Goal: Task Accomplishment & Management: Manage account settings

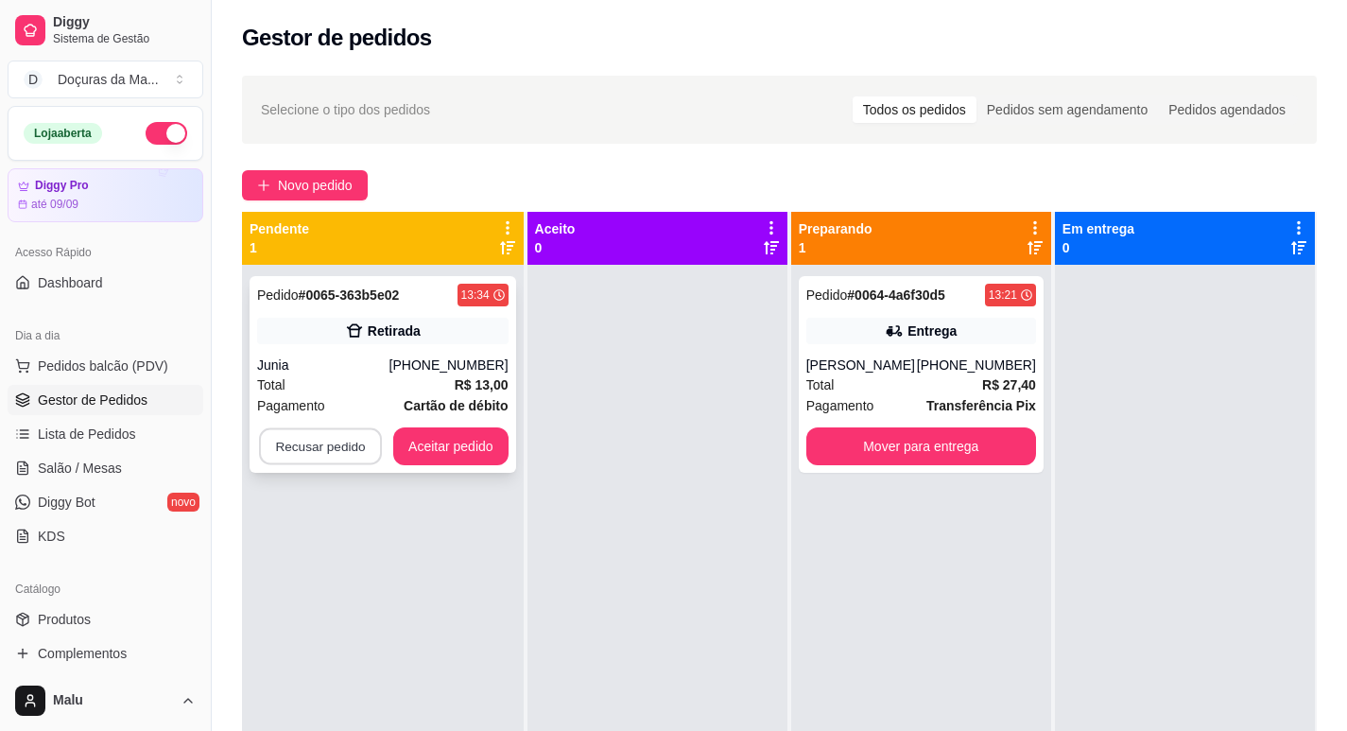
click at [275, 443] on button "Recusar pedido" at bounding box center [320, 446] width 123 height 37
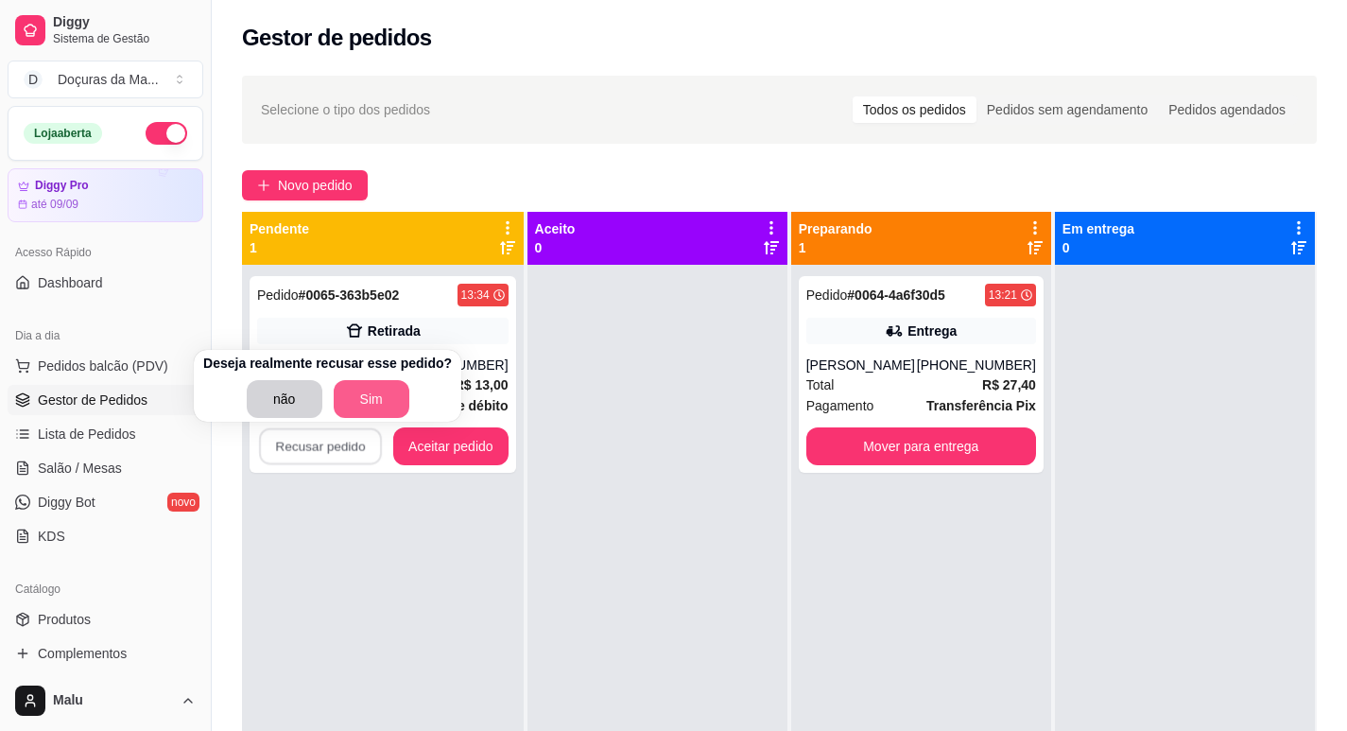
click at [363, 394] on button "Sim" at bounding box center [372, 399] width 76 height 38
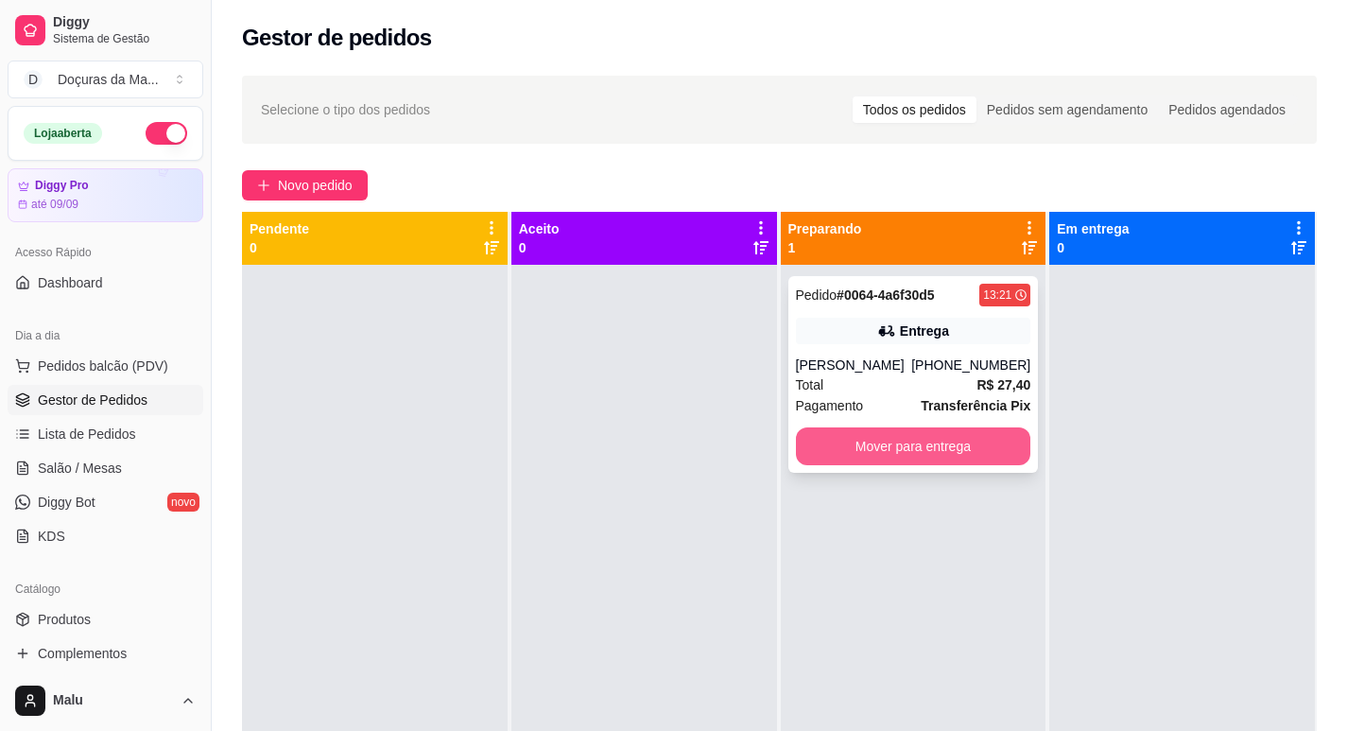
click at [892, 442] on button "Mover para entrega" at bounding box center [913, 446] width 235 height 38
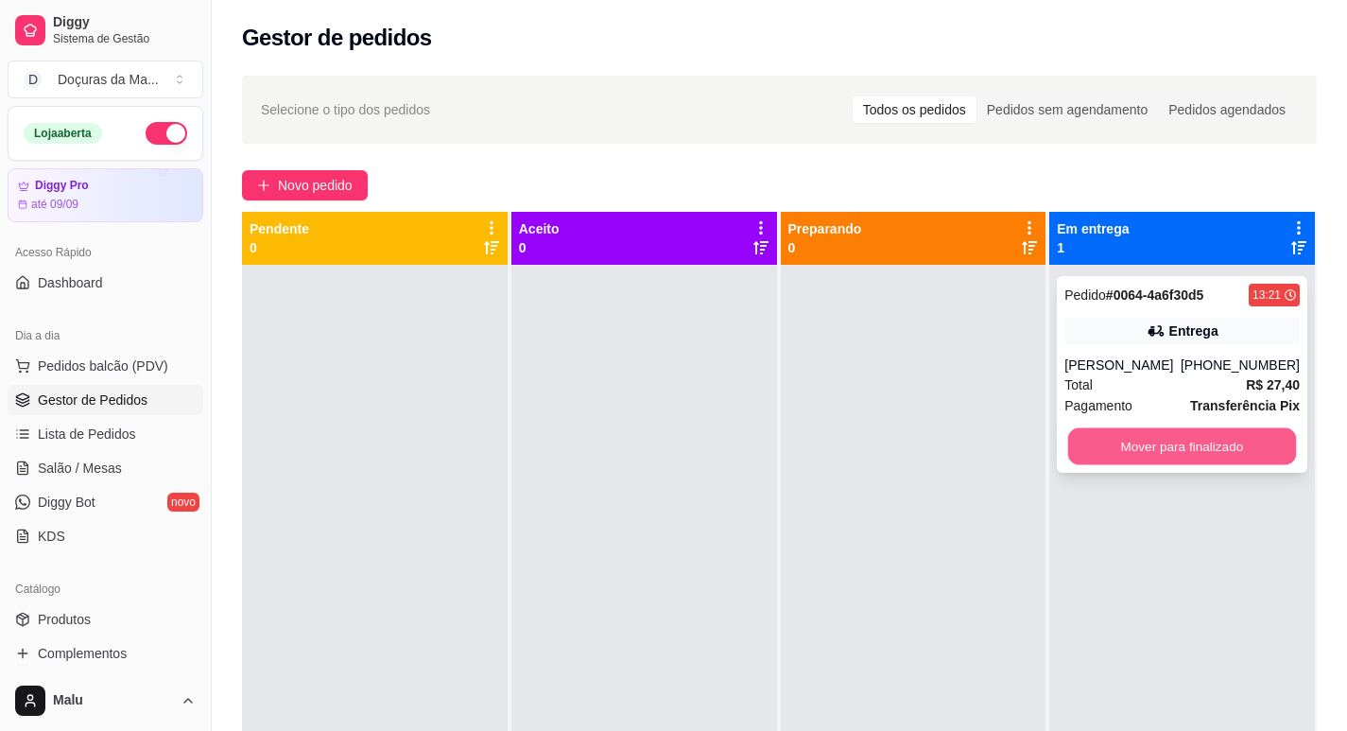
click at [1089, 433] on button "Mover para finalizado" at bounding box center [1182, 446] width 228 height 37
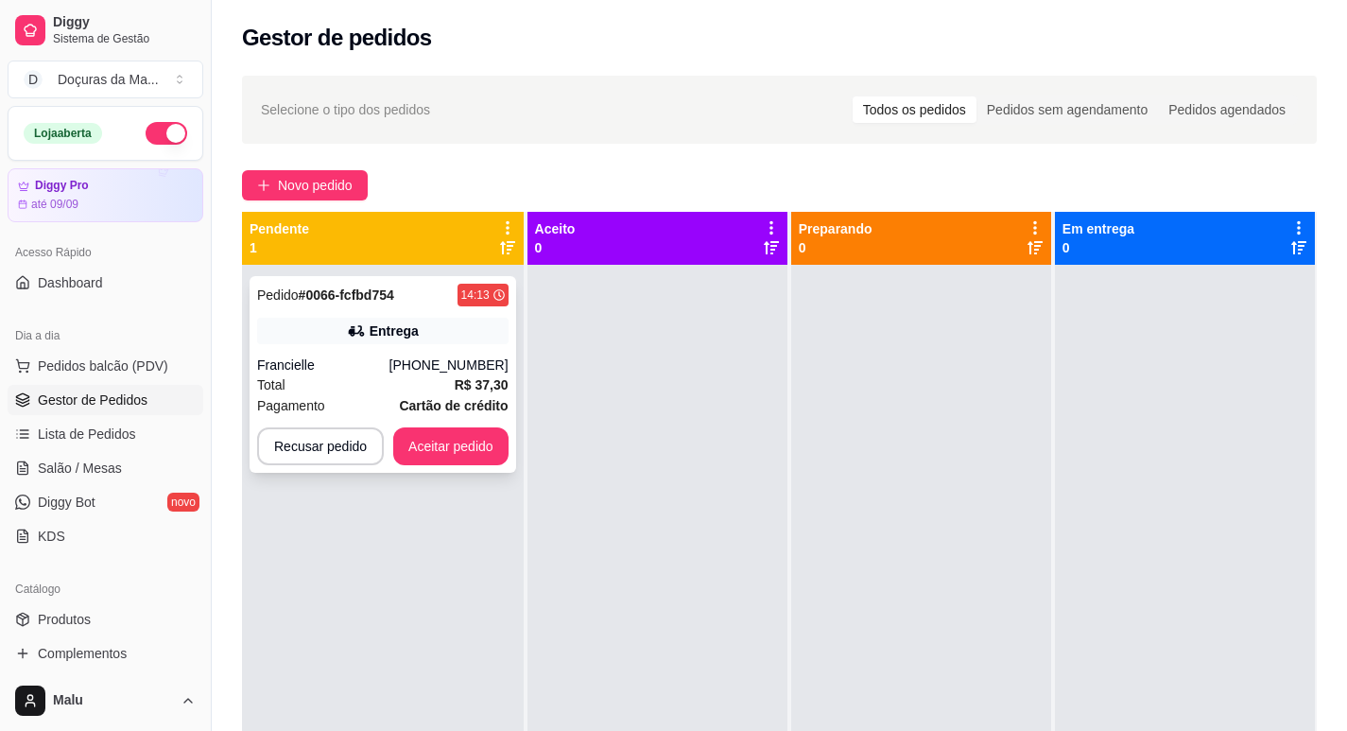
click at [452, 462] on button "Aceitar pedido" at bounding box center [450, 446] width 115 height 38
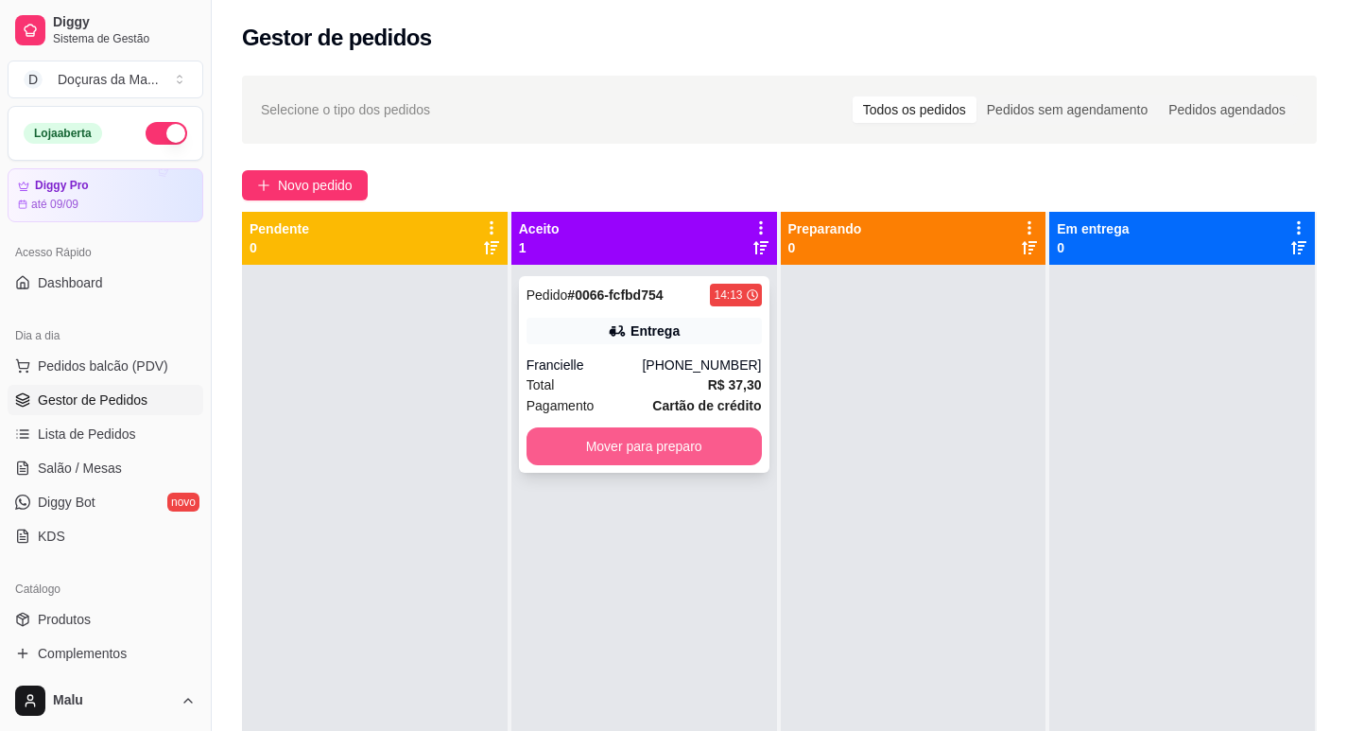
click at [601, 444] on button "Mover para preparo" at bounding box center [644, 446] width 235 height 38
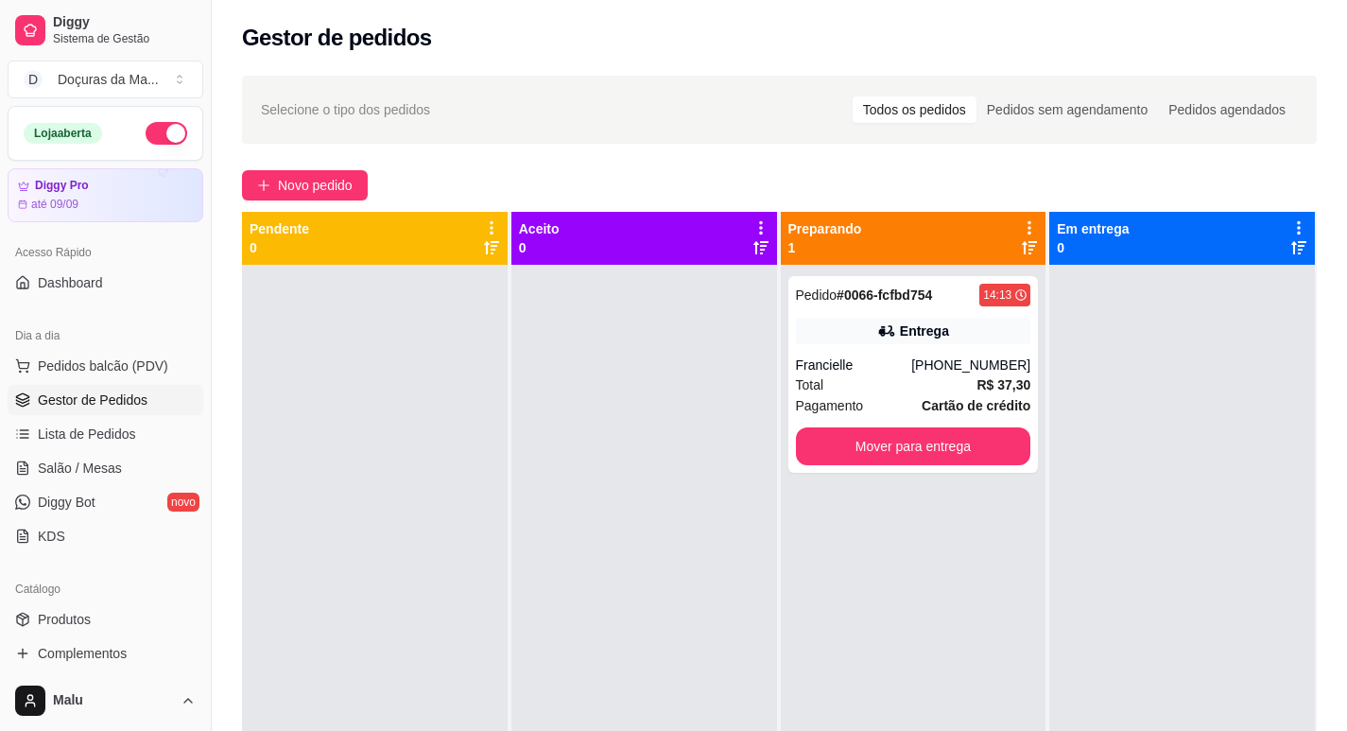
click at [1221, 470] on div at bounding box center [1183, 630] width 266 height 731
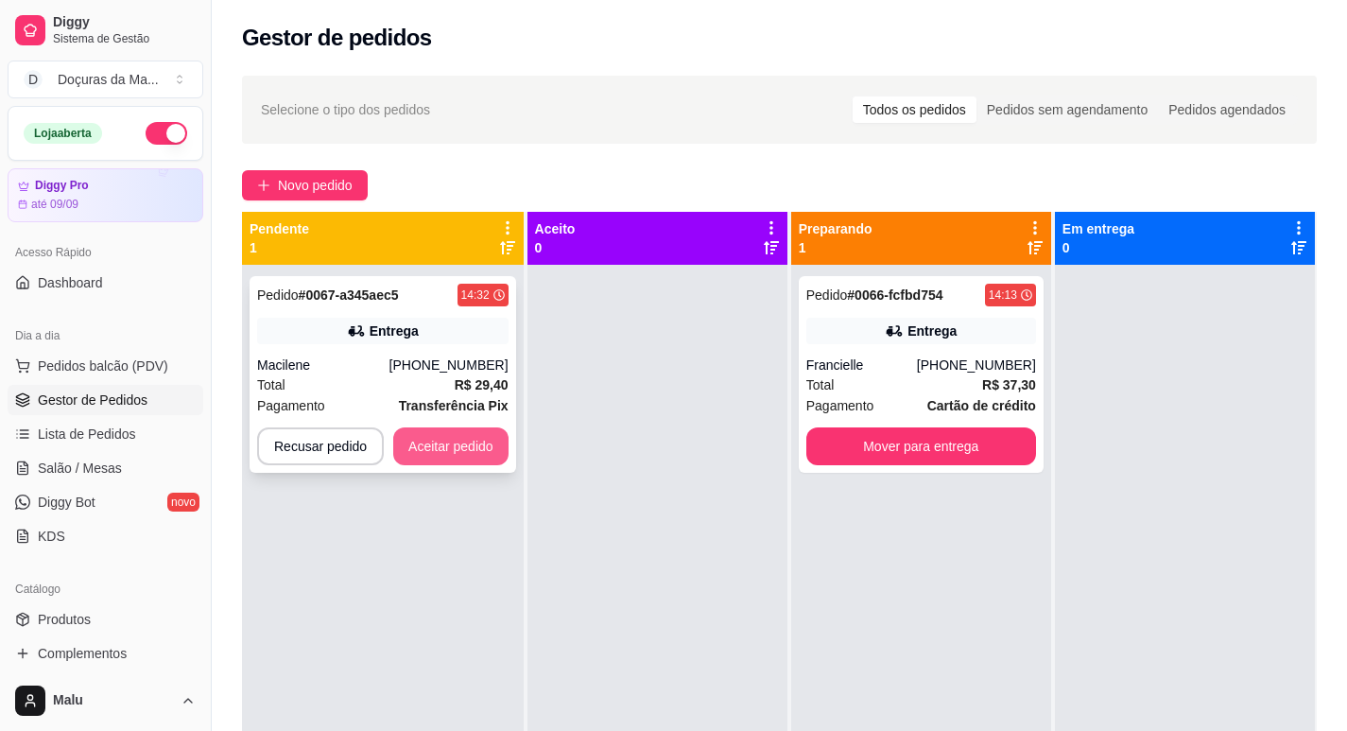
click at [431, 435] on button "Aceitar pedido" at bounding box center [450, 446] width 115 height 38
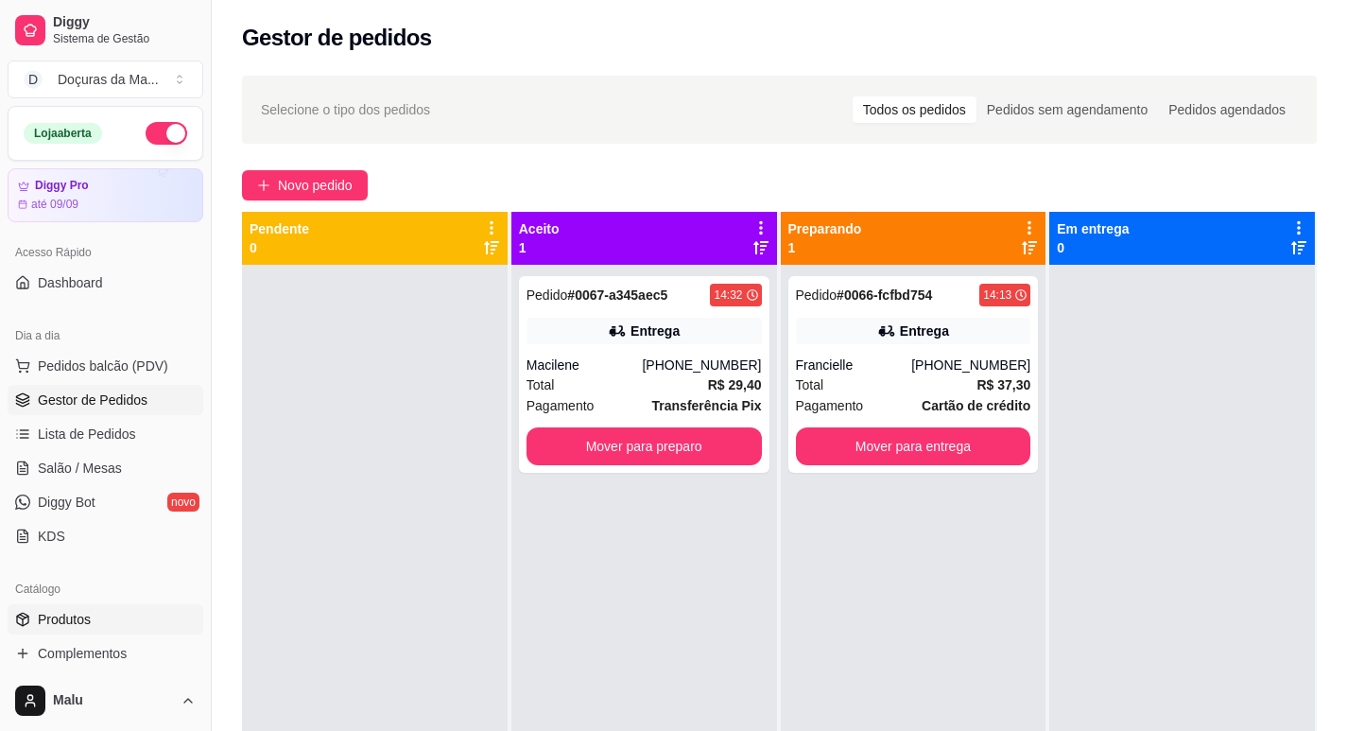
click at [58, 612] on span "Produtos" at bounding box center [64, 619] width 53 height 19
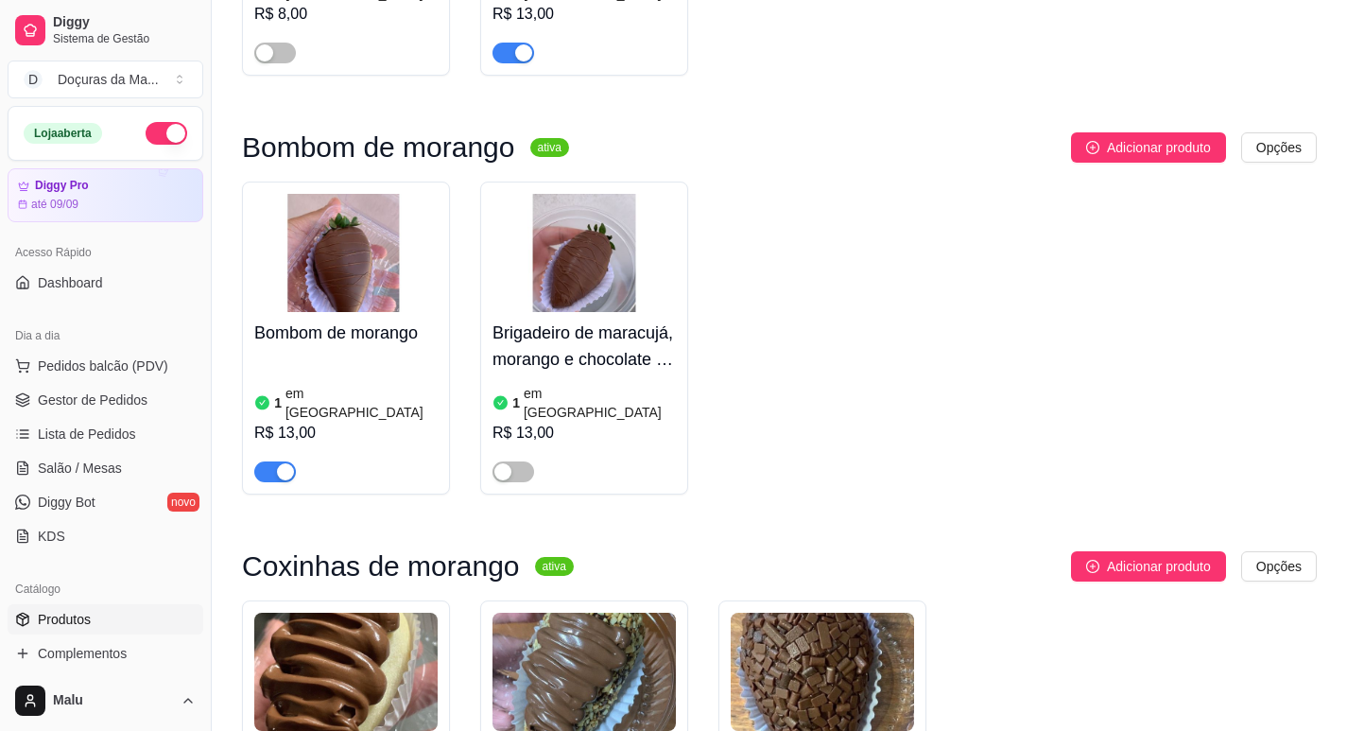
scroll to position [1103, 0]
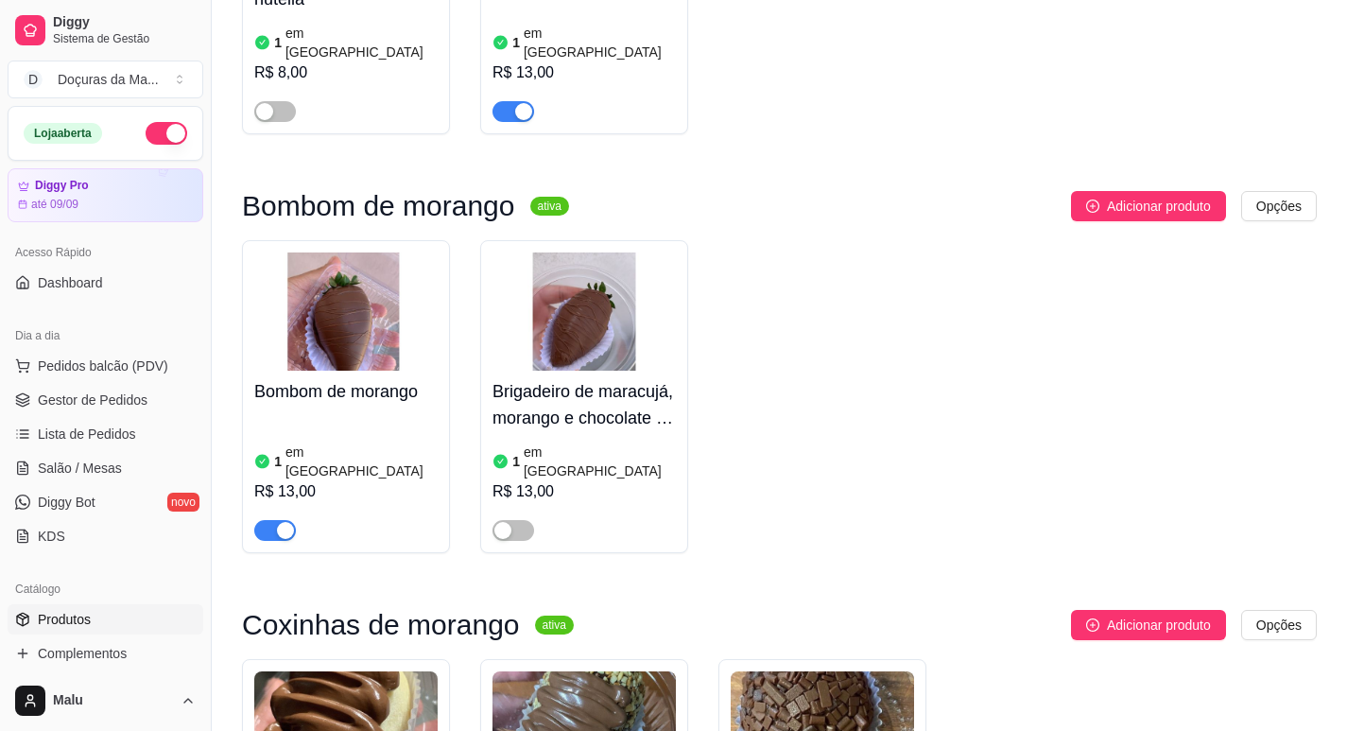
click at [280, 522] on div "button" at bounding box center [285, 530] width 17 height 17
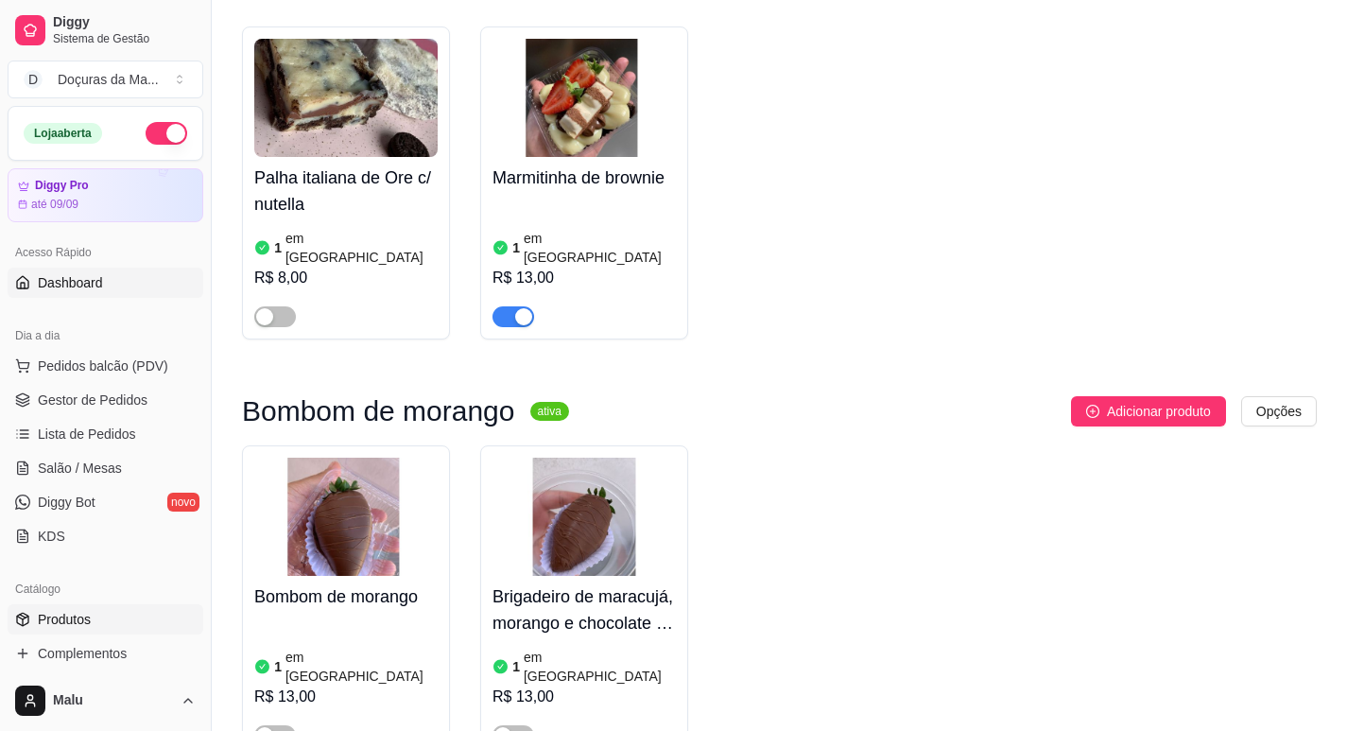
scroll to position [788, 0]
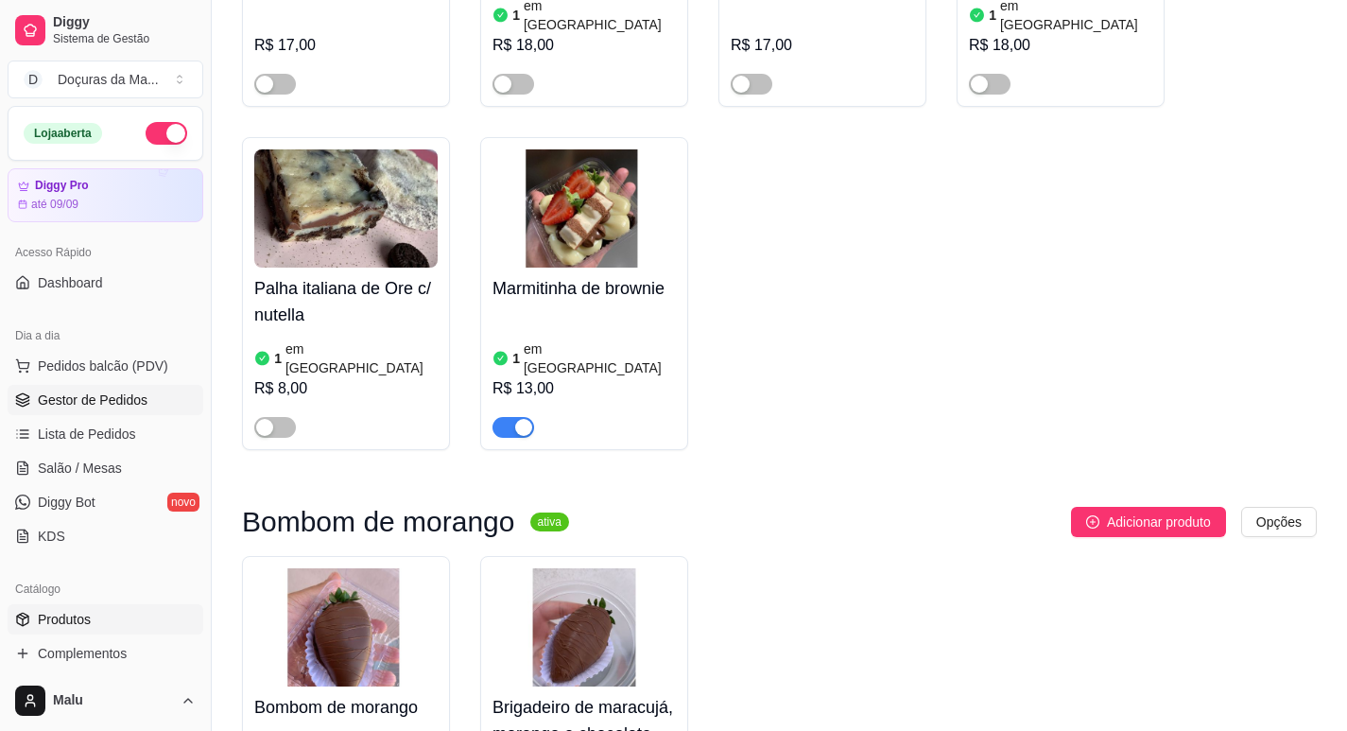
click at [105, 402] on span "Gestor de Pedidos" at bounding box center [93, 400] width 110 height 19
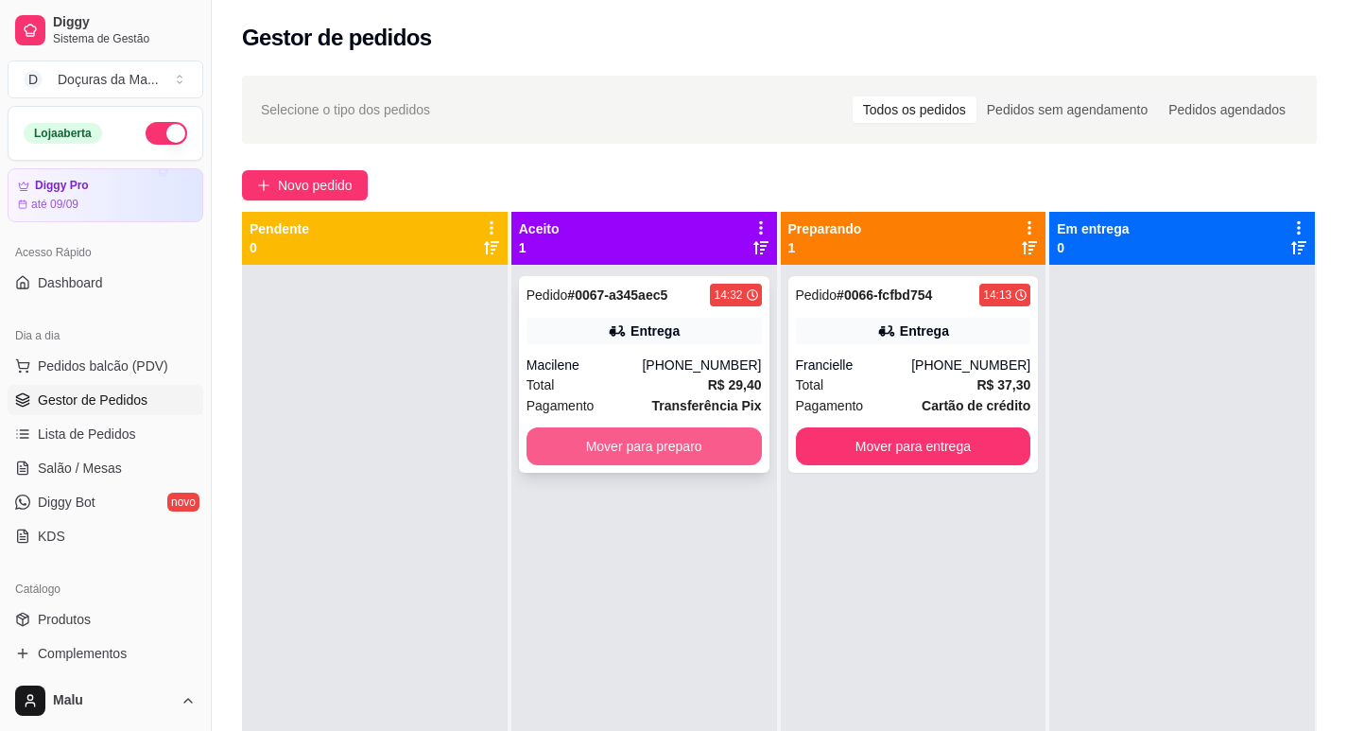
click at [730, 446] on button "Mover para preparo" at bounding box center [644, 446] width 235 height 38
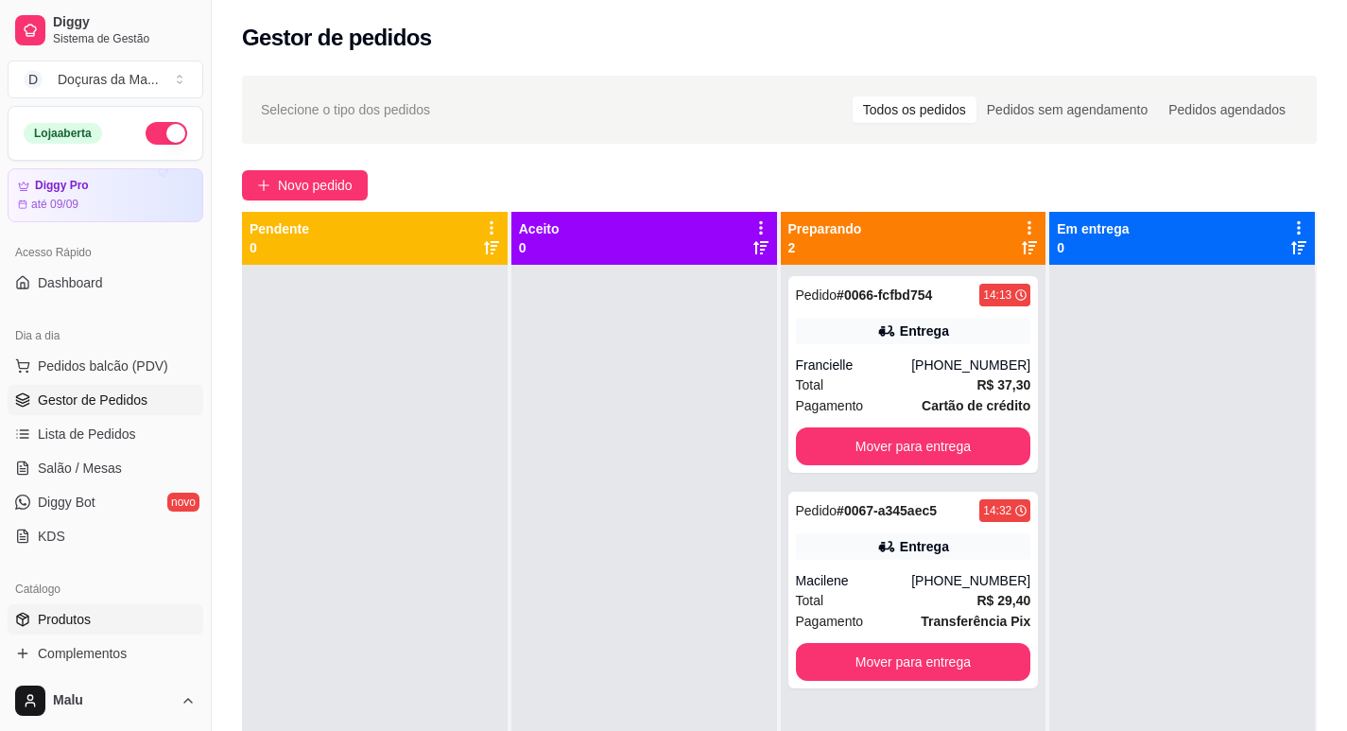
click at [56, 606] on link "Produtos" at bounding box center [106, 619] width 196 height 30
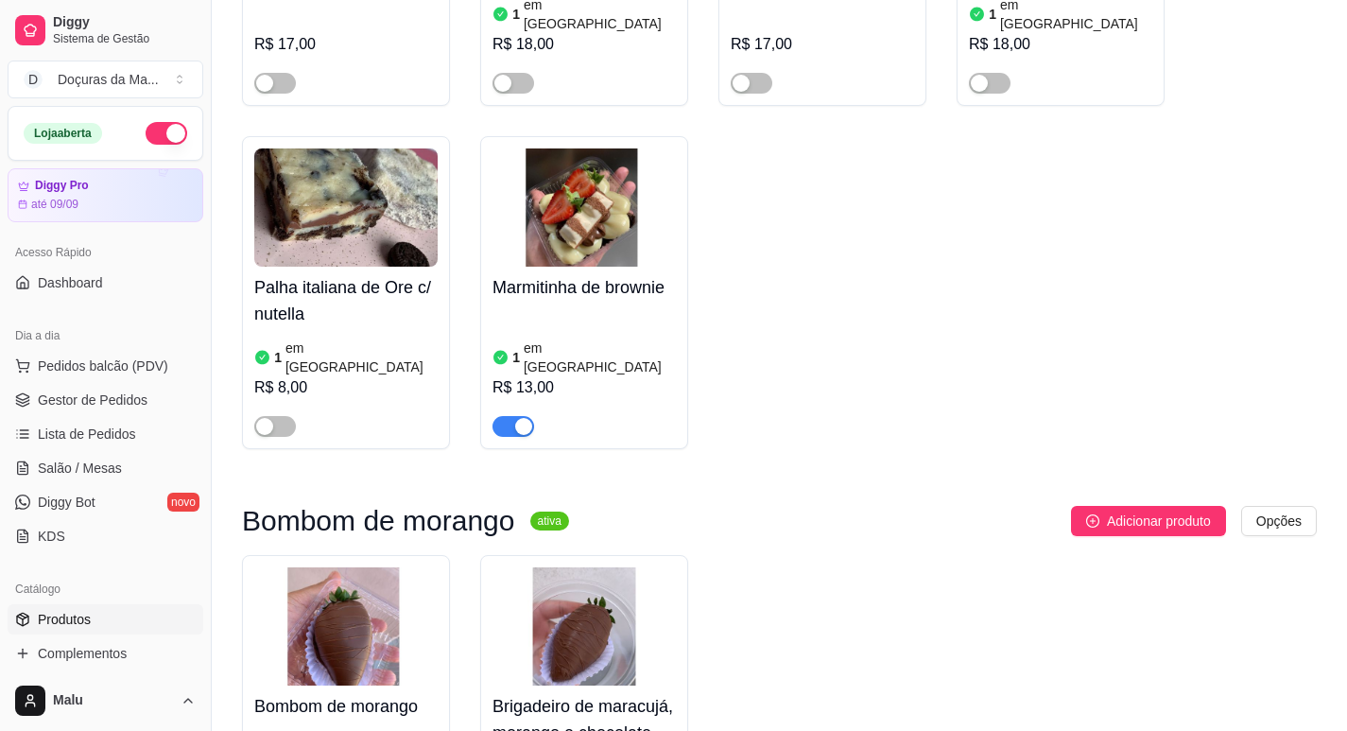
scroll to position [1261, 0]
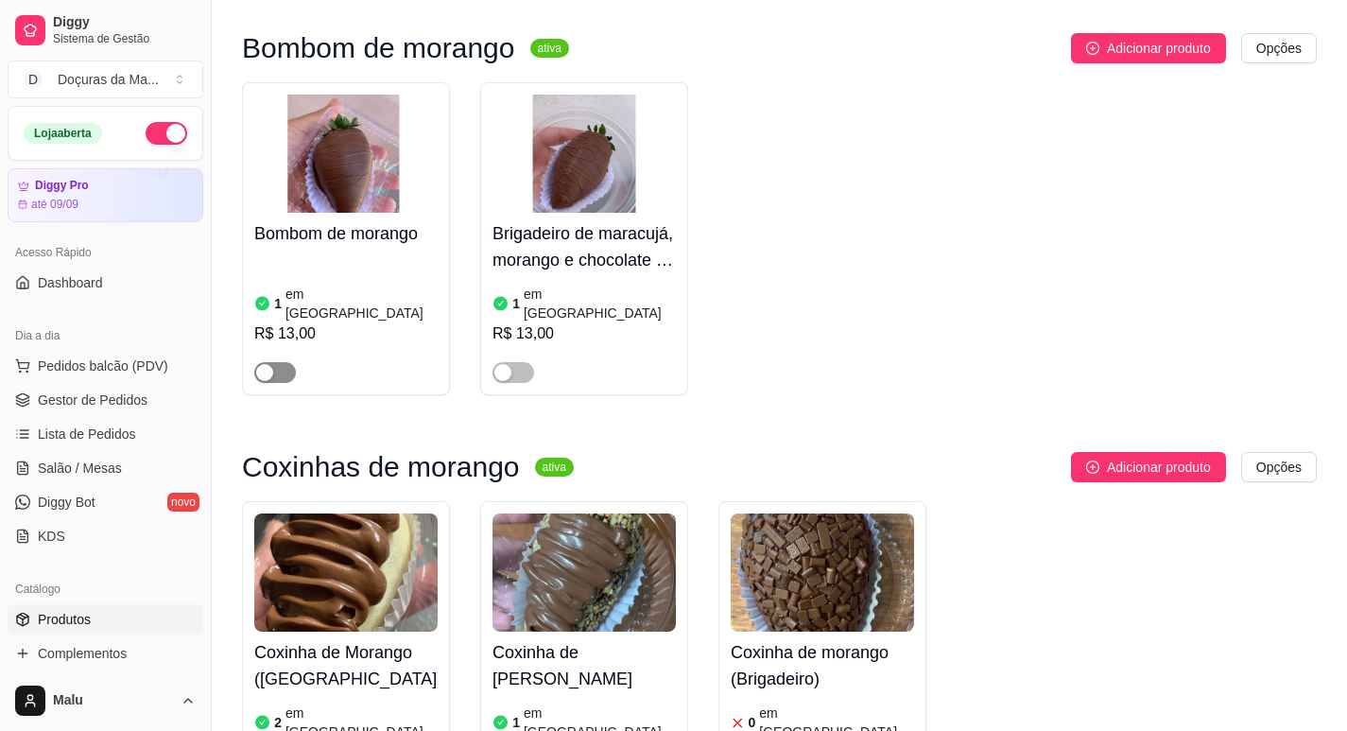
click at [274, 362] on span "button" at bounding box center [275, 372] width 42 height 21
click at [78, 391] on span "Gestor de Pedidos" at bounding box center [93, 400] width 110 height 19
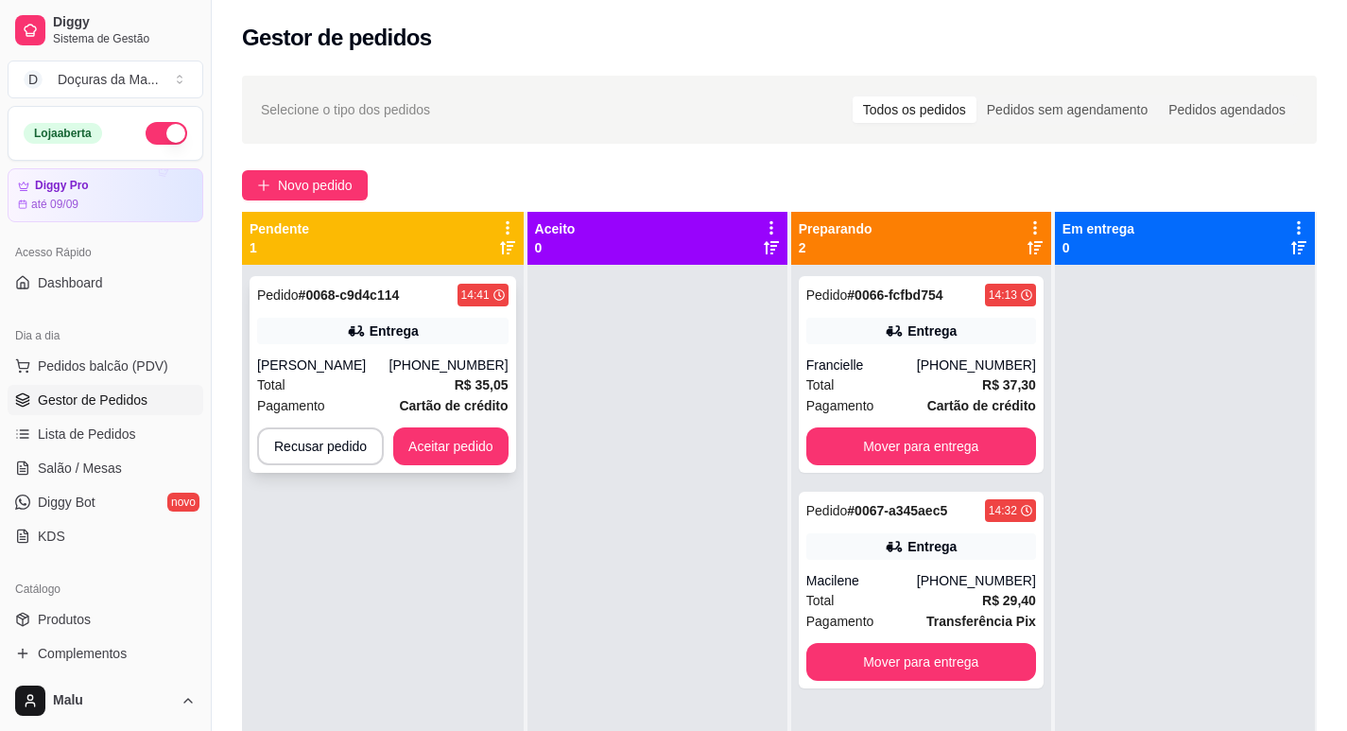
click at [390, 357] on div "[PERSON_NAME]" at bounding box center [323, 365] width 132 height 19
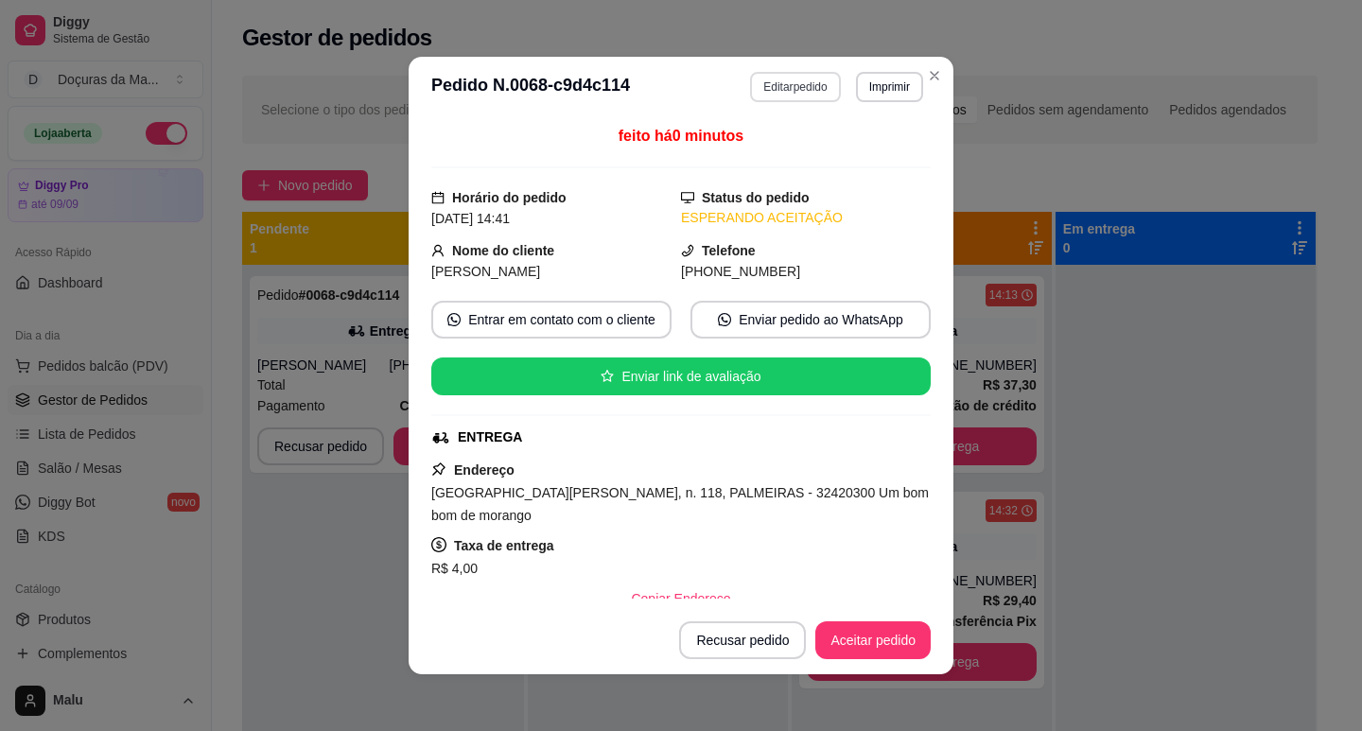
click at [774, 75] on button "Editar pedido" at bounding box center [795, 87] width 90 height 30
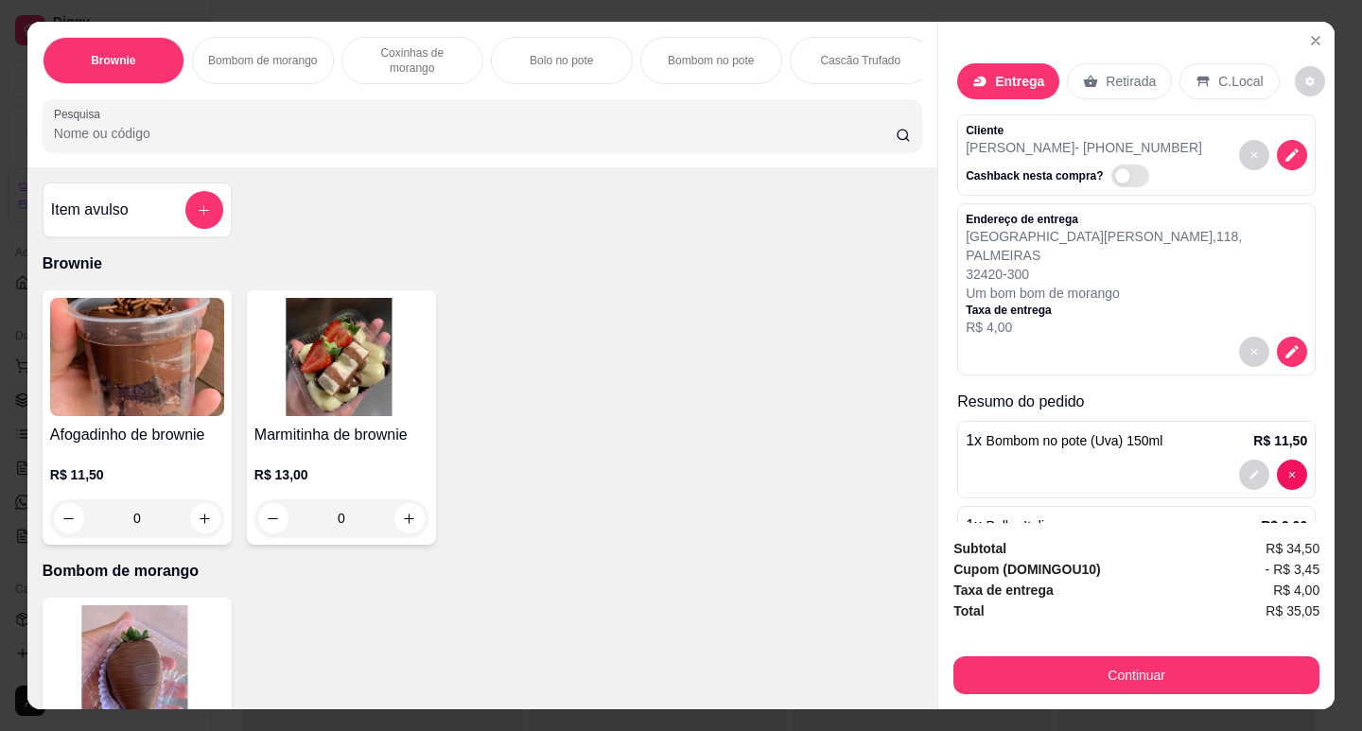
select select "68a9d9e8639256d7a175fbaf"
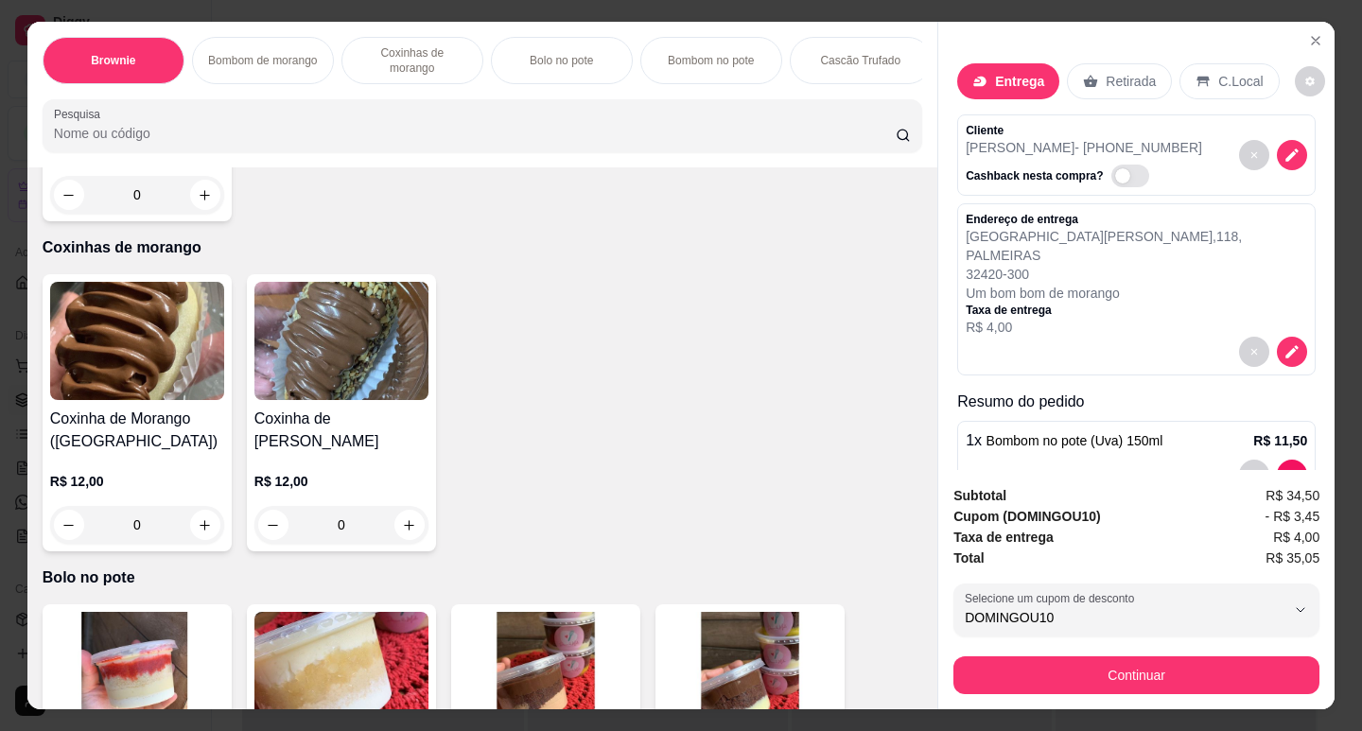
scroll to position [473, 0]
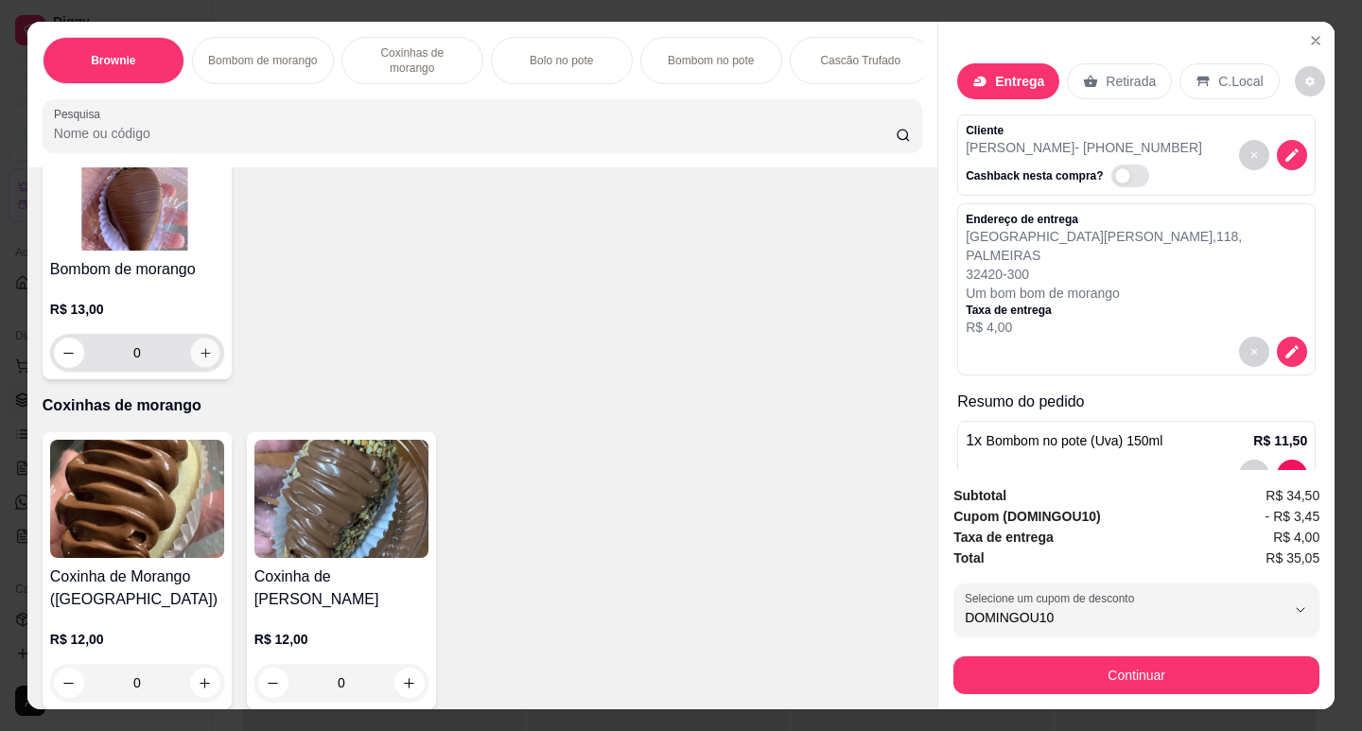
click at [198, 350] on button "increase-product-quantity" at bounding box center [204, 353] width 29 height 29
type input "1"
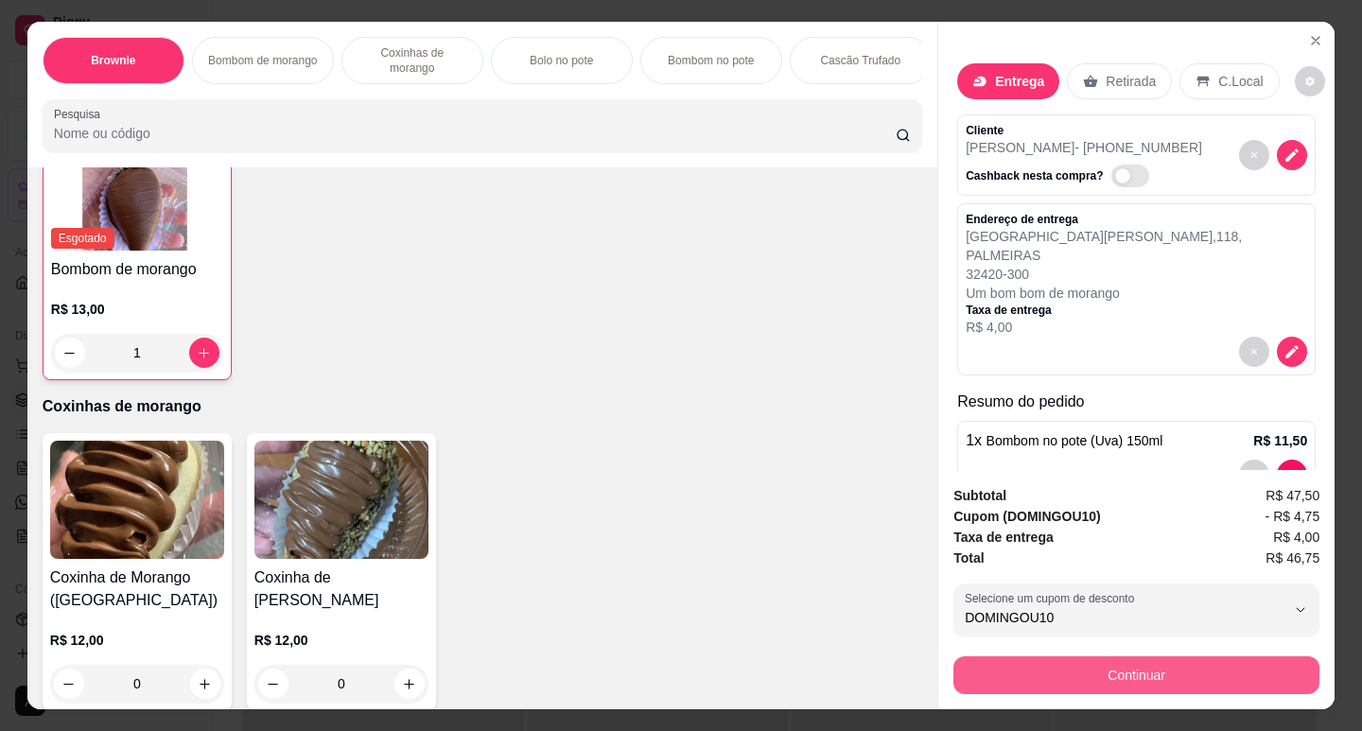
click at [1033, 664] on button "Continuar" at bounding box center [1136, 675] width 366 height 38
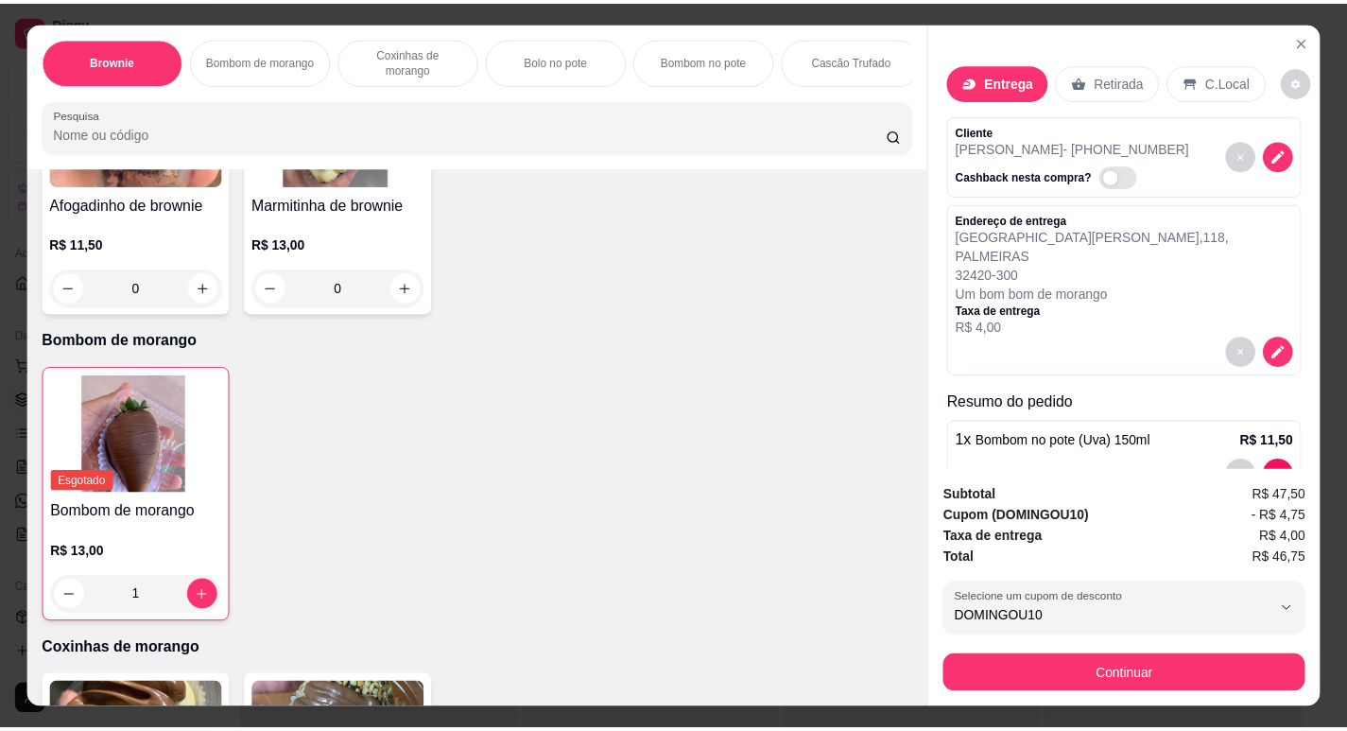
scroll to position [0, 0]
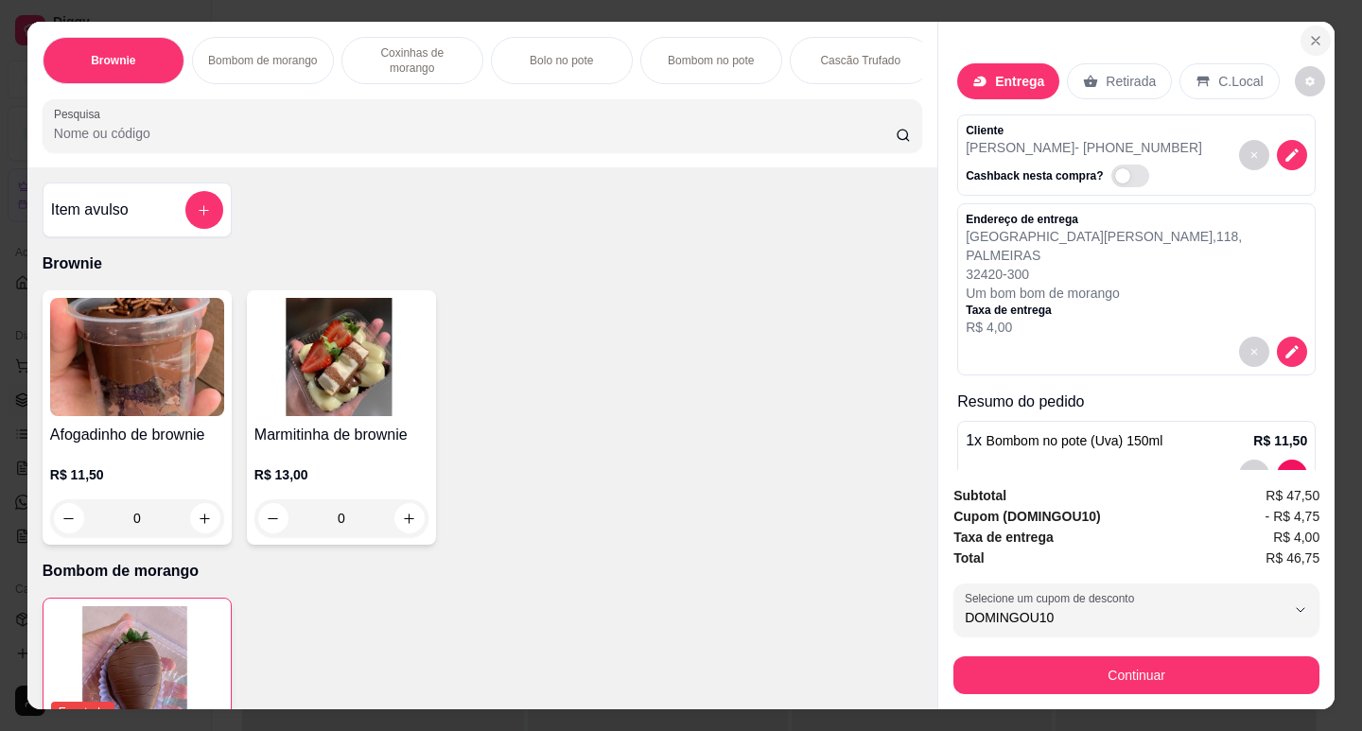
click at [1308, 35] on icon "Close" at bounding box center [1315, 40] width 15 height 15
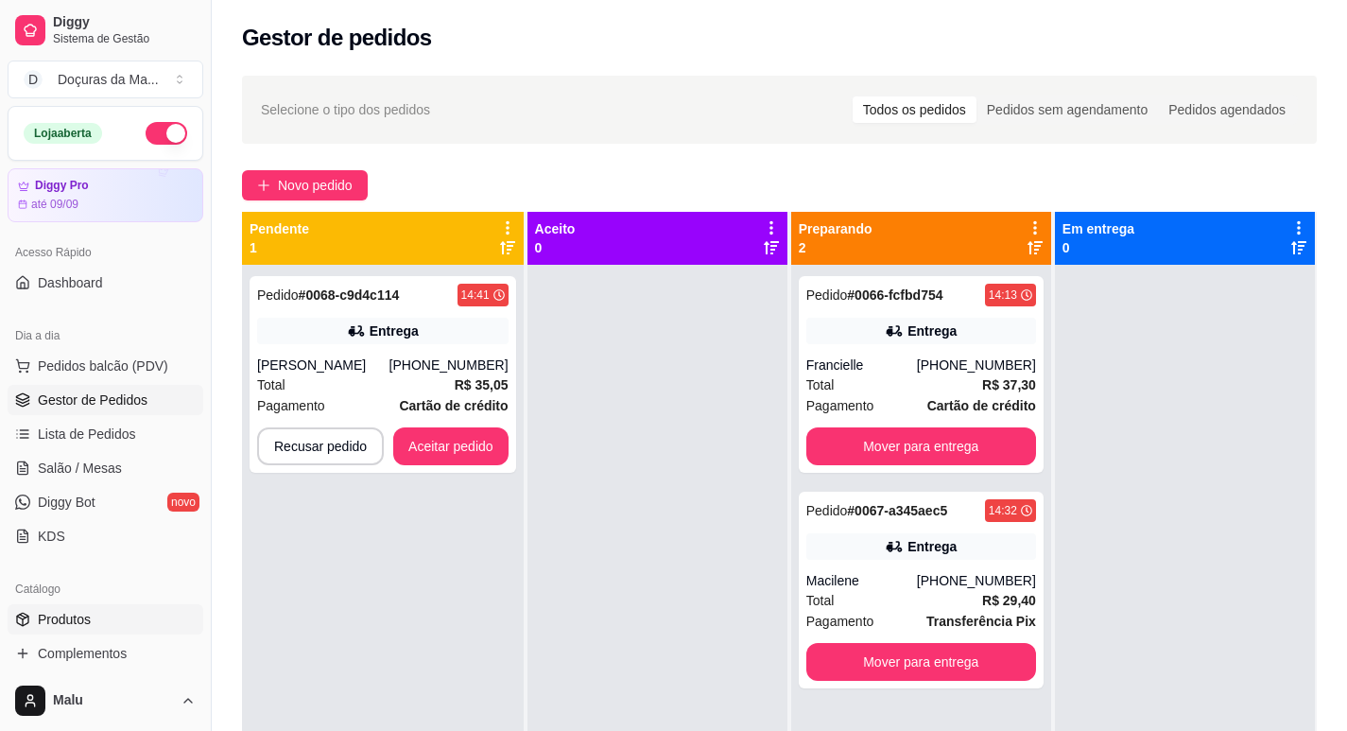
click at [45, 623] on span "Produtos" at bounding box center [64, 619] width 53 height 19
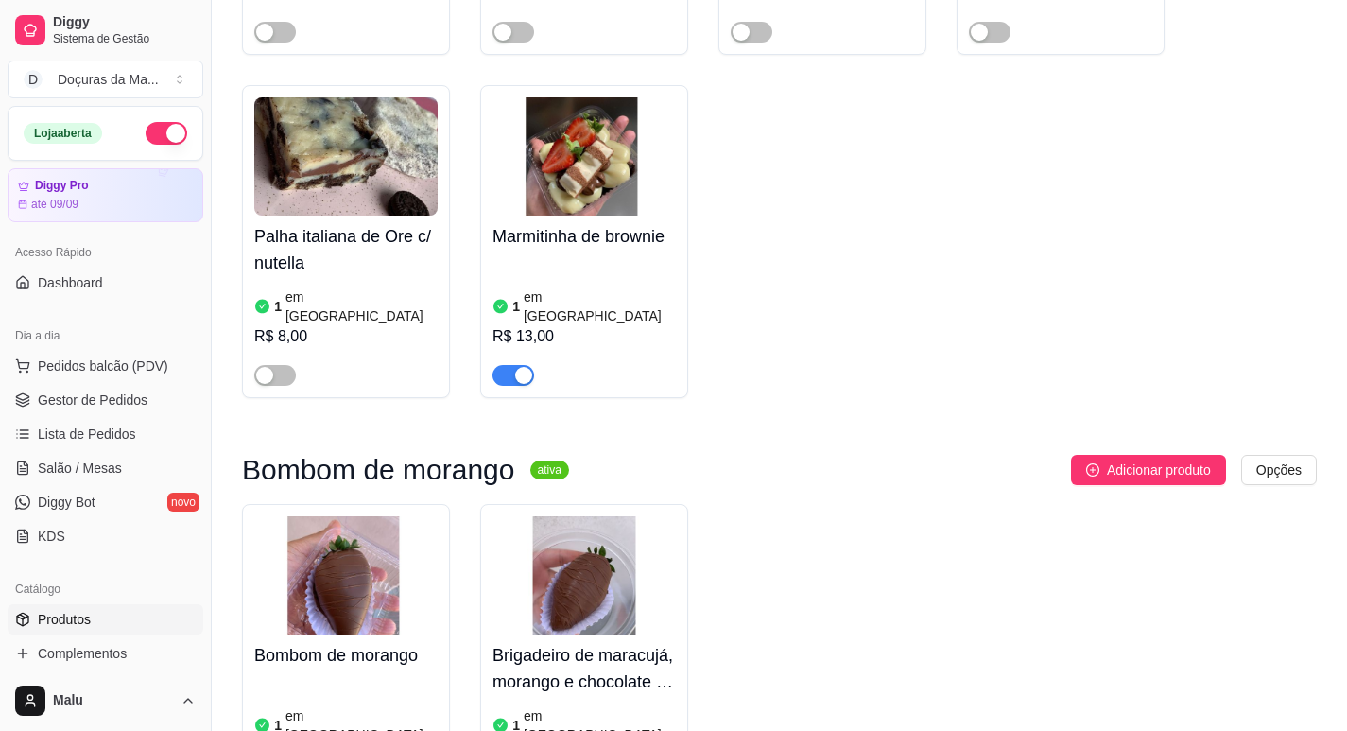
scroll to position [1103, 0]
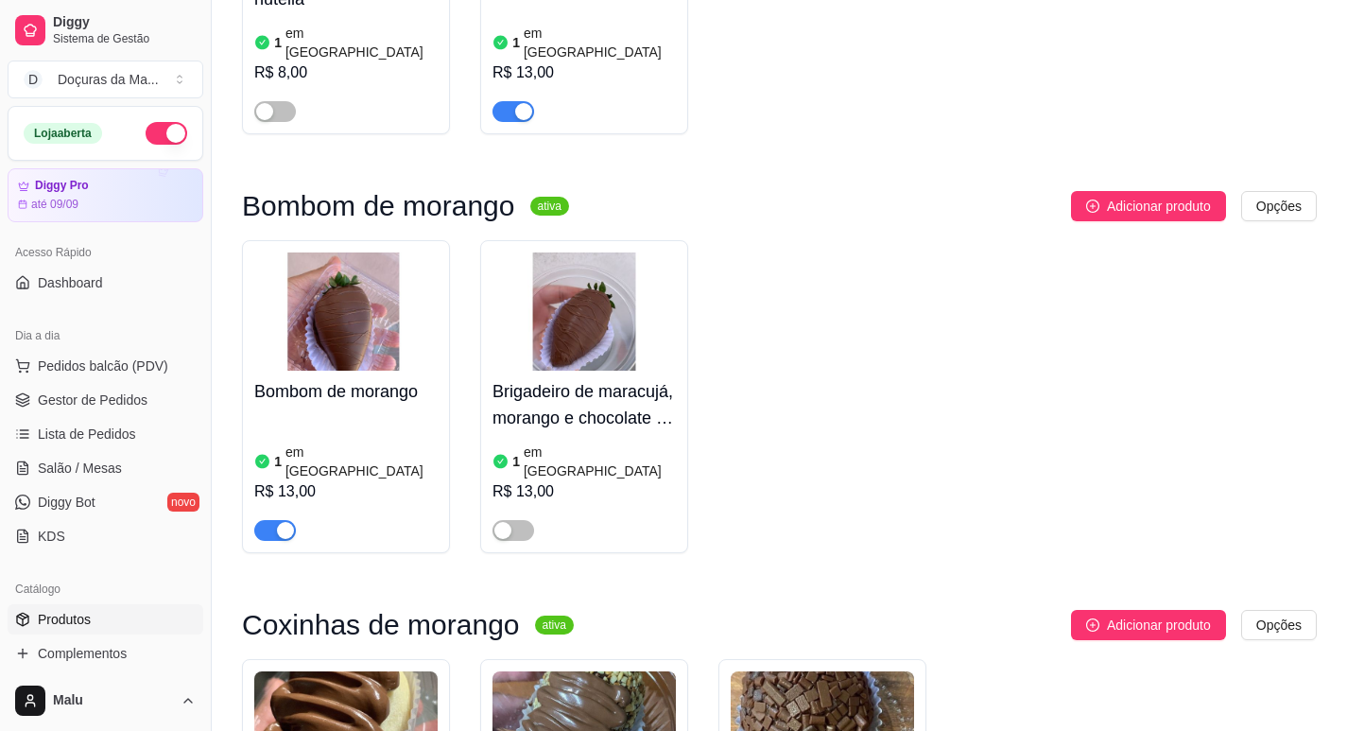
click at [312, 371] on div "Bombom de morango 1 em estoque R$ 13,00" at bounding box center [345, 456] width 183 height 170
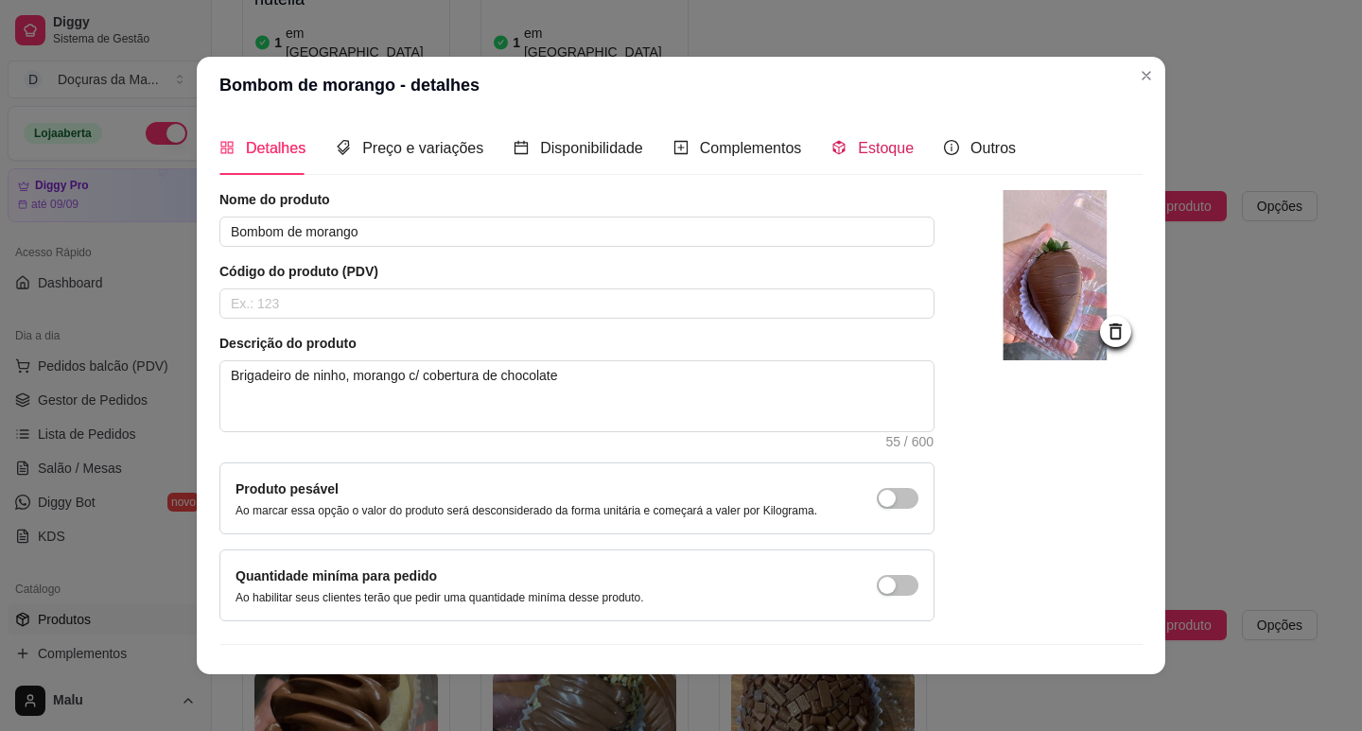
click at [831, 136] on div "Estoque" at bounding box center [872, 148] width 82 height 24
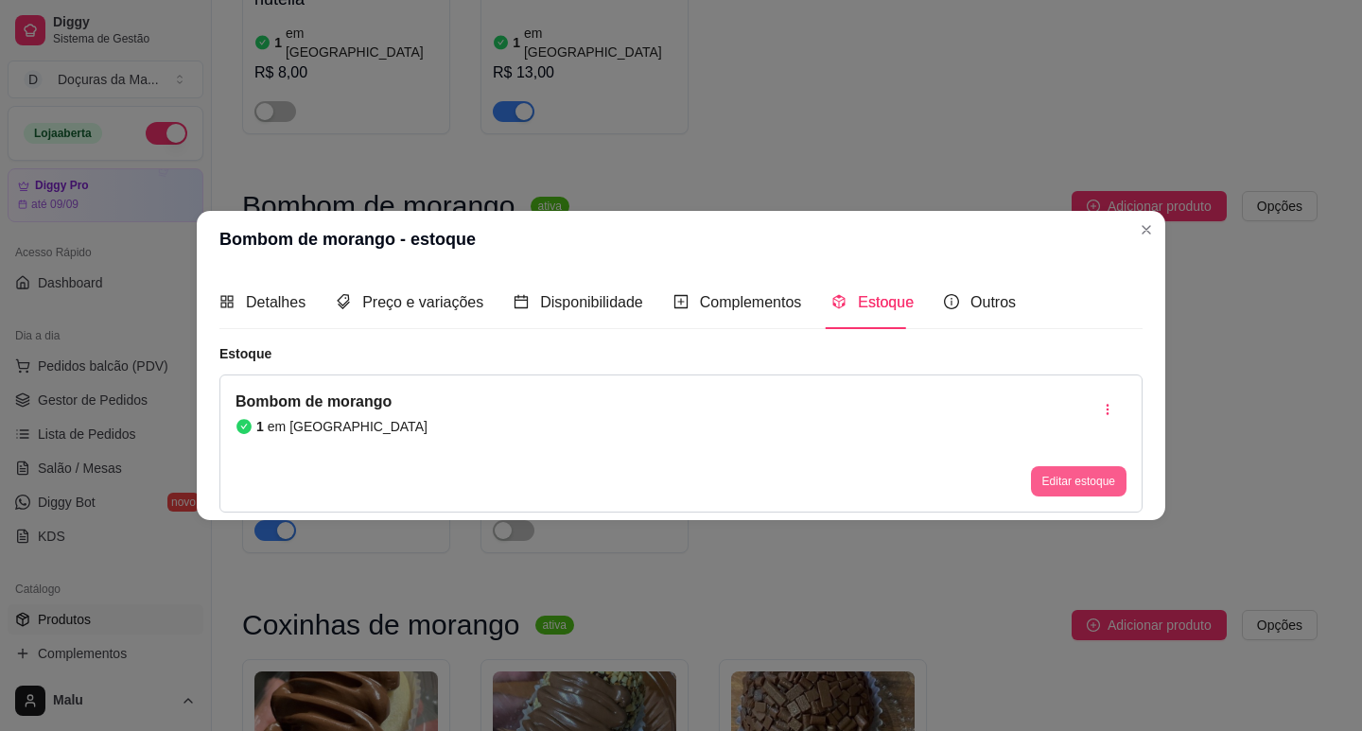
click at [1049, 483] on button "Editar estoque" at bounding box center [1079, 481] width 96 height 30
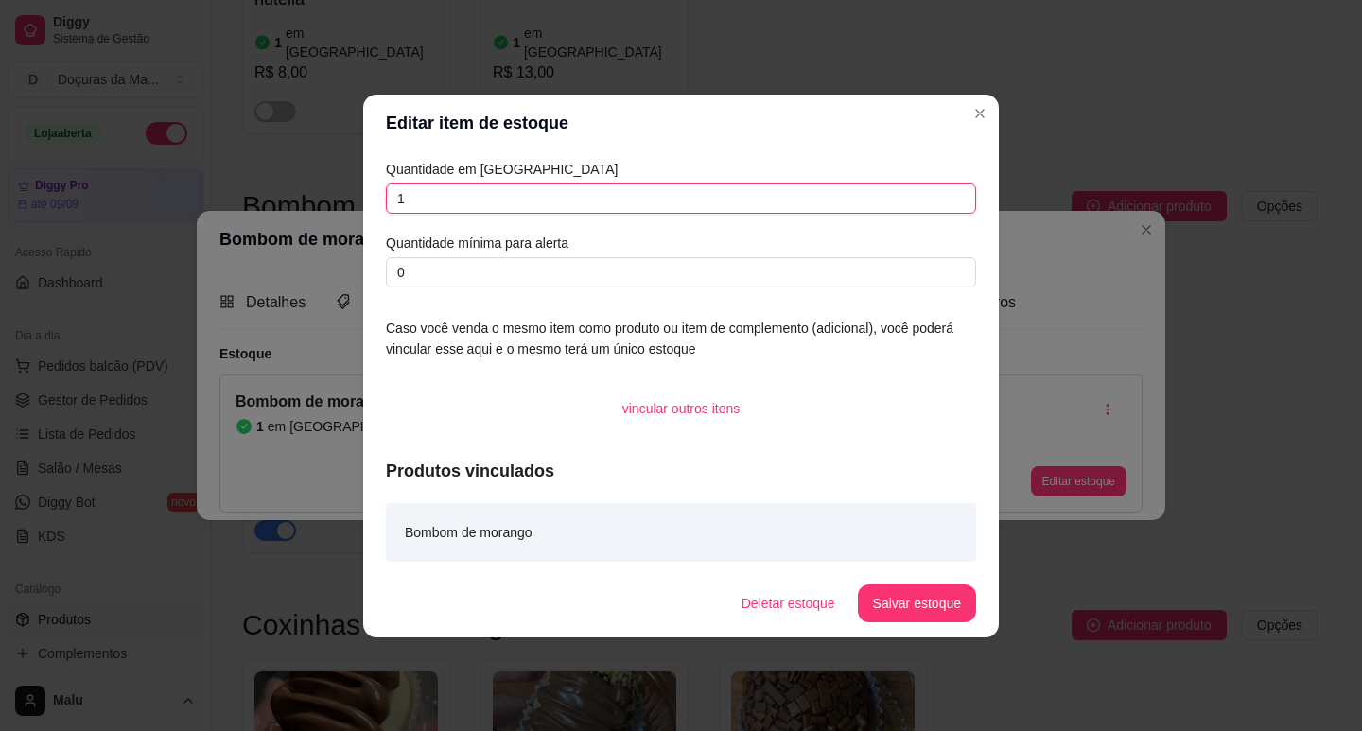
click at [519, 199] on input "1" at bounding box center [681, 198] width 590 height 30
type input "1"
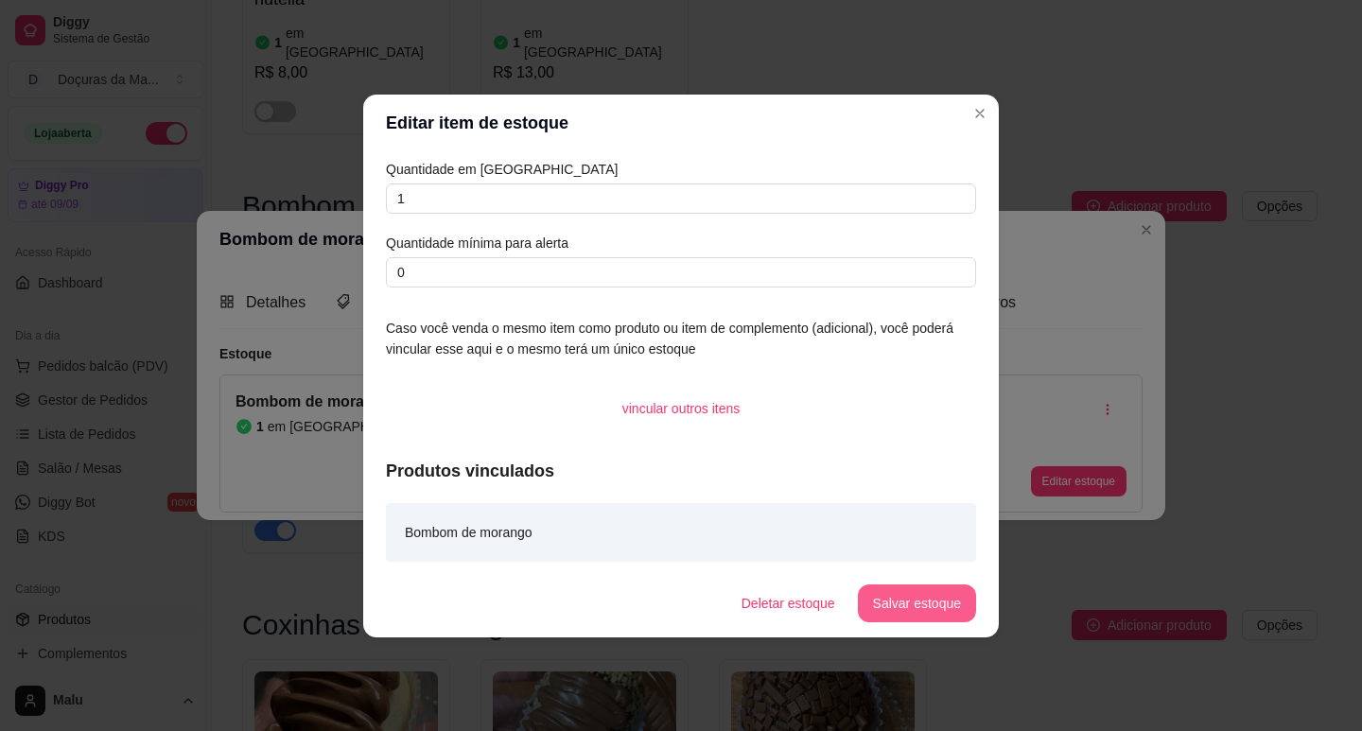
click at [954, 609] on button "Salvar estoque" at bounding box center [917, 603] width 118 height 38
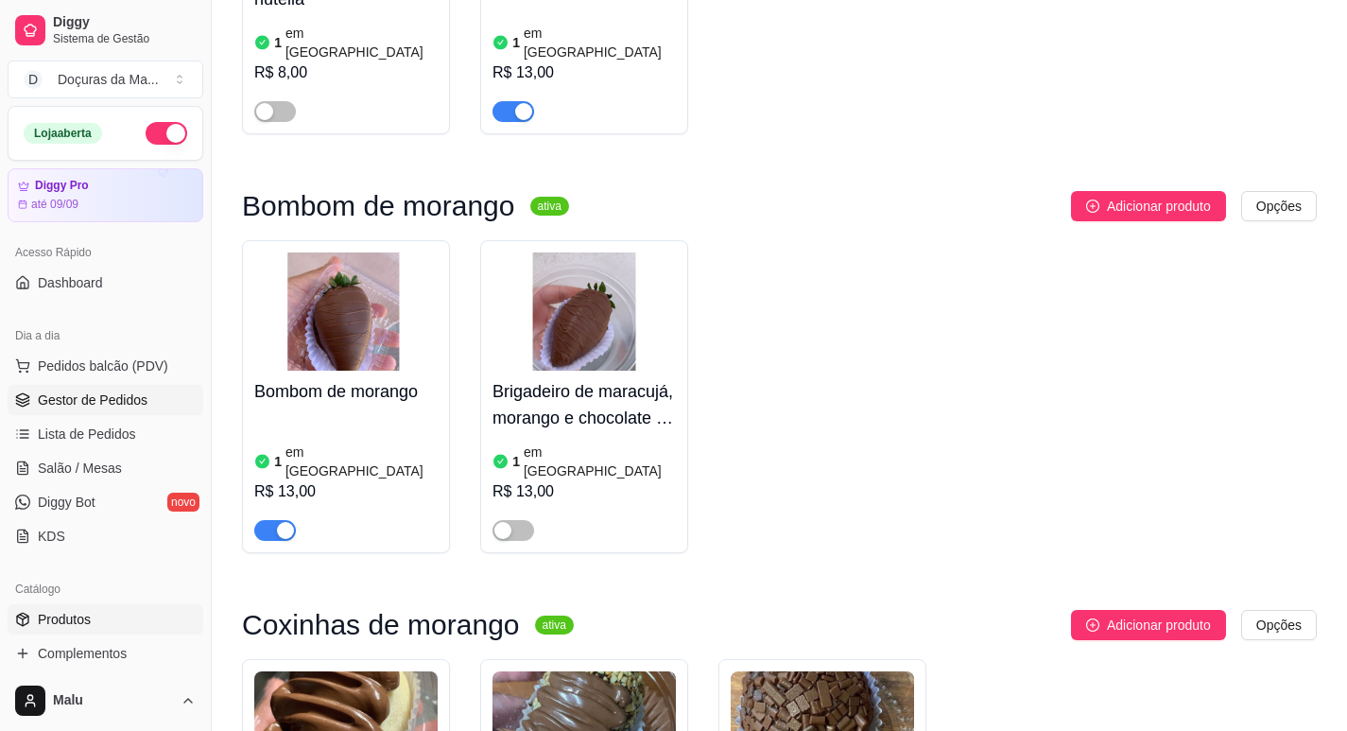
click at [38, 398] on span "Gestor de Pedidos" at bounding box center [93, 400] width 110 height 19
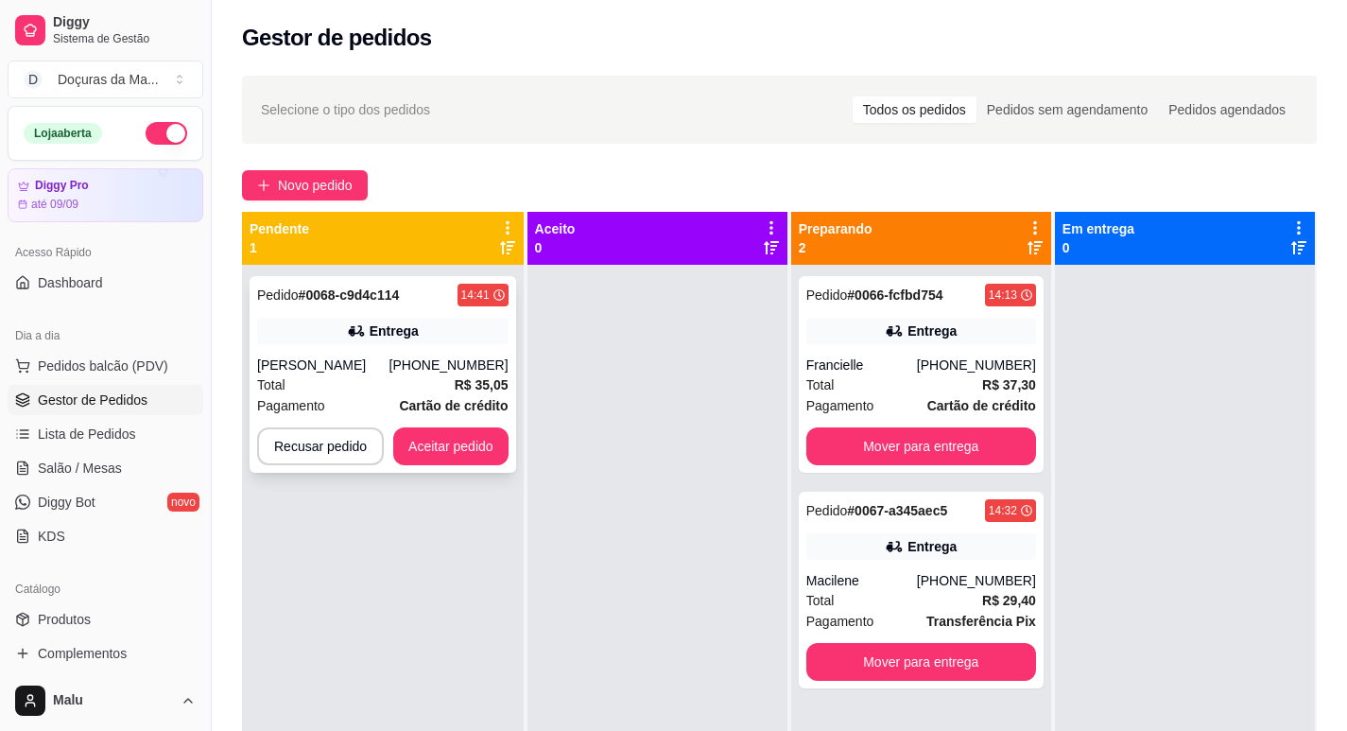
click at [361, 302] on strong "# 0068-c9d4c114" at bounding box center [349, 294] width 101 height 15
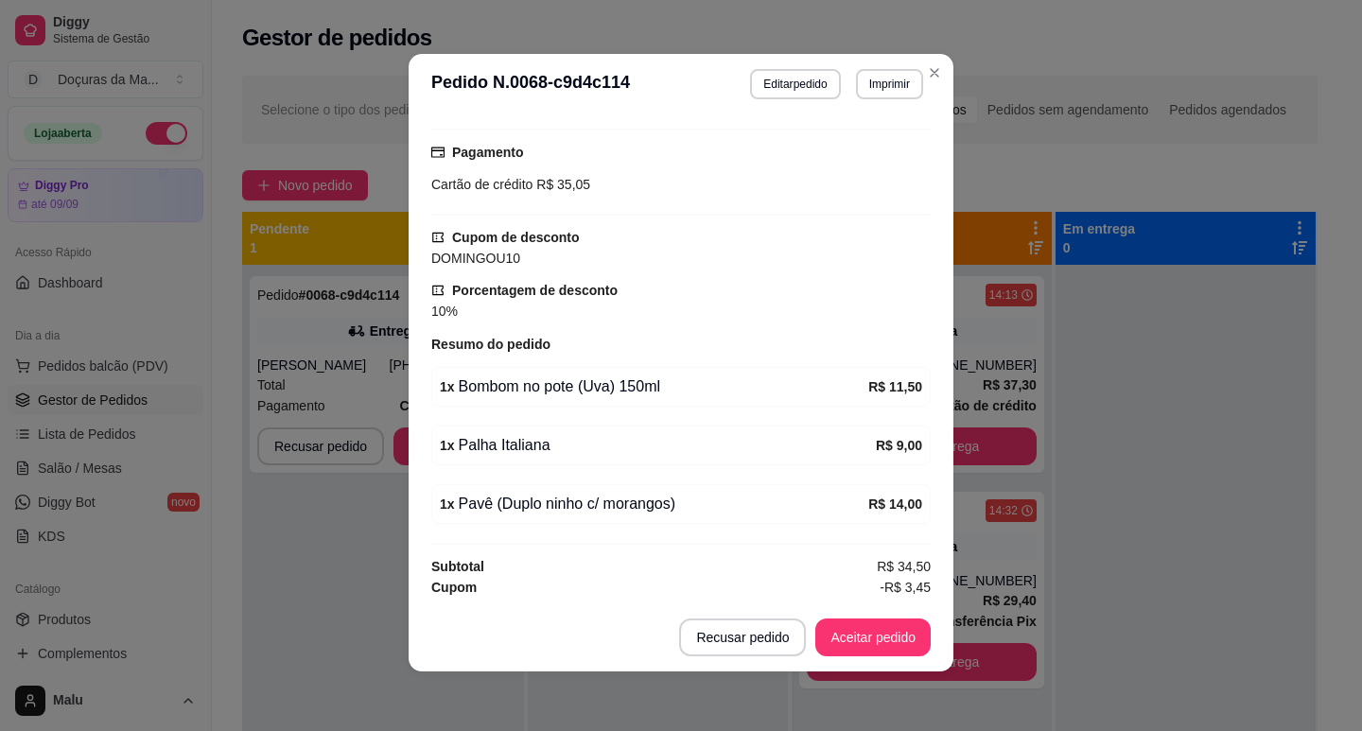
scroll to position [4, 0]
click at [774, 91] on button "Editar pedido" at bounding box center [795, 83] width 90 height 30
select select "68a9d9e8639256d7a175fbaf"
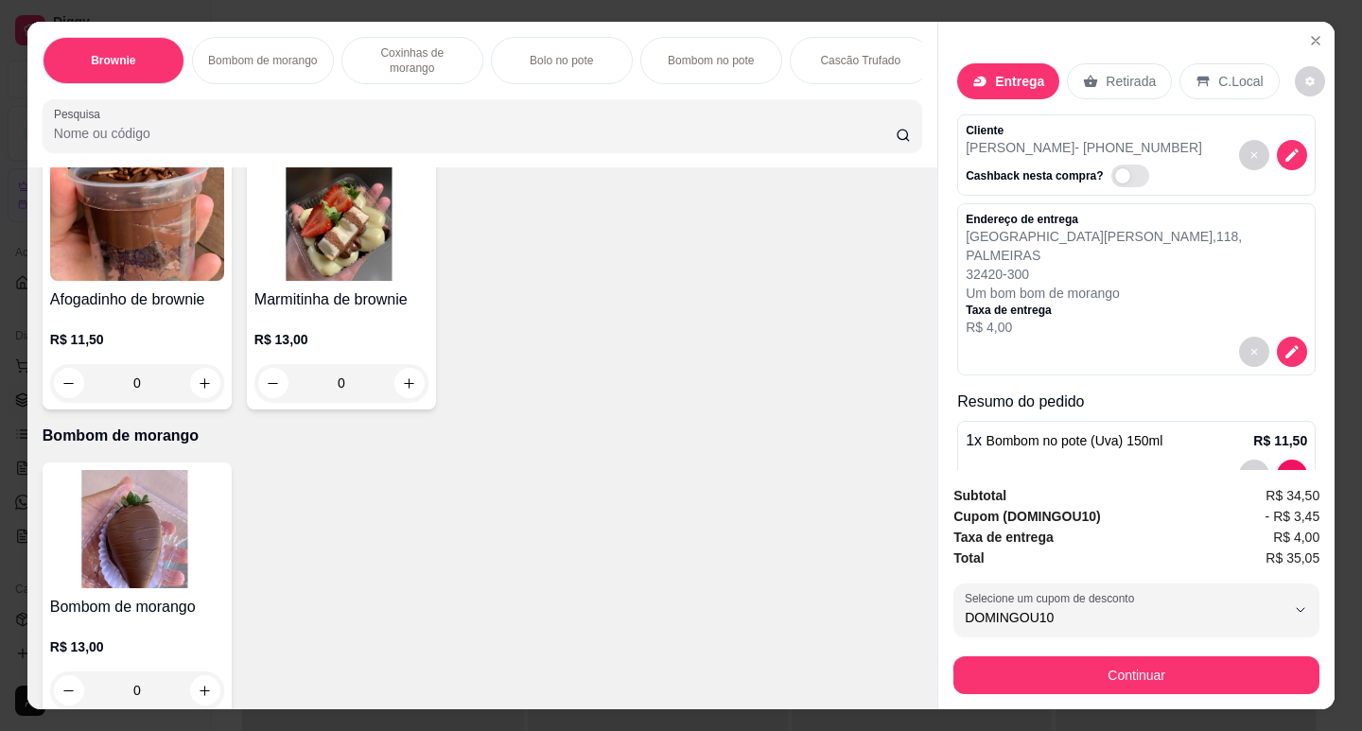
scroll to position [315, 0]
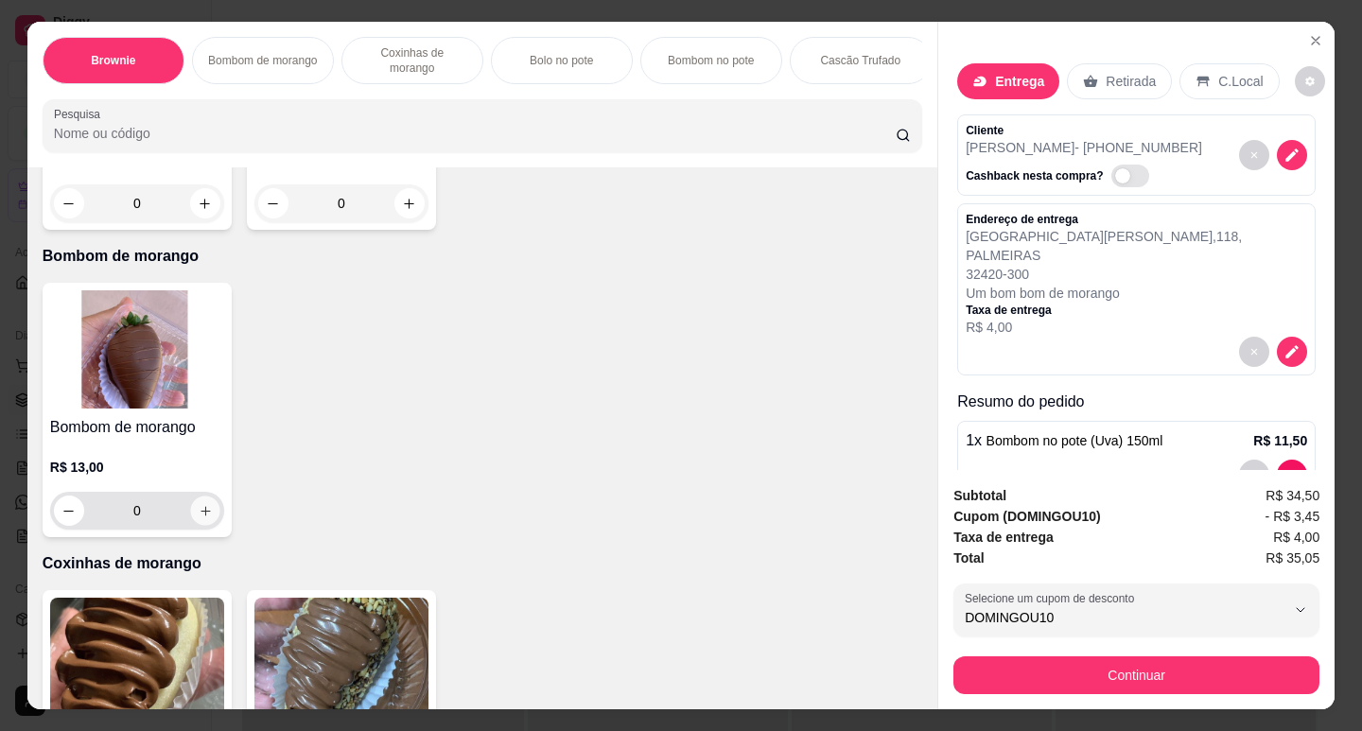
click at [199, 516] on icon "increase-product-quantity" at bounding box center [206, 511] width 14 height 14
type input "1"
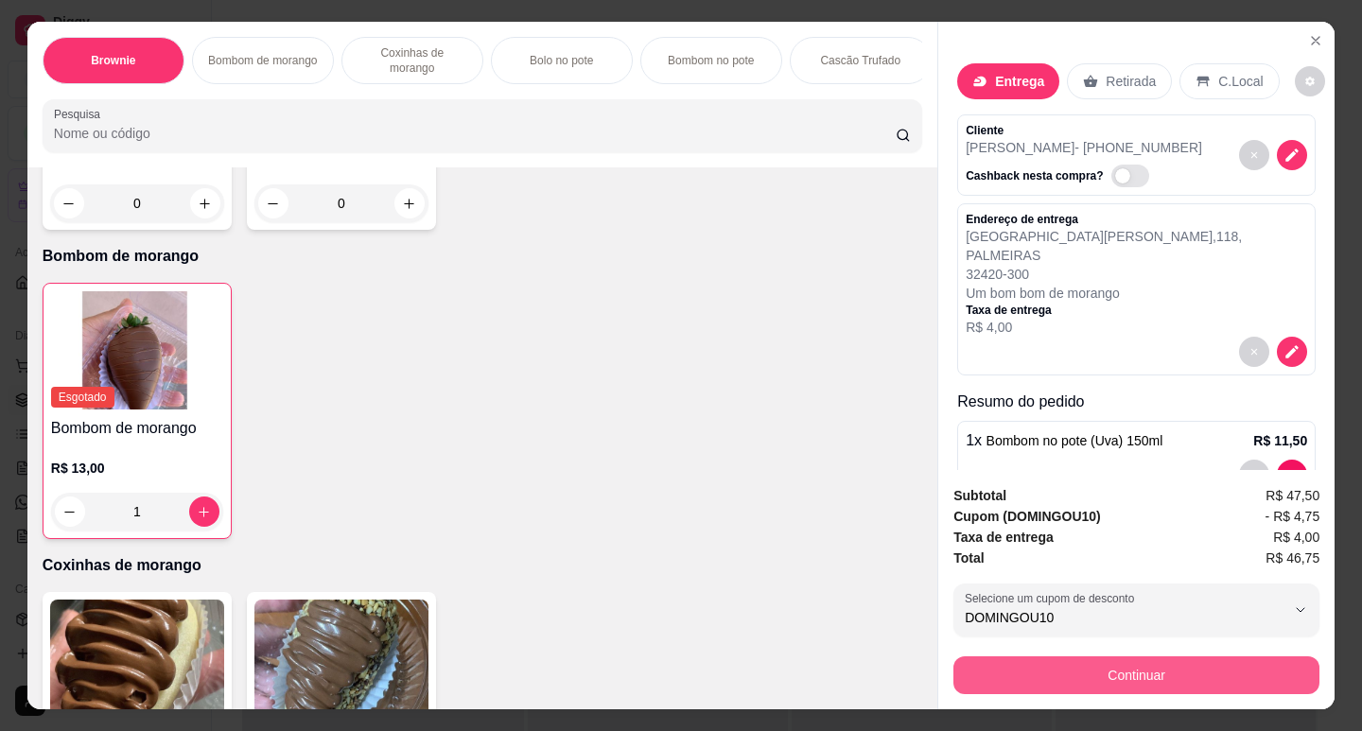
click at [1173, 661] on button "Continuar" at bounding box center [1136, 675] width 366 height 38
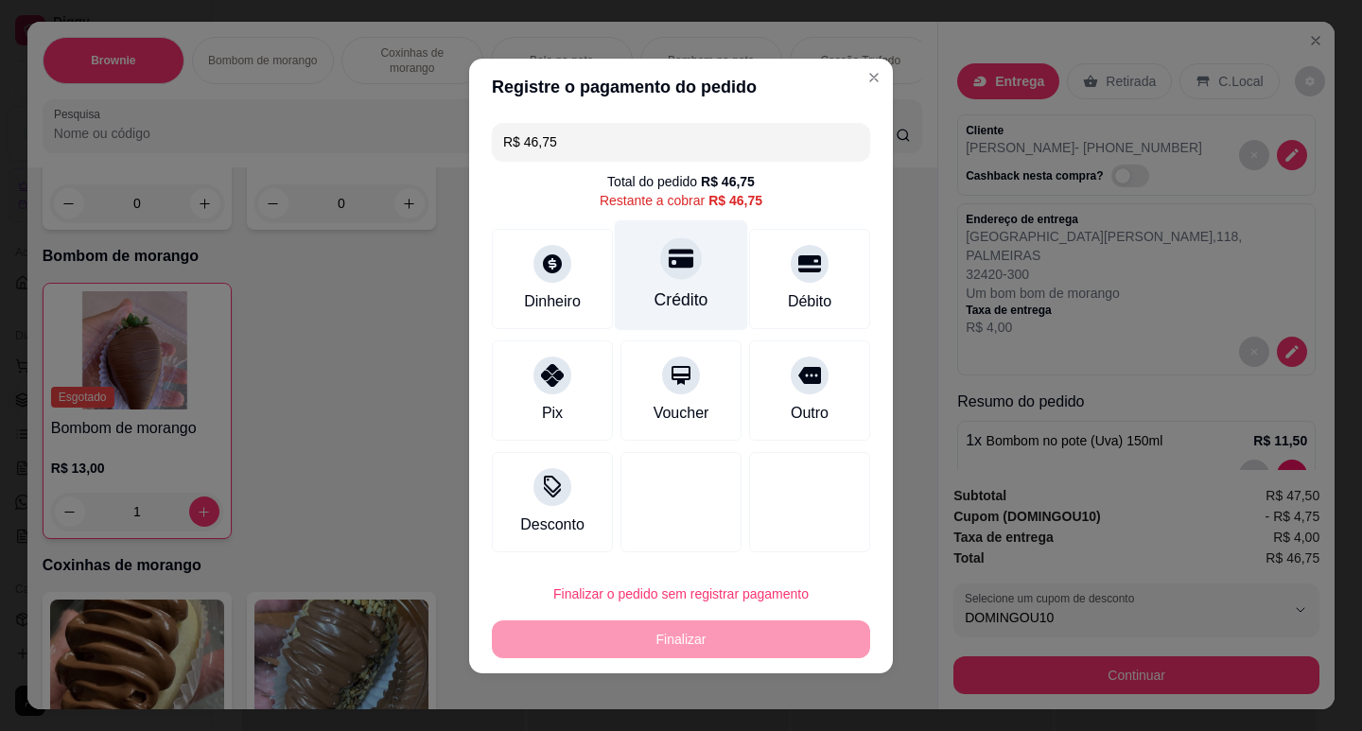
click at [689, 281] on div "Crédito" at bounding box center [681, 274] width 133 height 111
type input "R$ 0,00"
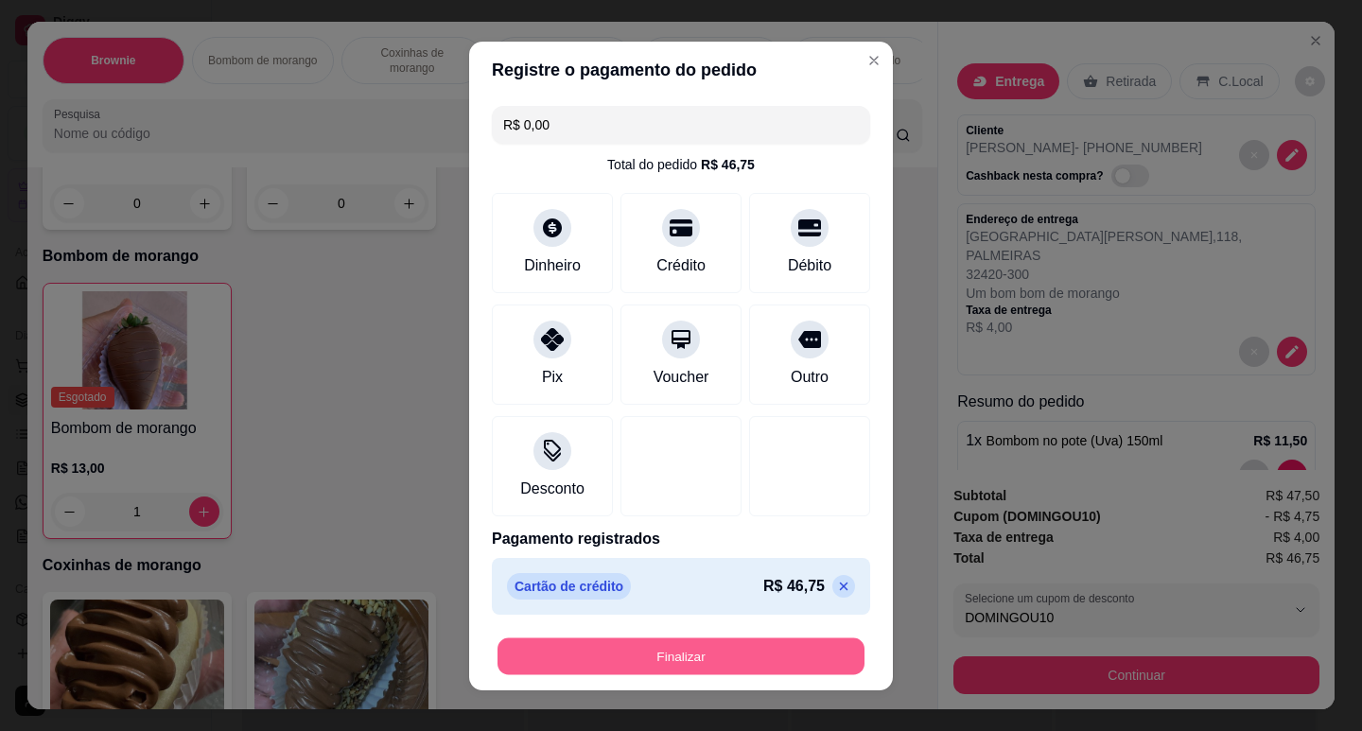
click at [703, 652] on button "Finalizar" at bounding box center [680, 655] width 367 height 37
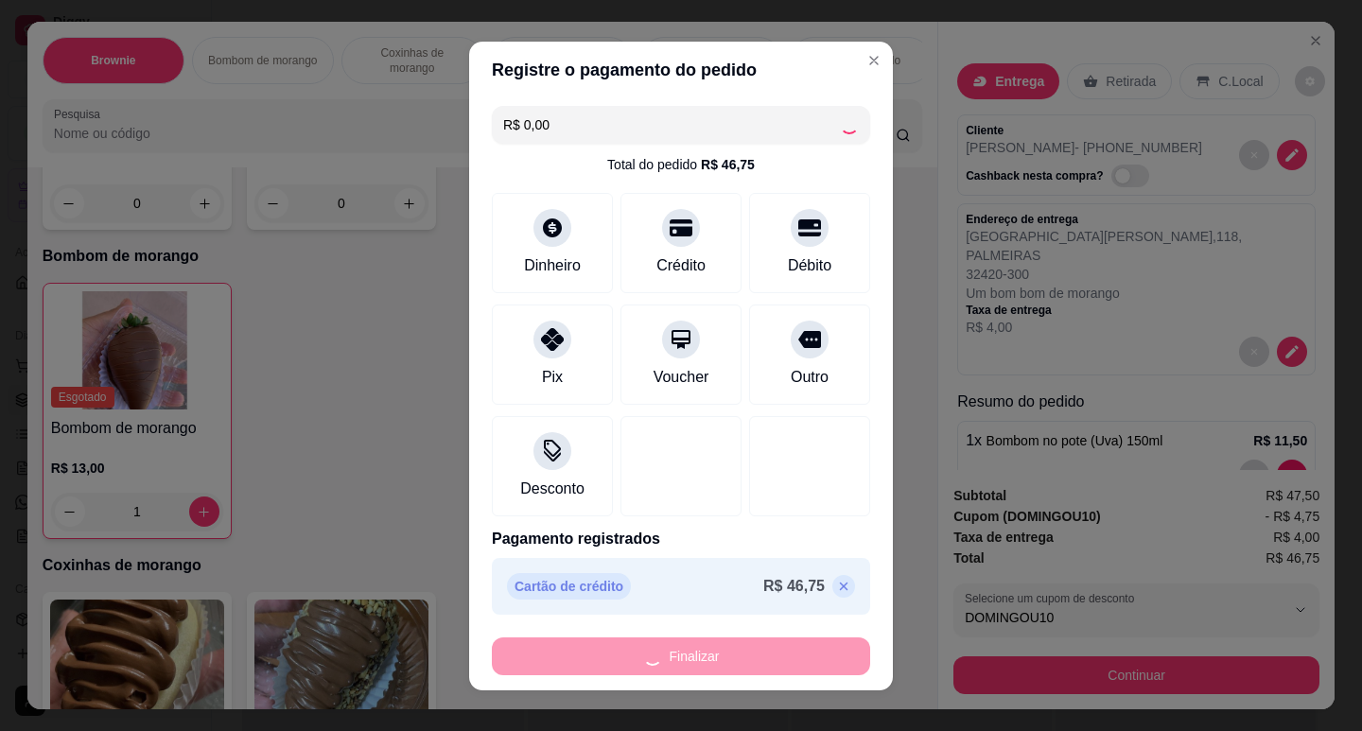
type input "0"
type input "-R$ 46,75"
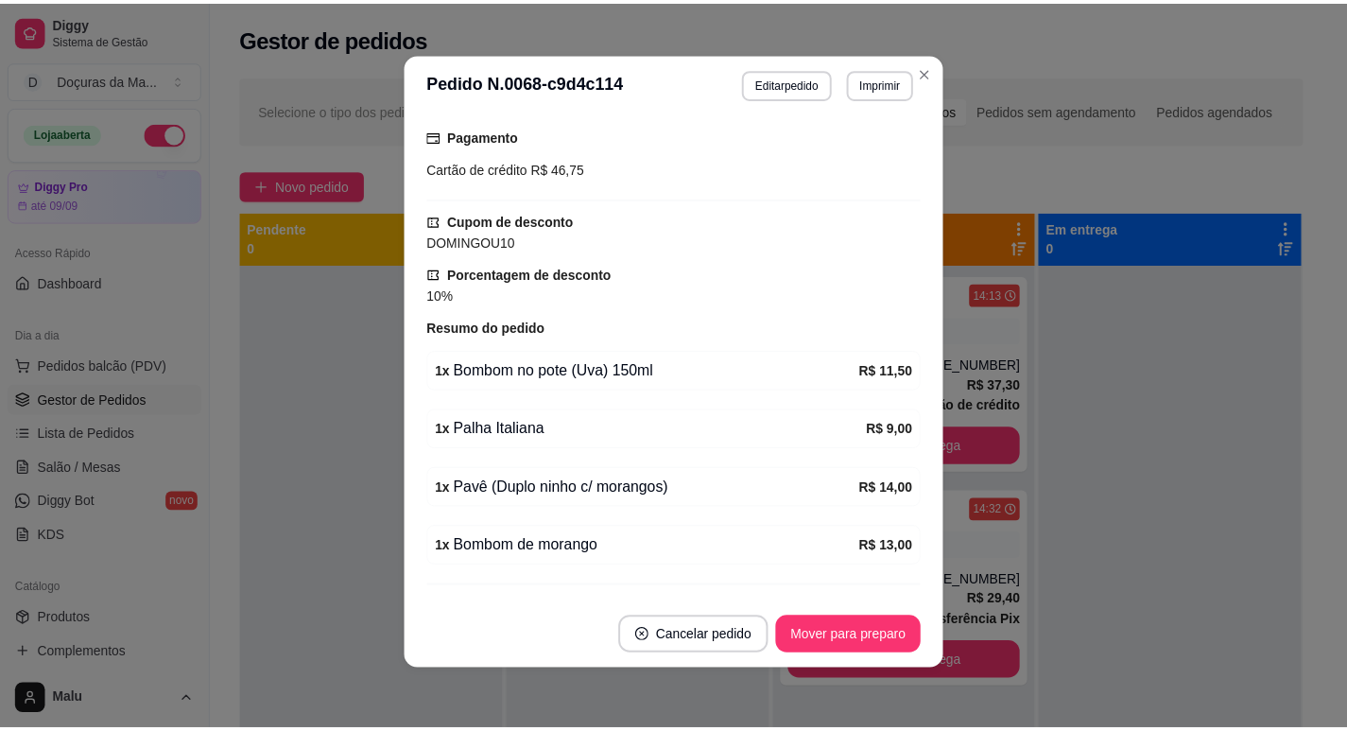
scroll to position [490, 0]
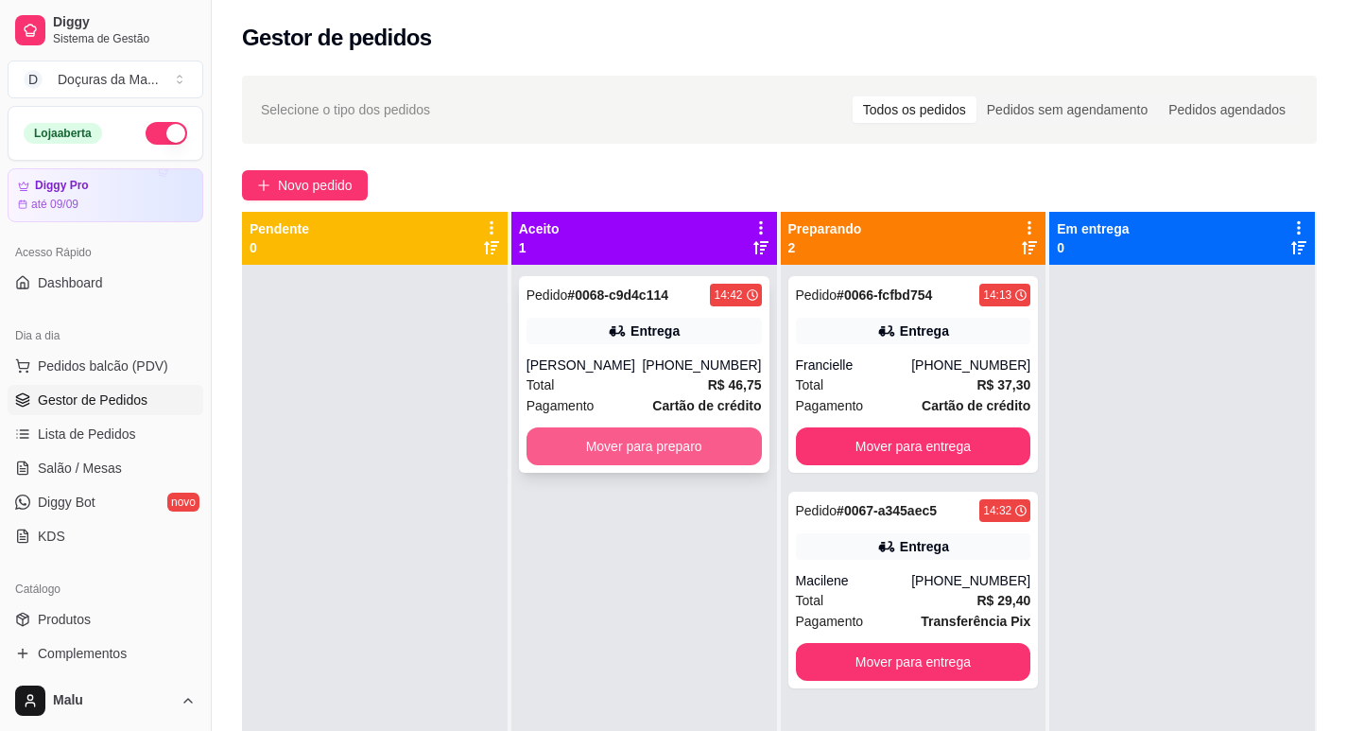
click at [583, 438] on button "Mover para preparo" at bounding box center [644, 446] width 235 height 38
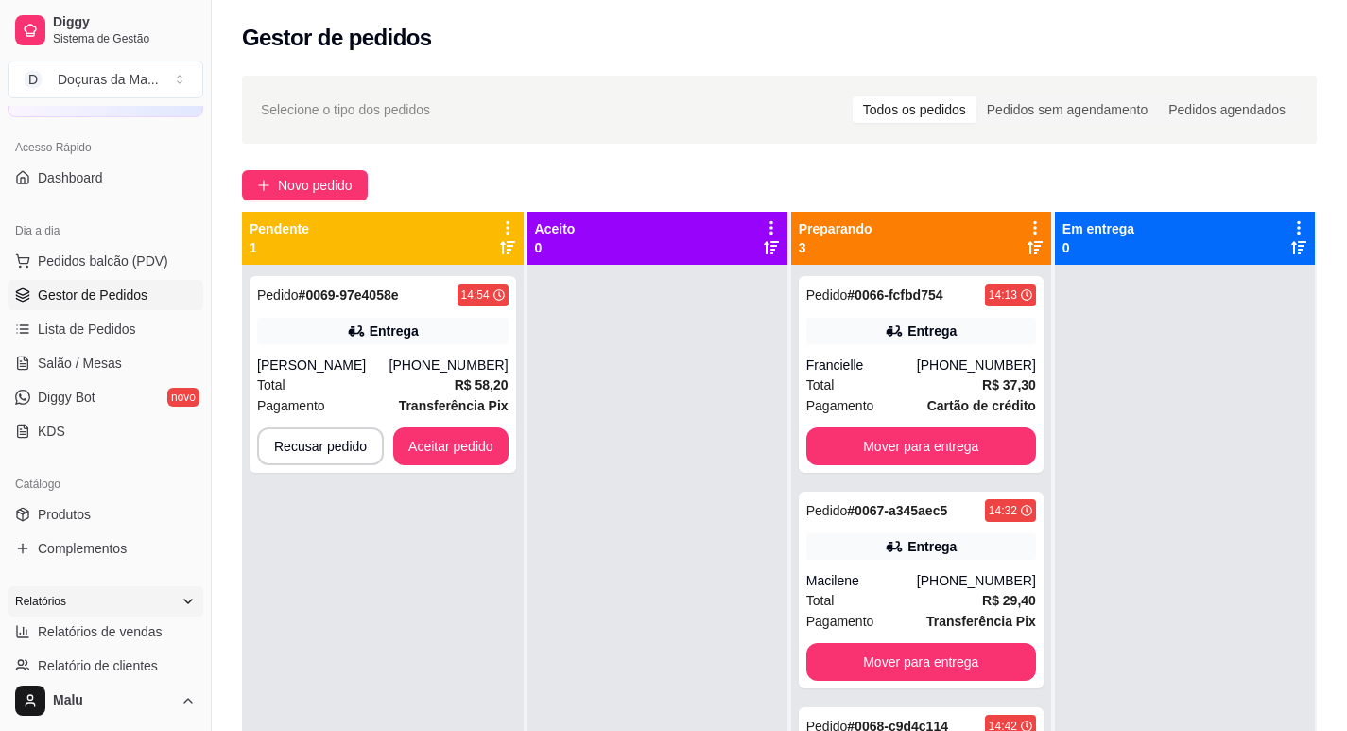
scroll to position [158, 0]
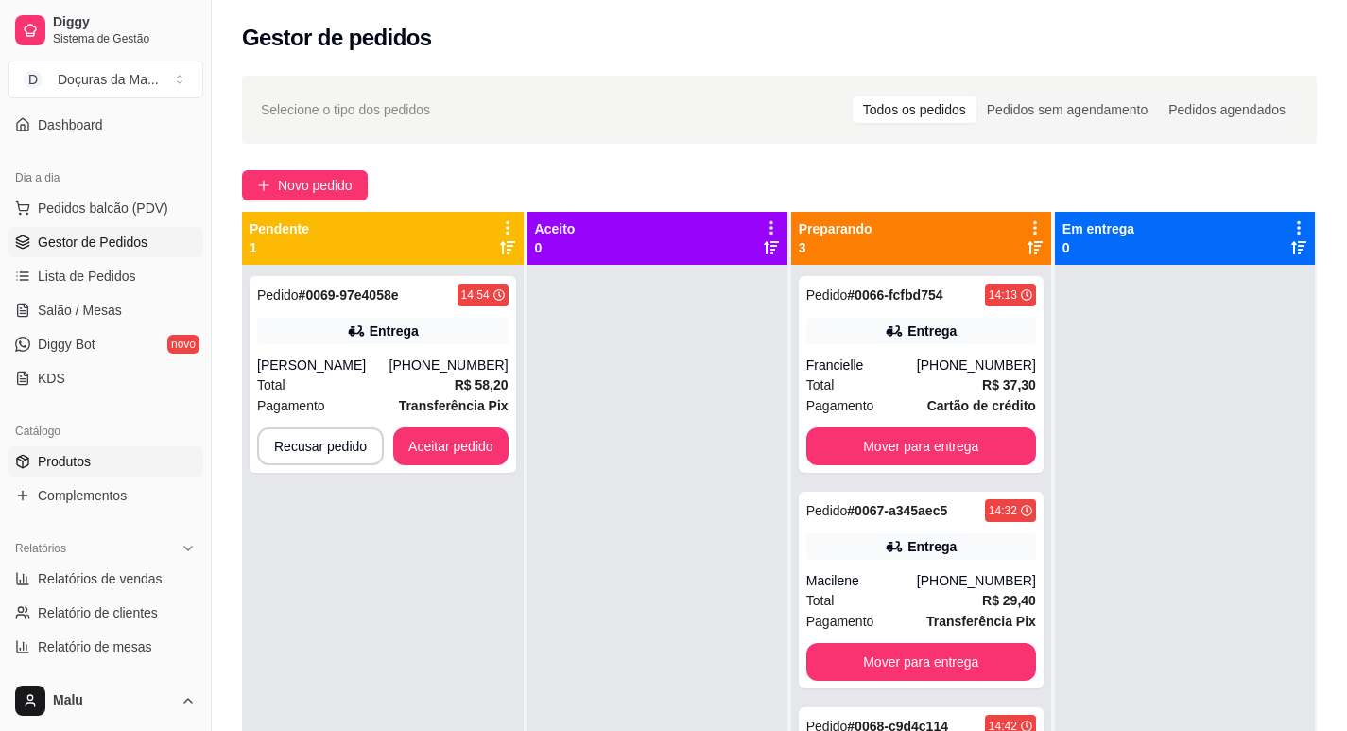
click at [64, 460] on span "Produtos" at bounding box center [64, 461] width 53 height 19
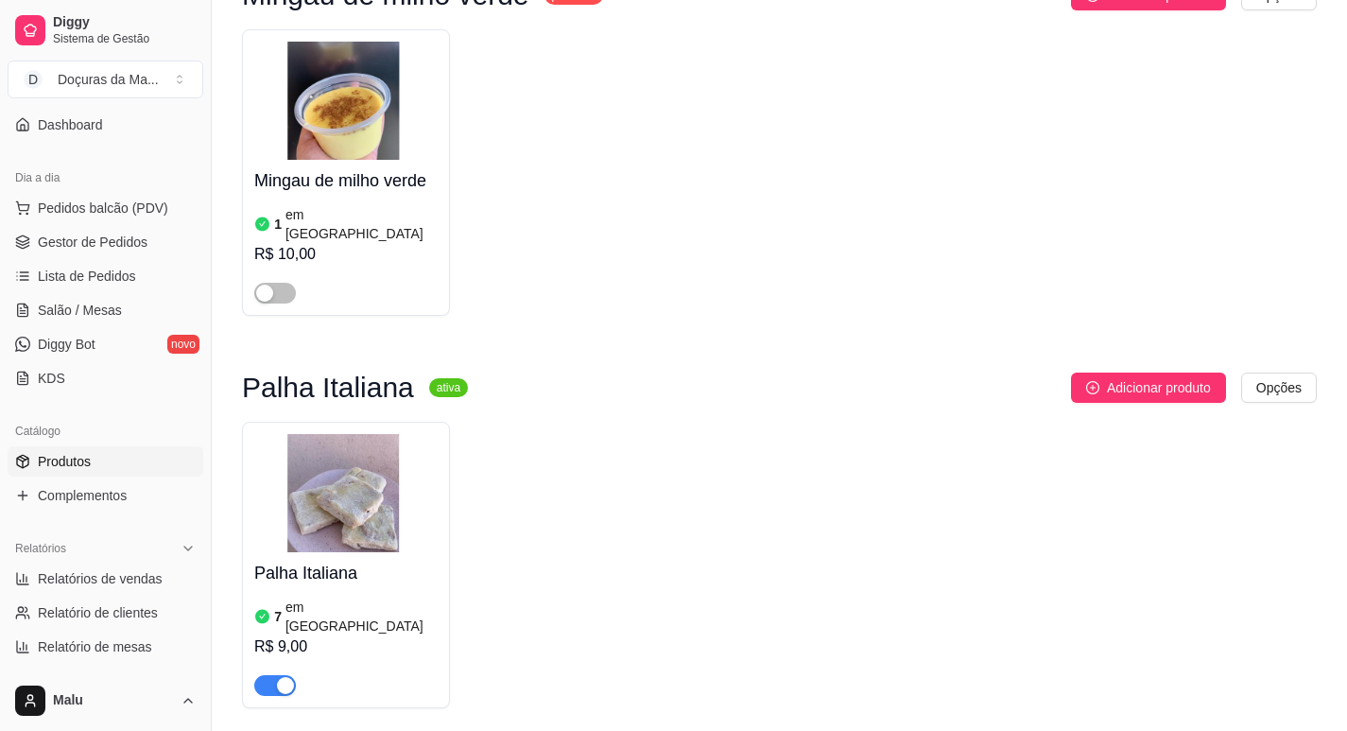
scroll to position [12780, 0]
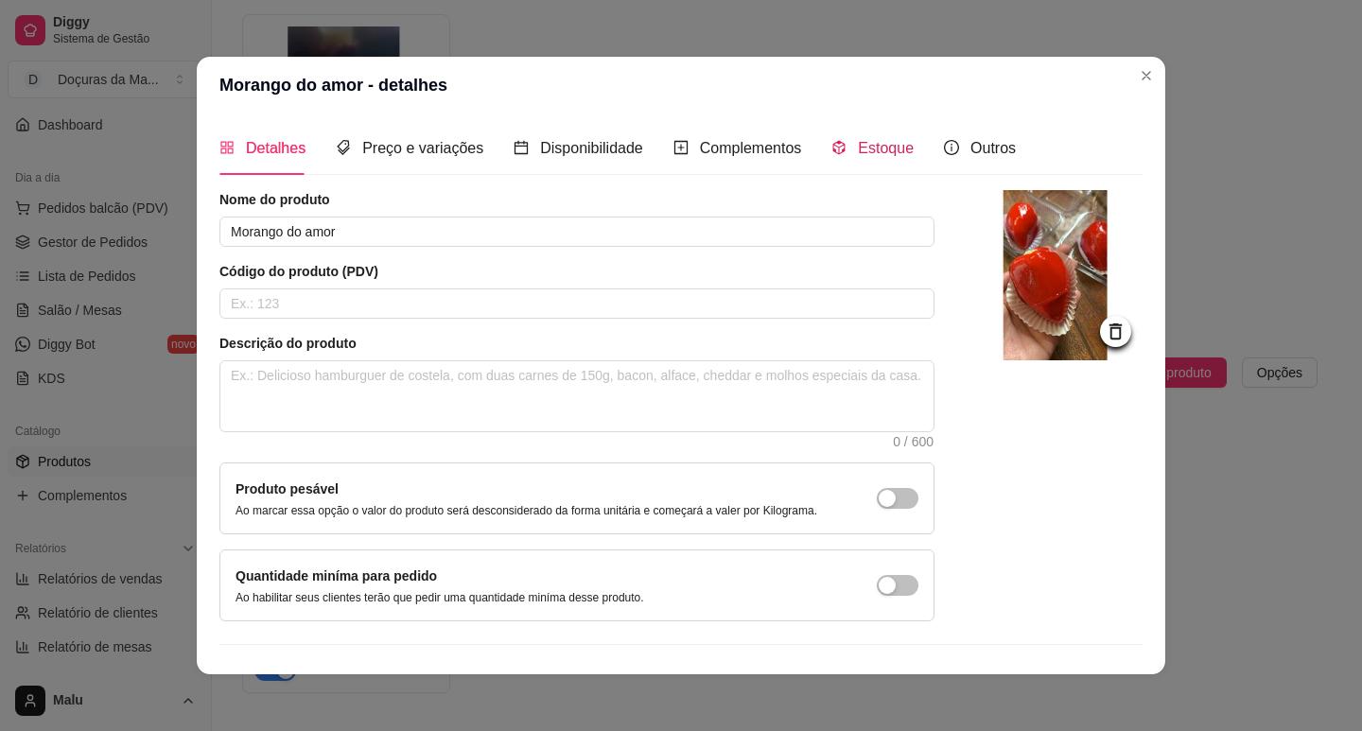
click at [877, 140] on span "Estoque" at bounding box center [886, 148] width 56 height 16
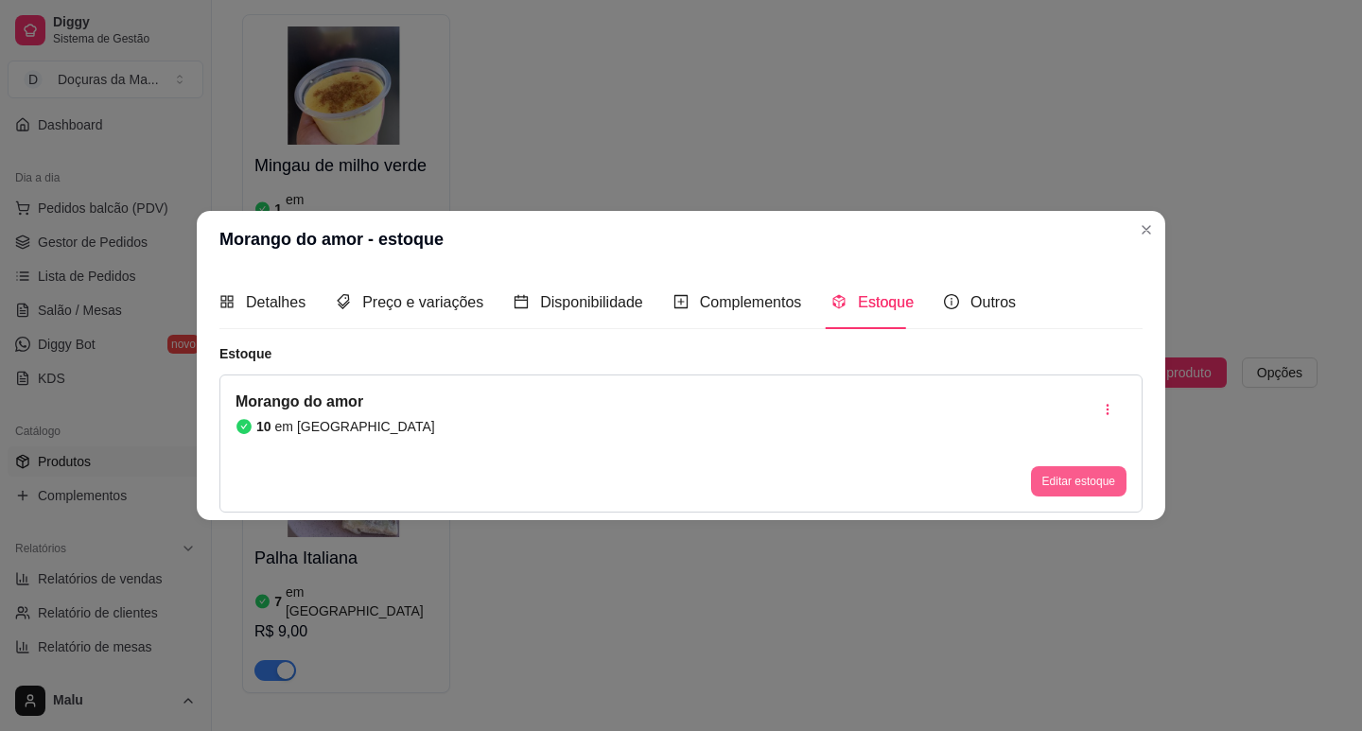
click at [1050, 476] on button "Editar estoque" at bounding box center [1079, 481] width 96 height 30
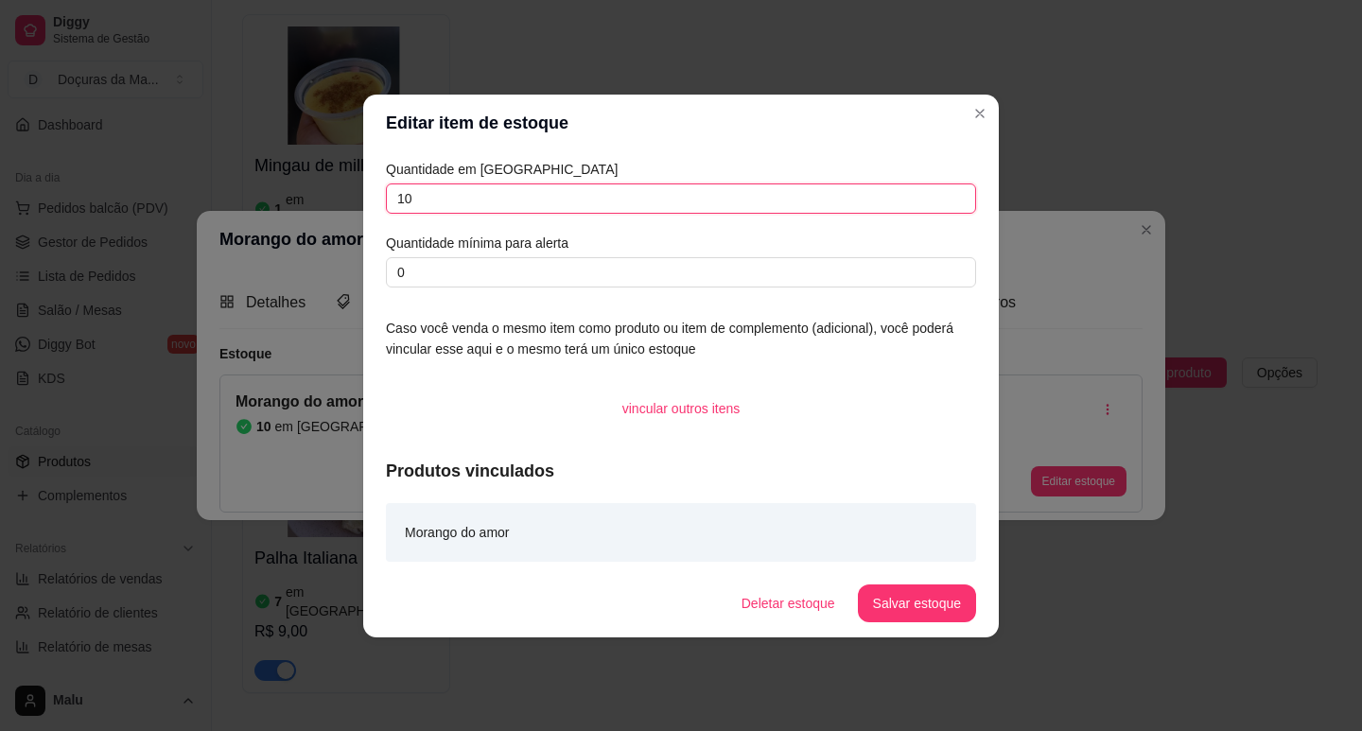
drag, startPoint x: 421, startPoint y: 196, endPoint x: 318, endPoint y: 206, distance: 103.6
click at [318, 206] on div "Editar item de estoque Quantidade em estoque 10 Quantidade mínima para alerta 0…" at bounding box center [681, 365] width 1362 height 731
type input "9"
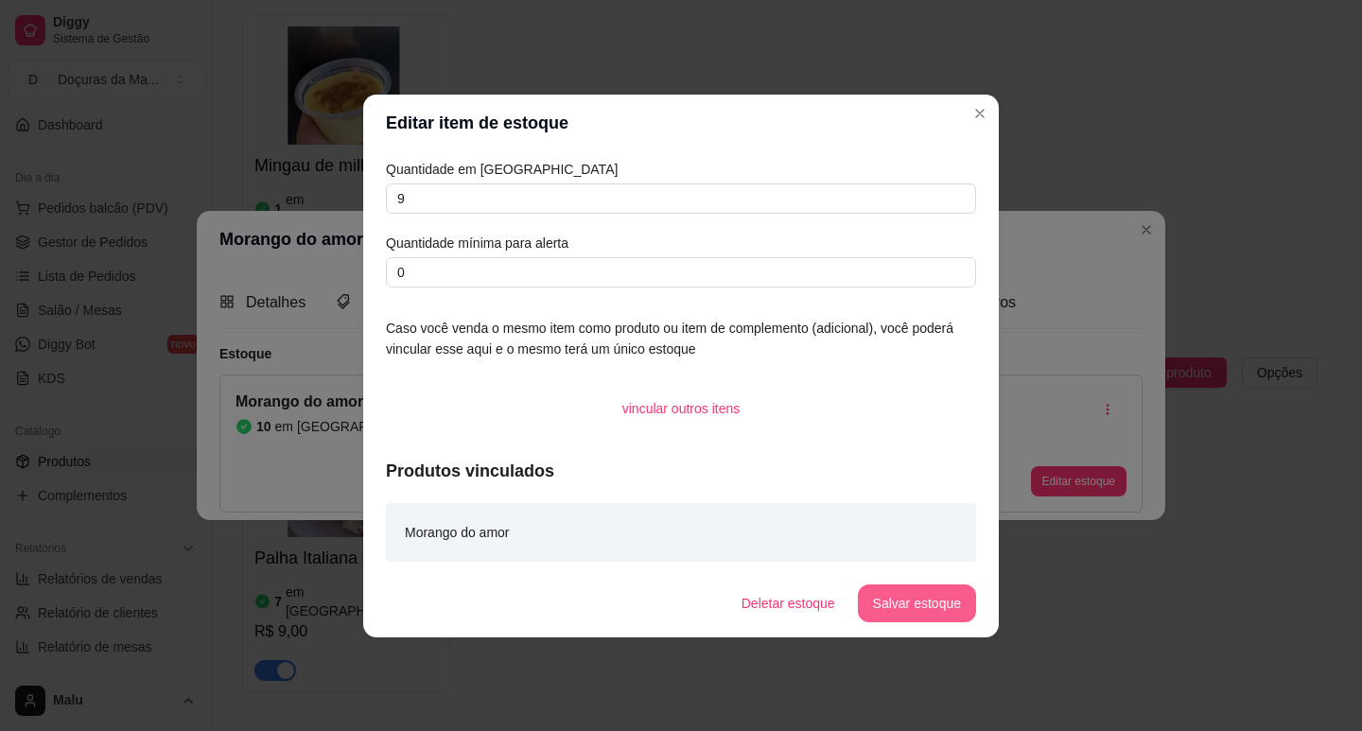
click at [927, 603] on button "Salvar estoque" at bounding box center [917, 603] width 118 height 38
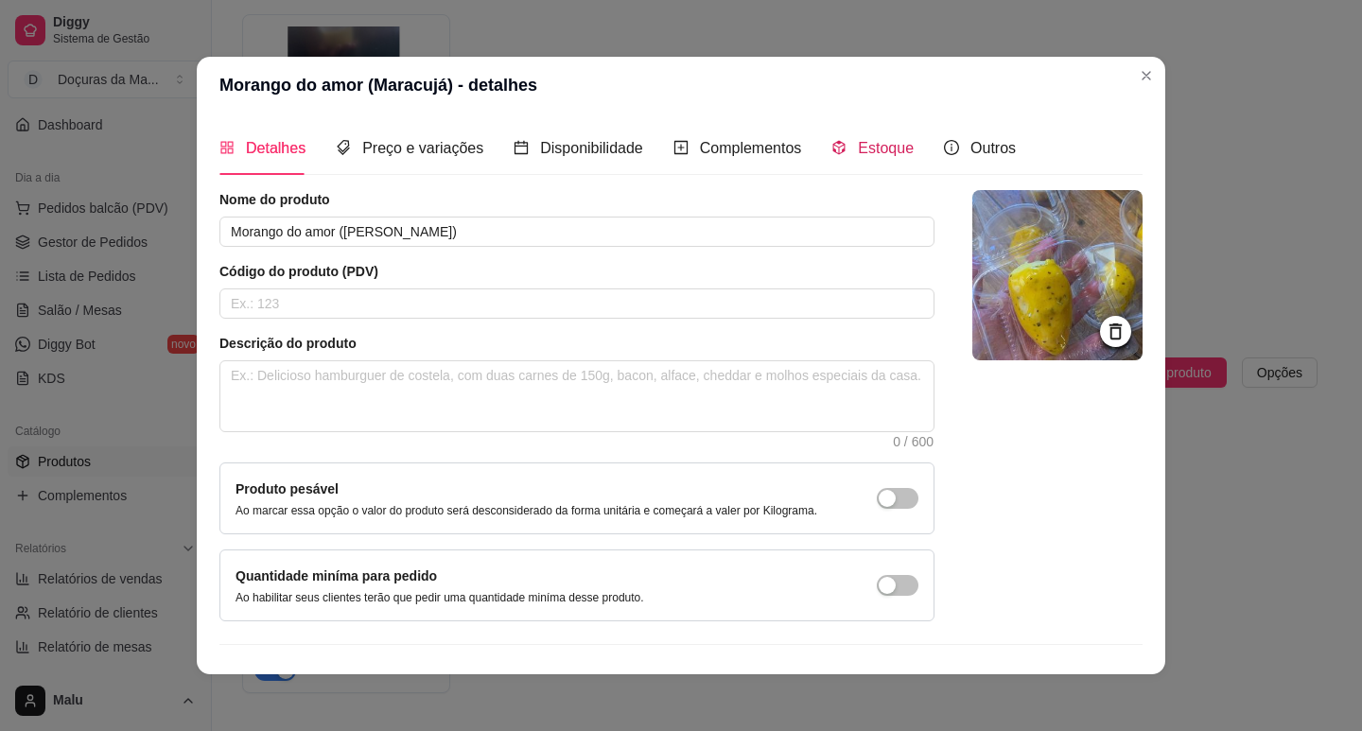
click at [875, 140] on span "Estoque" at bounding box center [886, 148] width 56 height 16
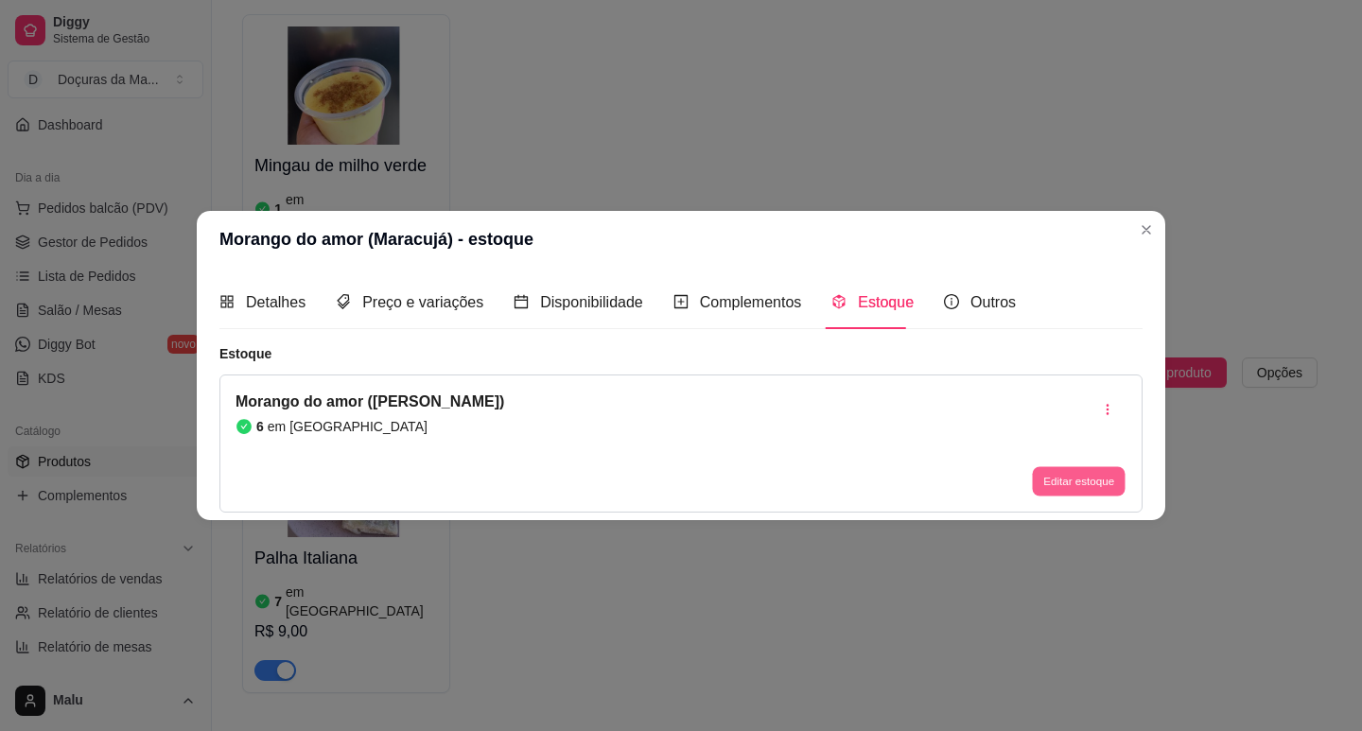
click at [1067, 486] on button "Editar estoque" at bounding box center [1078, 481] width 93 height 29
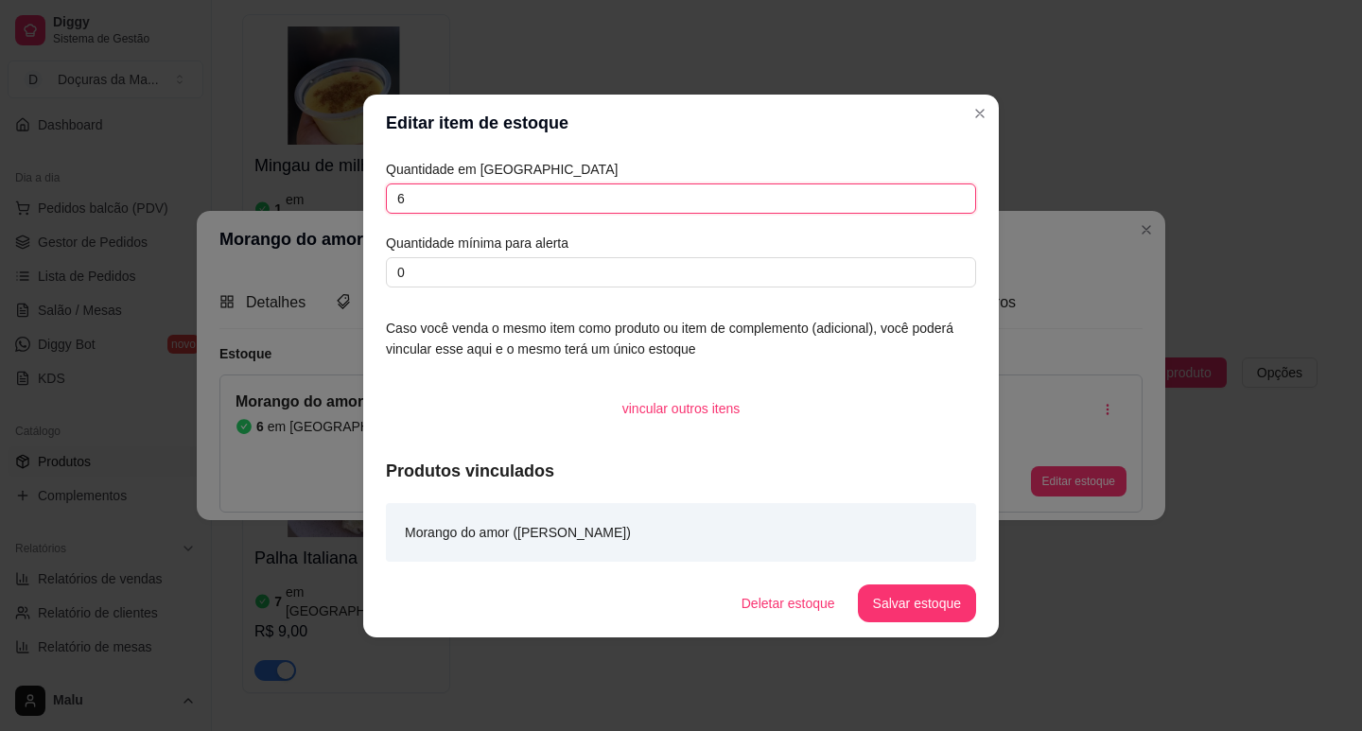
drag, startPoint x: 425, startPoint y: 200, endPoint x: 339, endPoint y: 204, distance: 85.2
click at [339, 204] on div "Editar item de estoque Quantidade em estoque 6 Quantidade mínima para alerta 0 …" at bounding box center [681, 365] width 1362 height 731
type input "5"
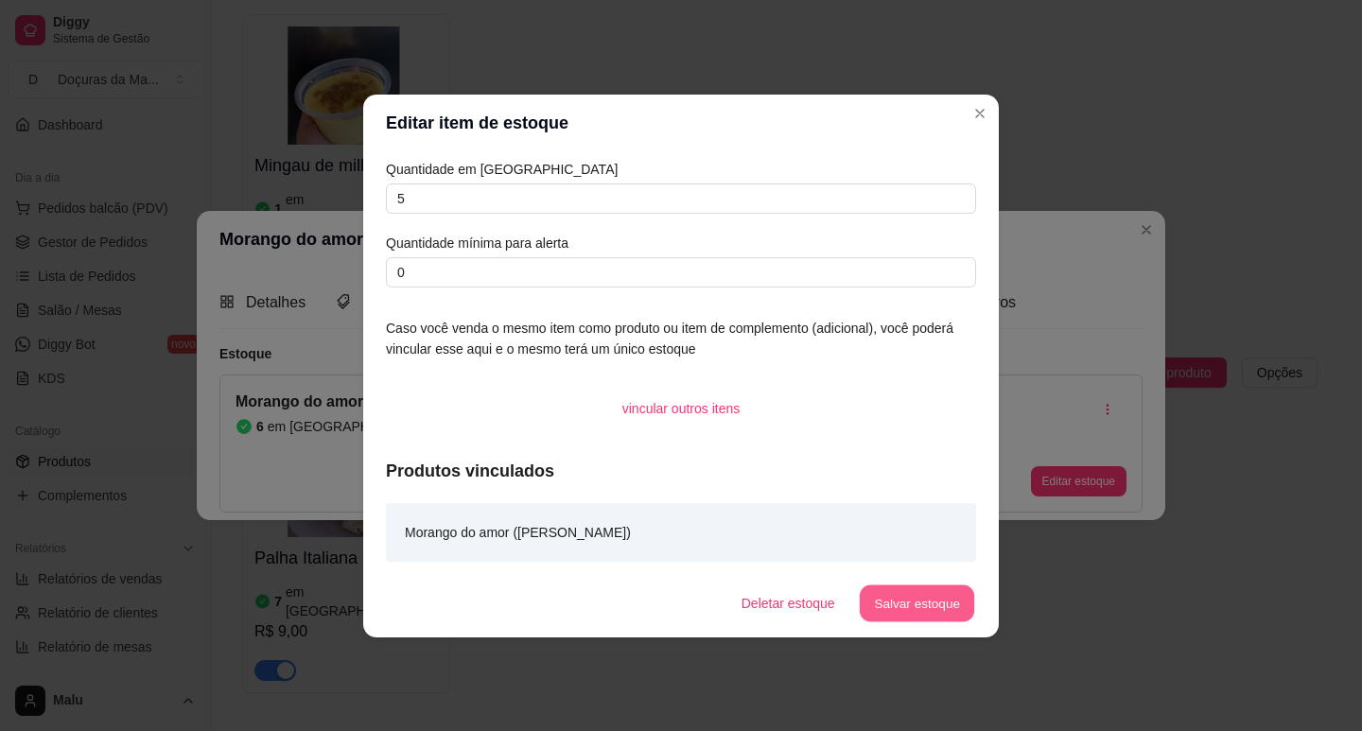
click at [915, 607] on button "Salvar estoque" at bounding box center [916, 602] width 115 height 37
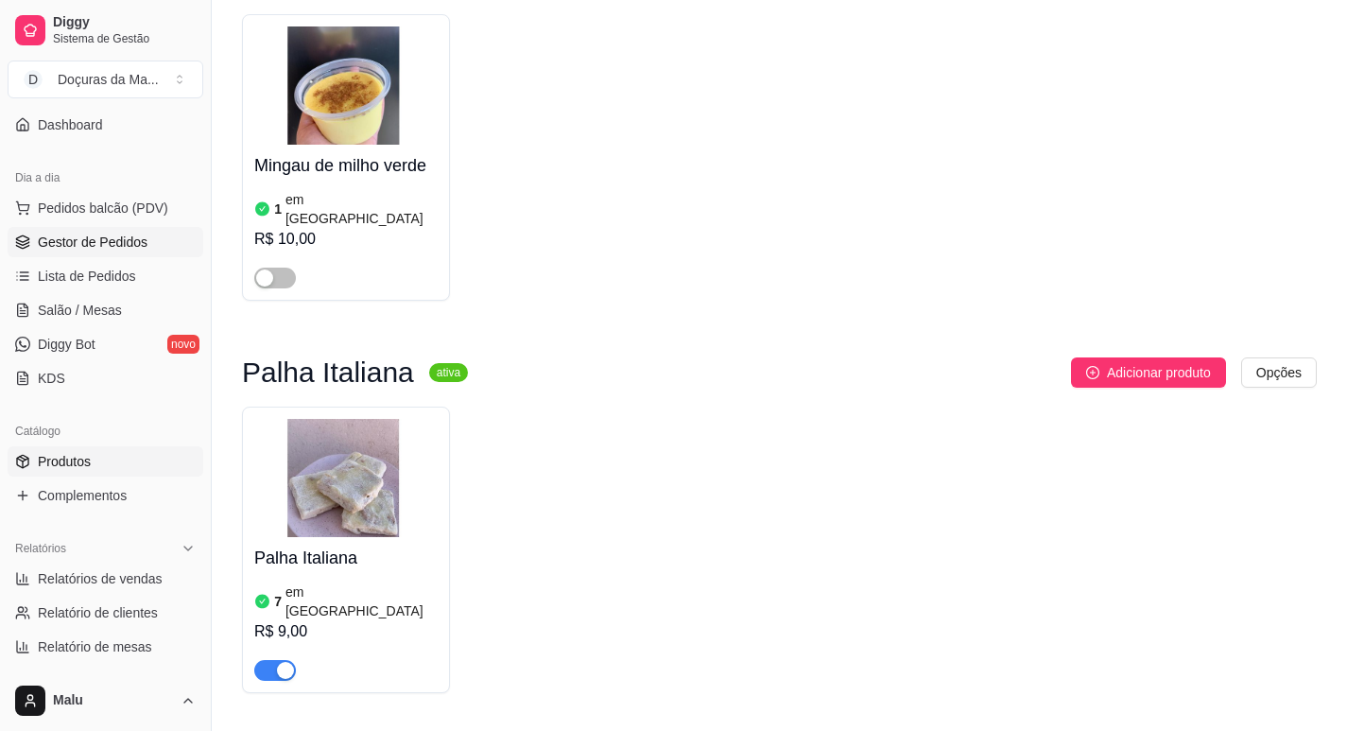
click at [110, 233] on span "Gestor de Pedidos" at bounding box center [93, 242] width 110 height 19
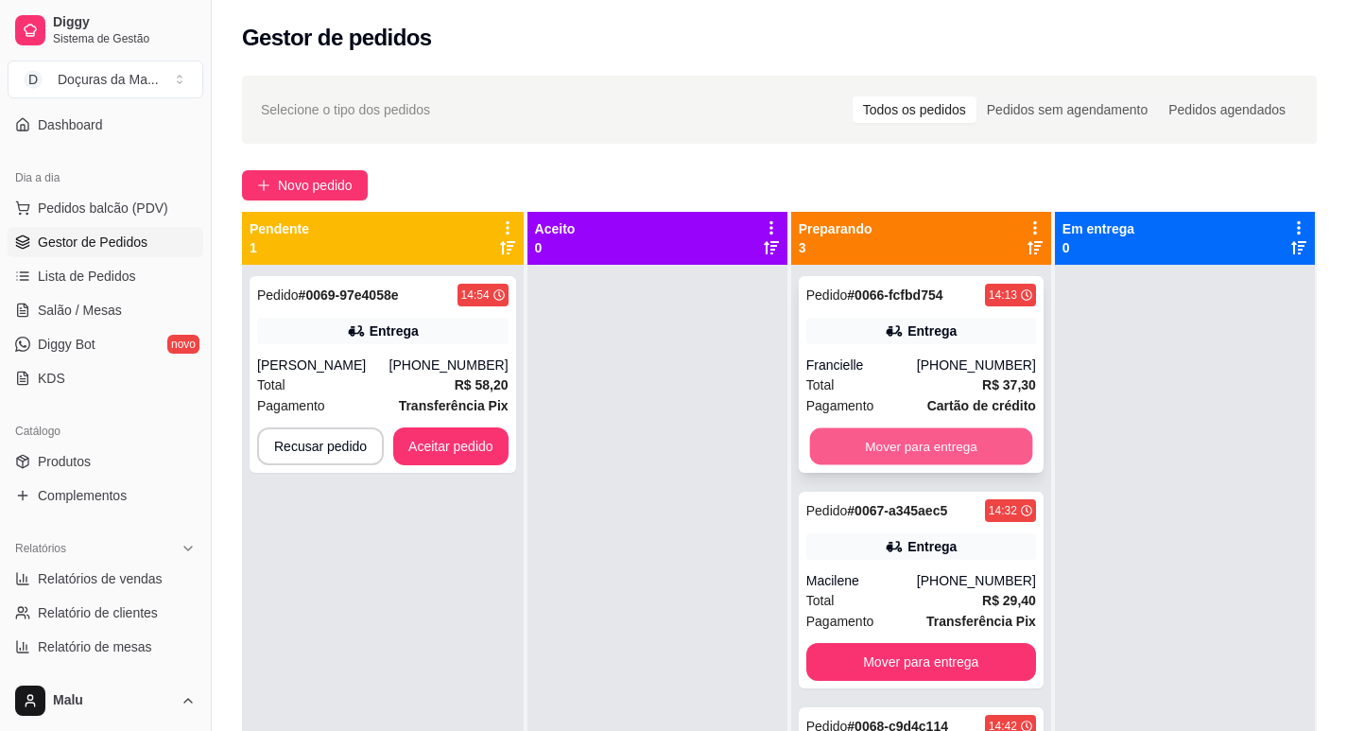
click at [939, 443] on button "Mover para entrega" at bounding box center [920, 446] width 223 height 37
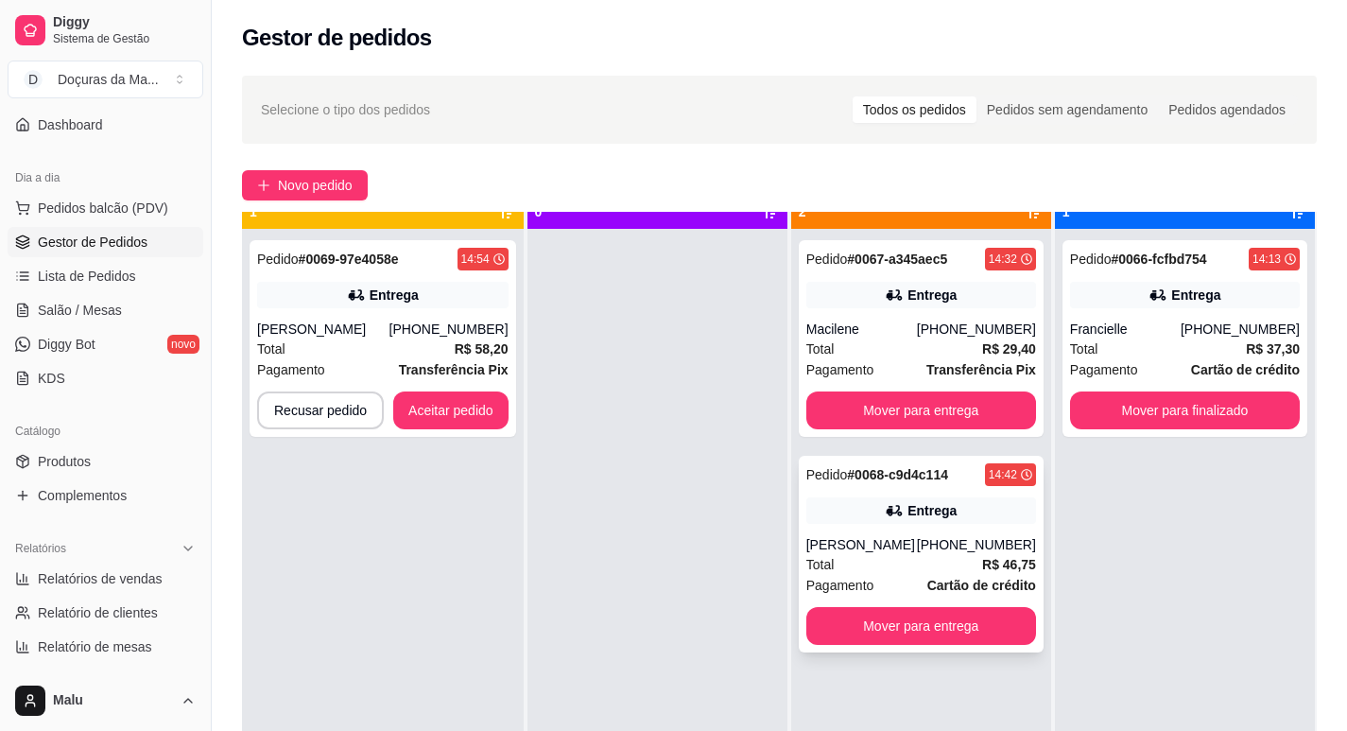
scroll to position [53, 0]
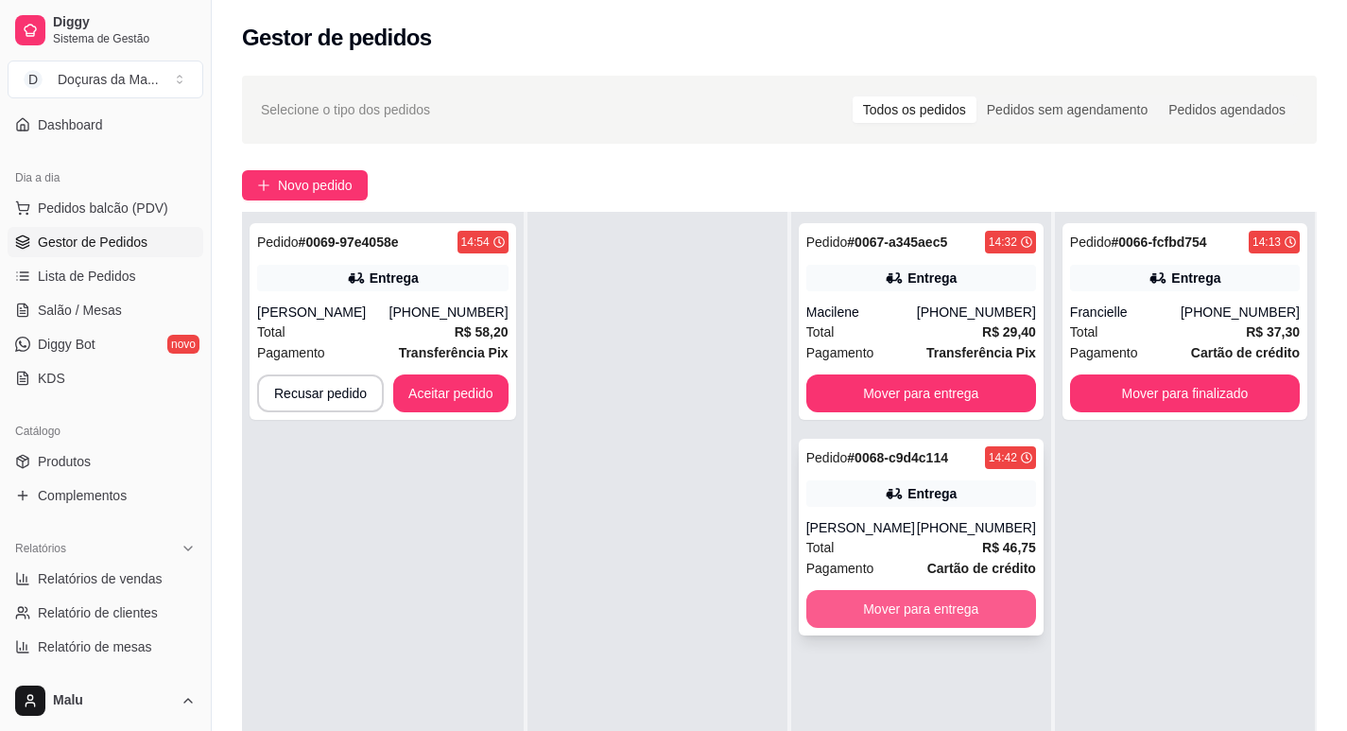
click at [931, 597] on button "Mover para entrega" at bounding box center [922, 609] width 230 height 38
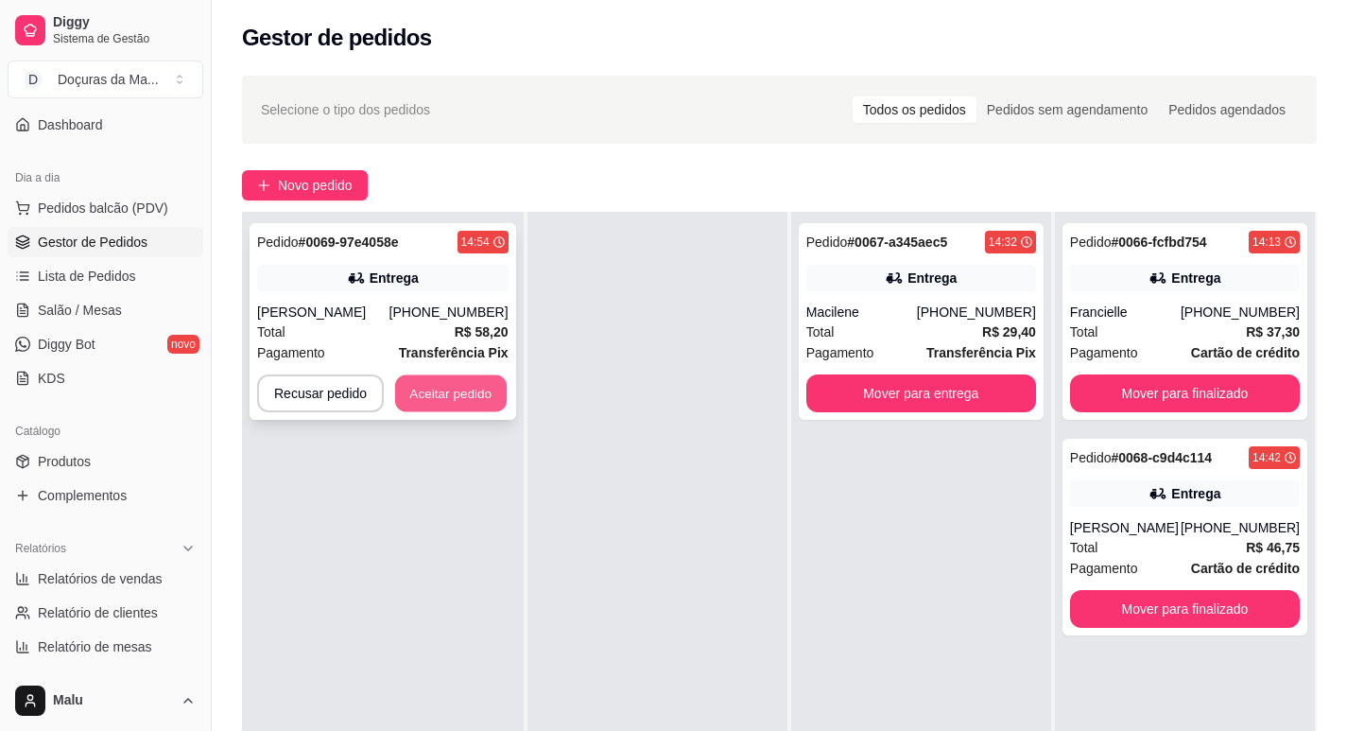
click at [469, 411] on button "Aceitar pedido" at bounding box center [451, 393] width 112 height 37
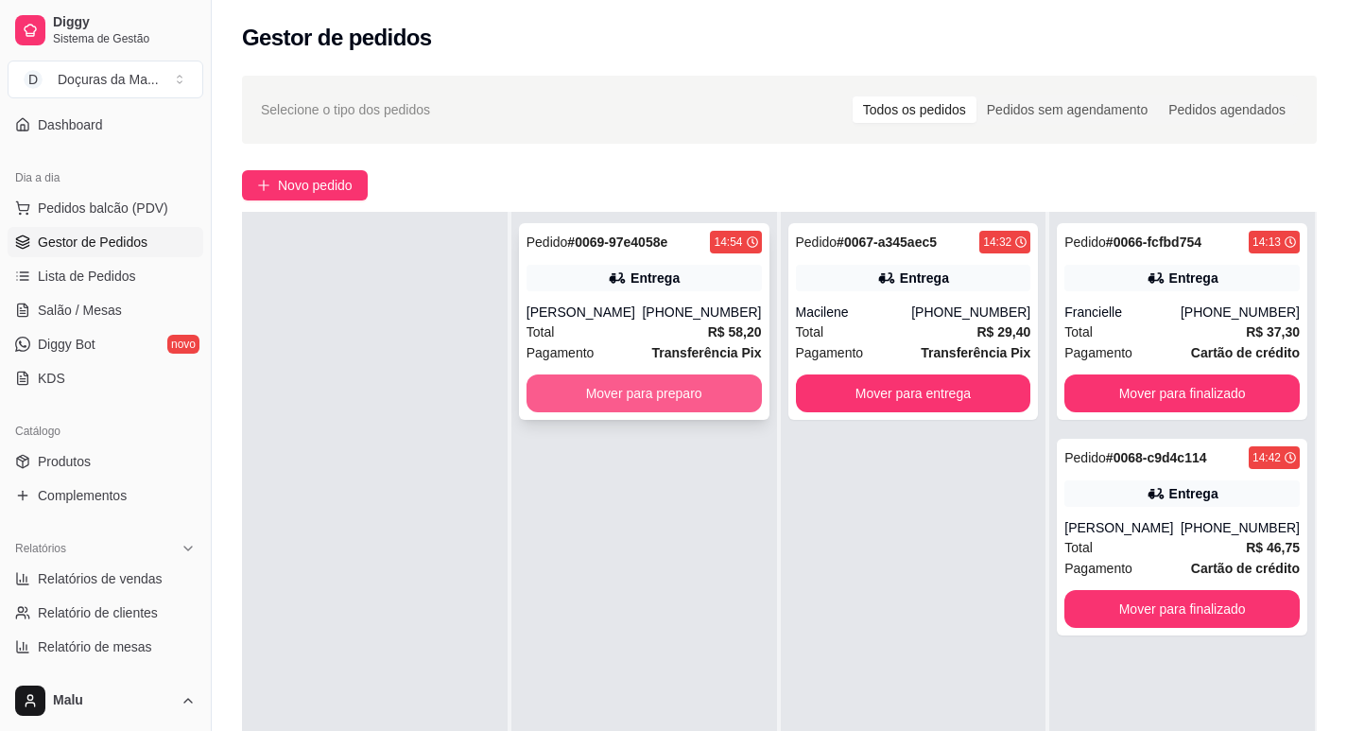
click at [565, 407] on button "Mover para preparo" at bounding box center [644, 393] width 235 height 38
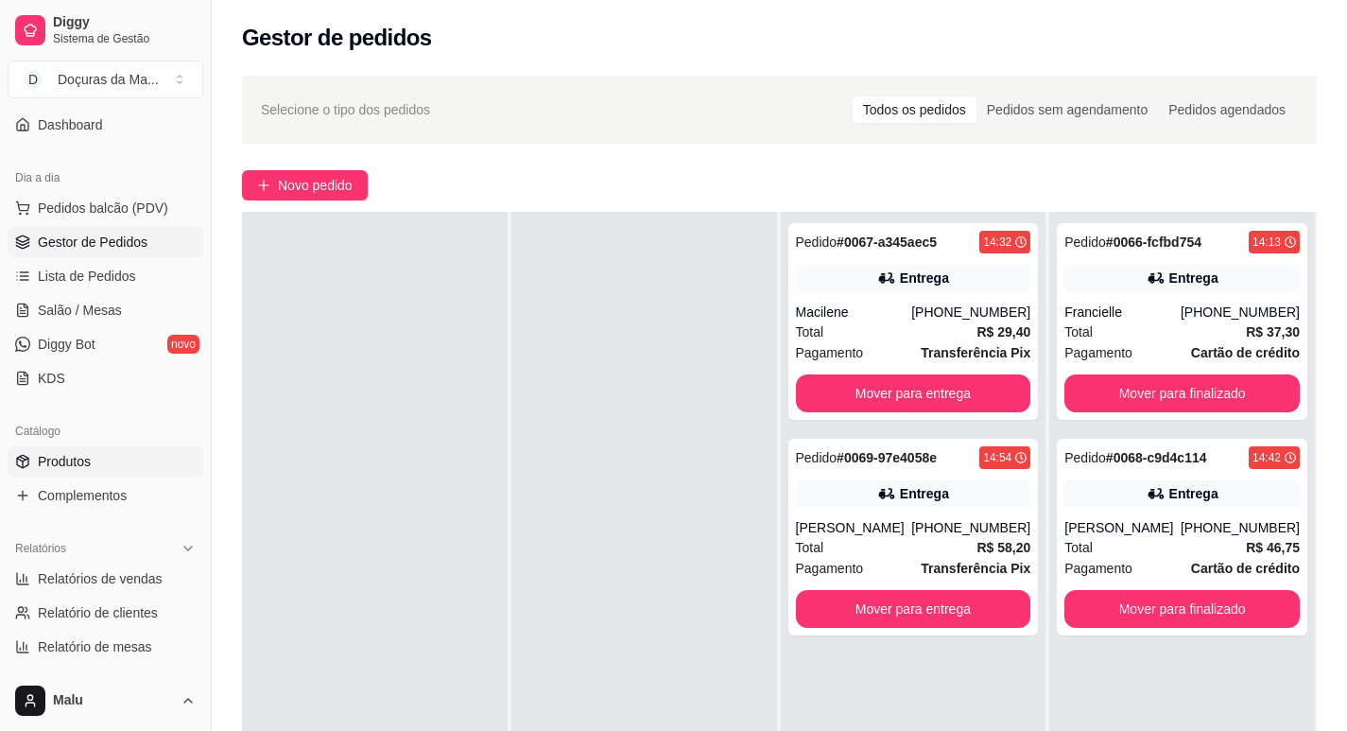
click at [79, 457] on span "Produtos" at bounding box center [64, 461] width 53 height 19
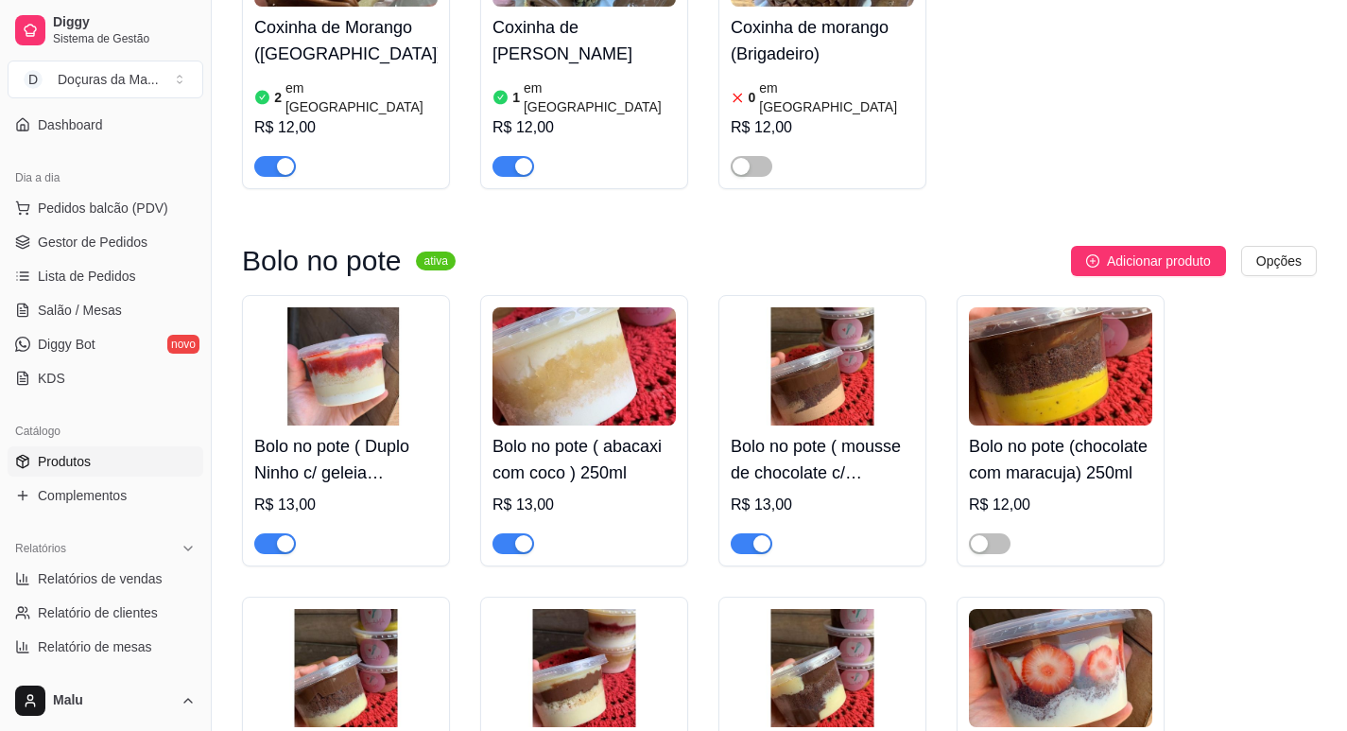
scroll to position [1891, 0]
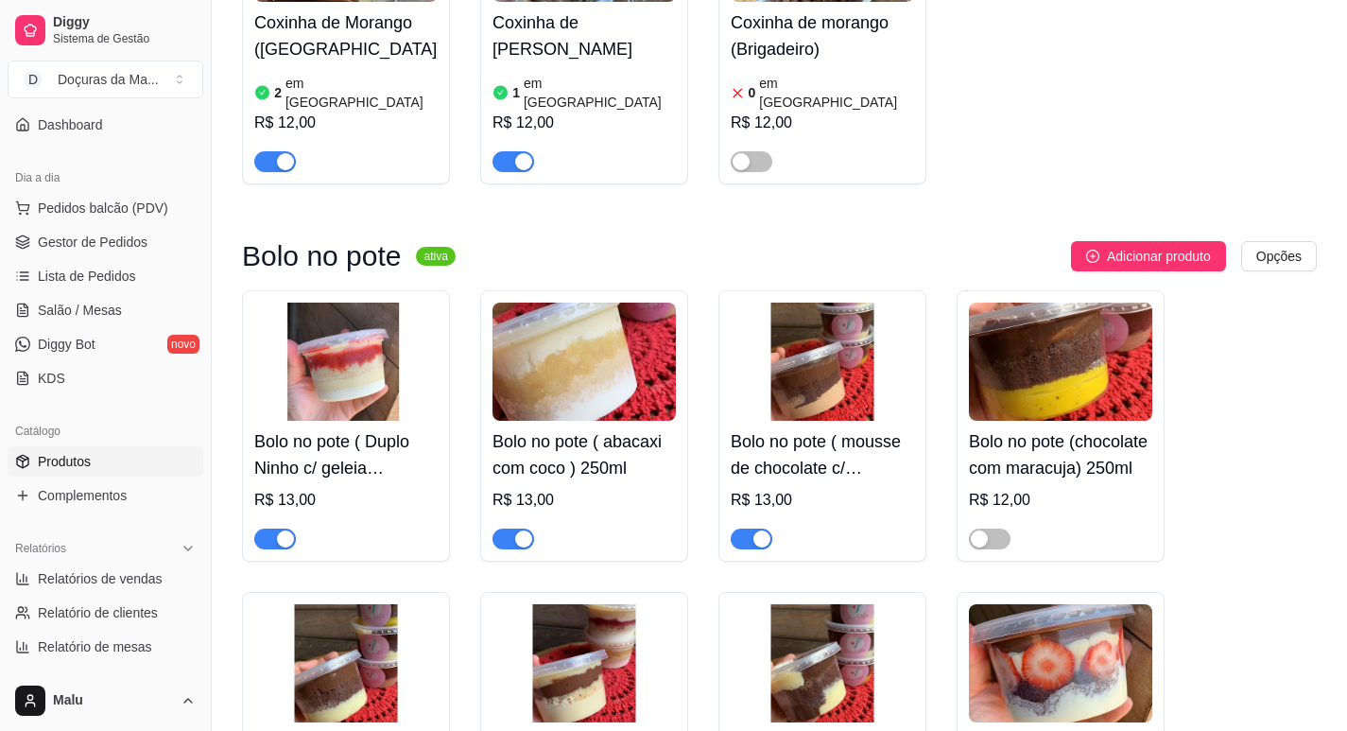
click at [263, 529] on span "button" at bounding box center [275, 539] width 42 height 21
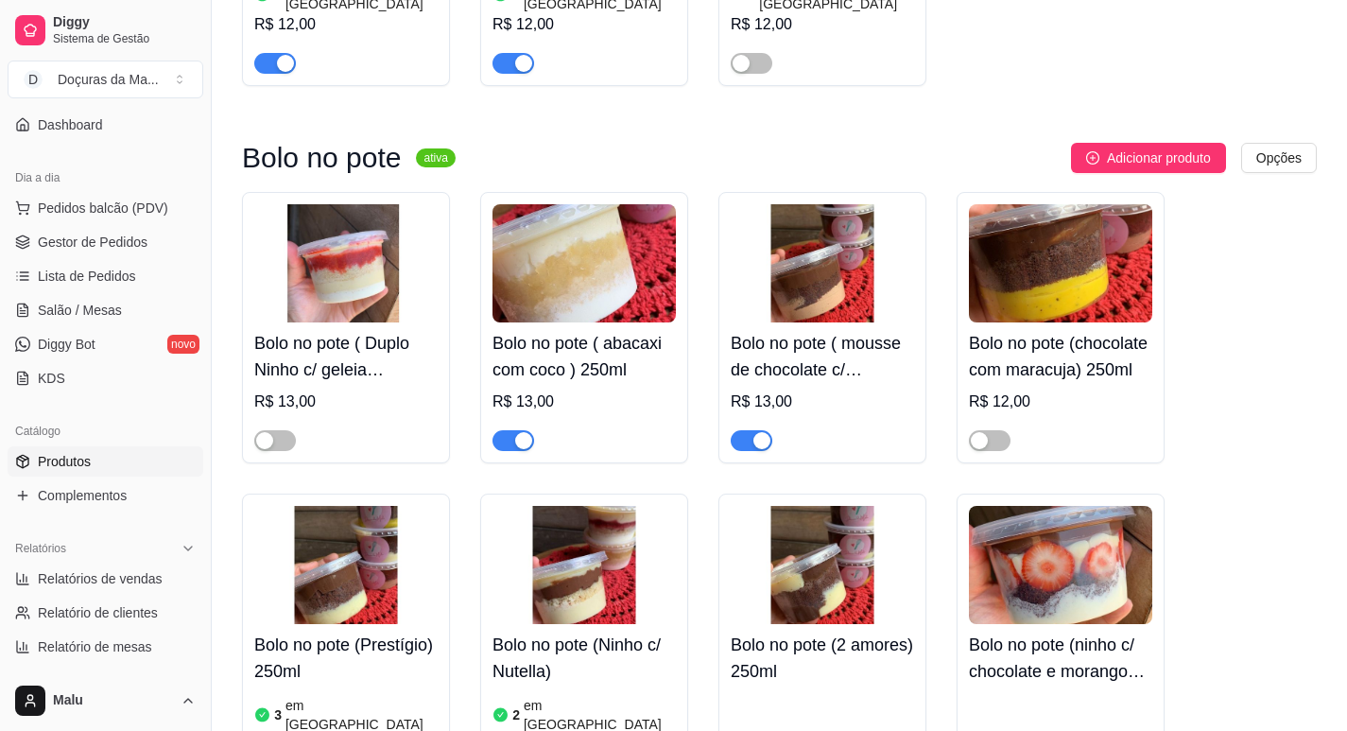
scroll to position [2049, 0]
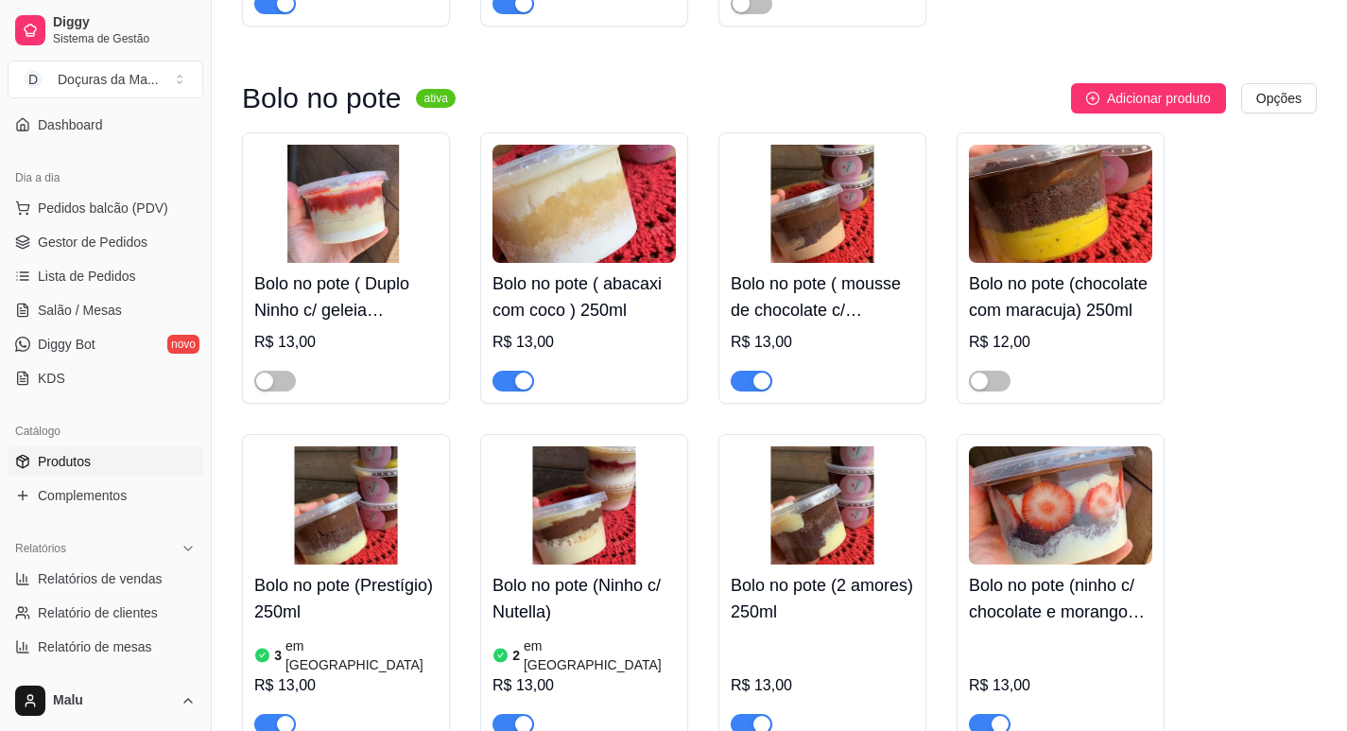
click at [755, 716] on div "button" at bounding box center [762, 724] width 17 height 17
click at [508, 714] on span "button" at bounding box center [514, 724] width 42 height 21
click at [261, 714] on span "button" at bounding box center [275, 724] width 42 height 21
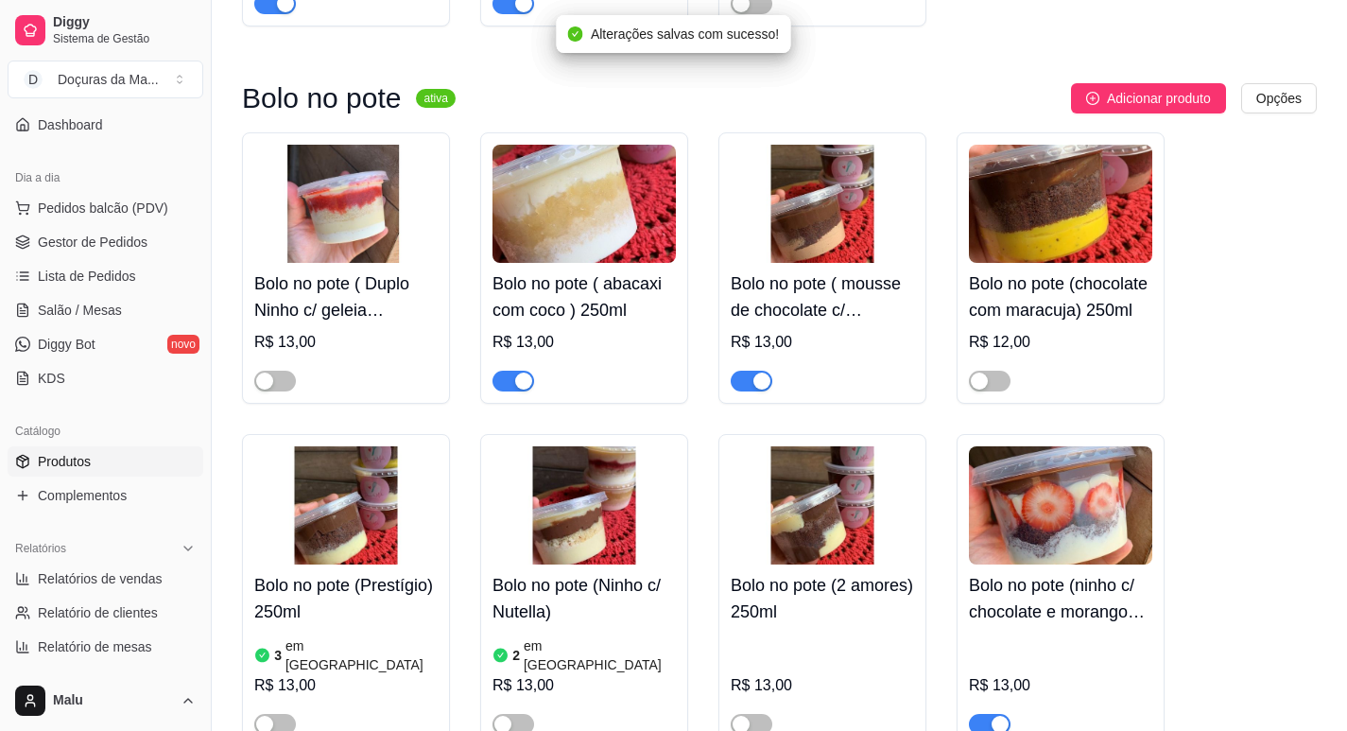
click at [512, 270] on h4 "Bolo no pote ( abacaxi com coco ) 250ml" at bounding box center [584, 296] width 183 height 53
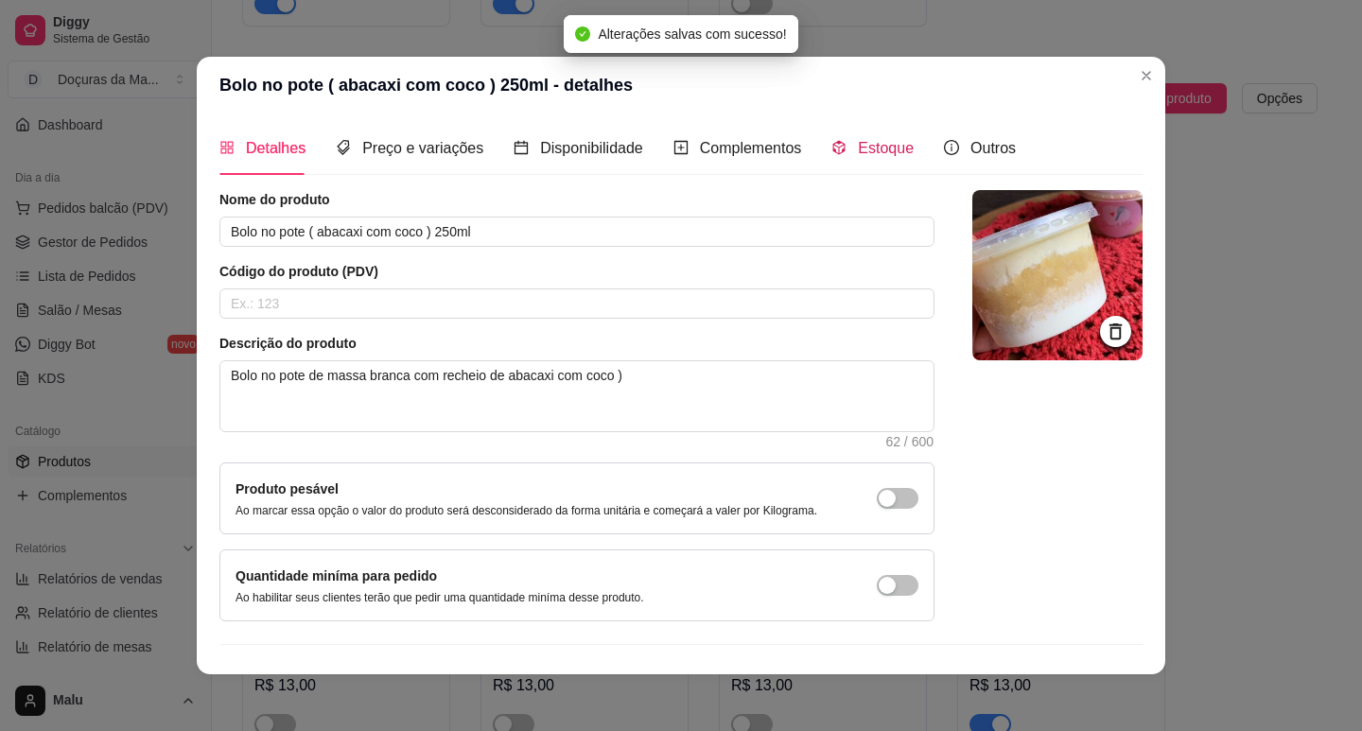
click at [833, 145] on icon "code-sandbox" at bounding box center [839, 148] width 12 height 14
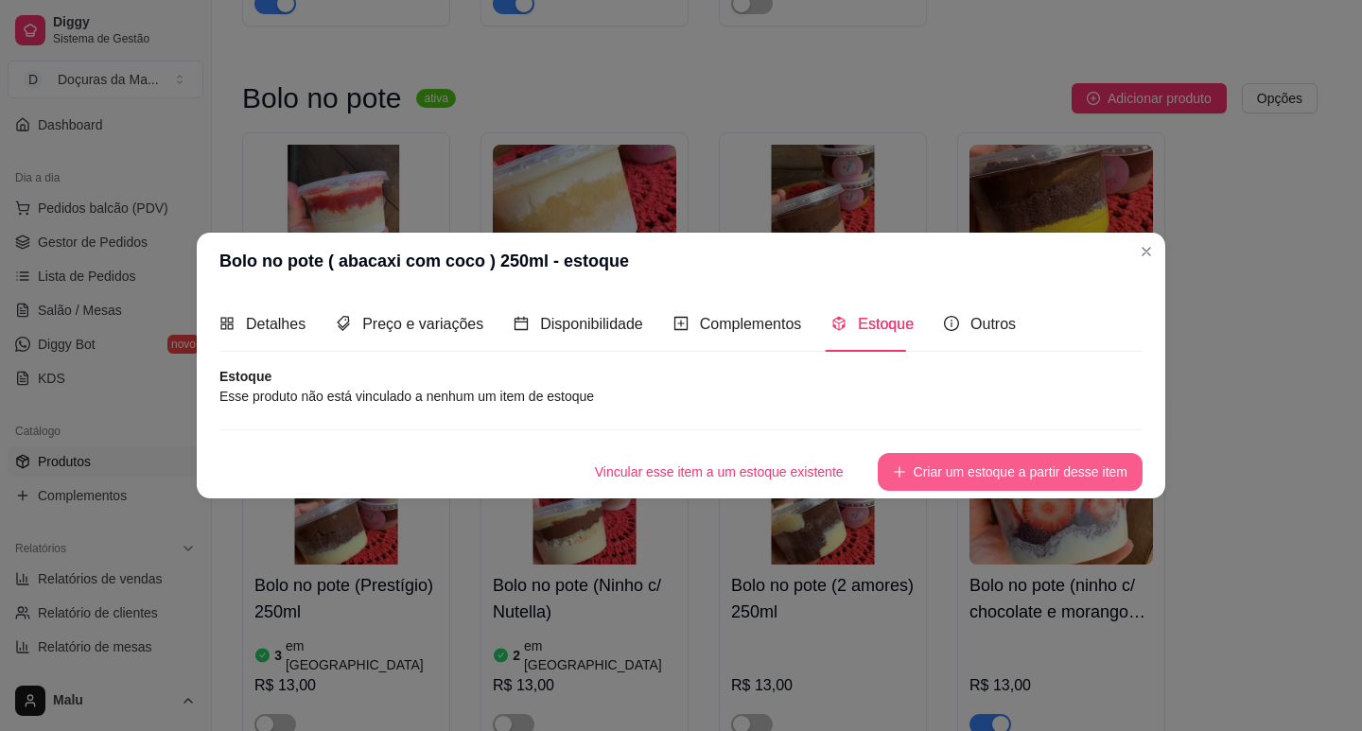
click at [938, 461] on button "Criar um estoque a partir desse item" at bounding box center [1009, 472] width 265 height 38
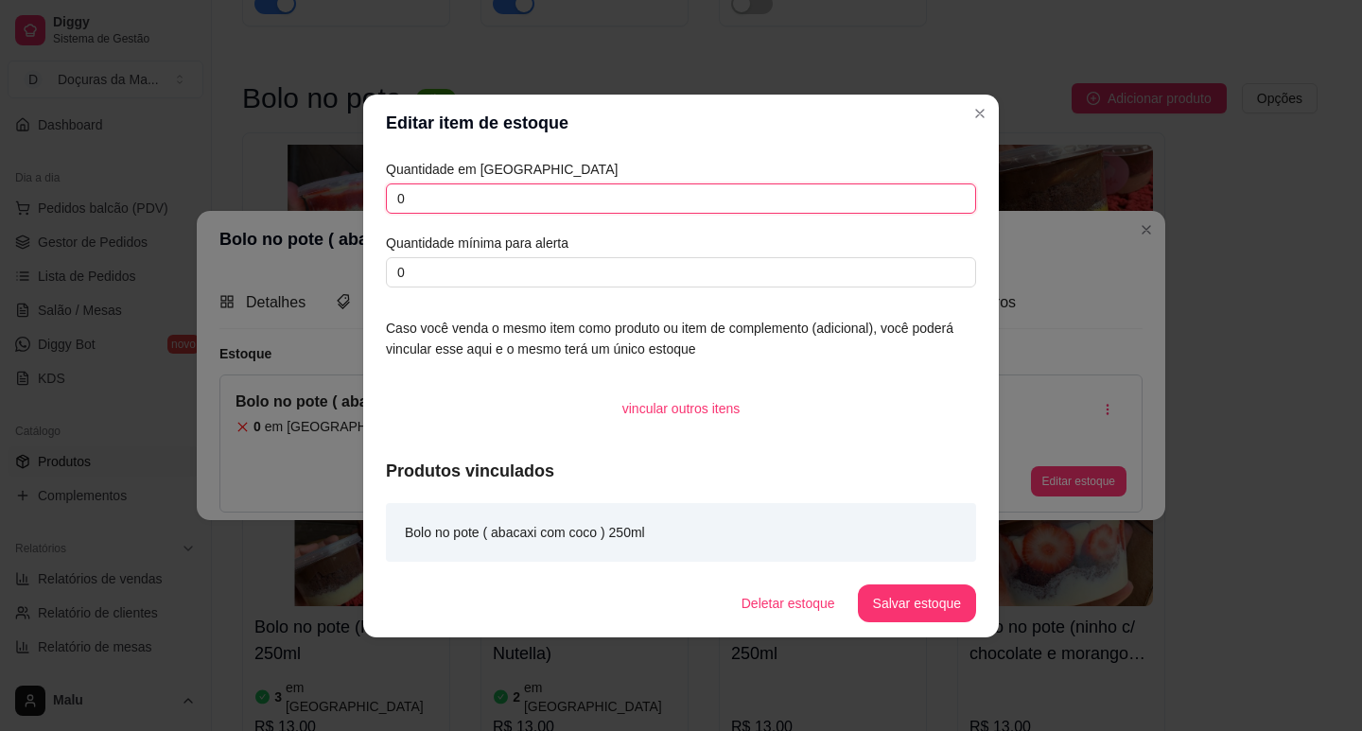
click at [455, 186] on input "0" at bounding box center [681, 198] width 590 height 30
type input "2"
type input "1"
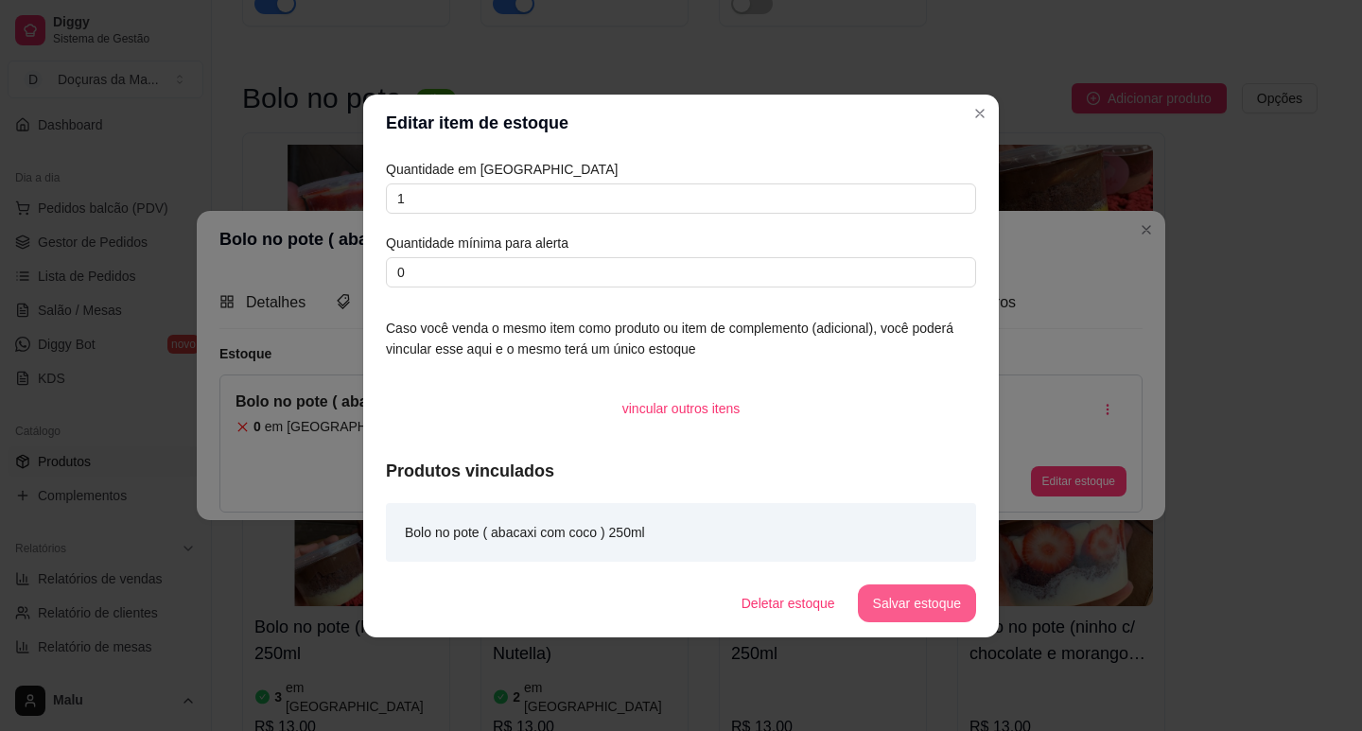
click at [904, 594] on button "Salvar estoque" at bounding box center [917, 603] width 118 height 38
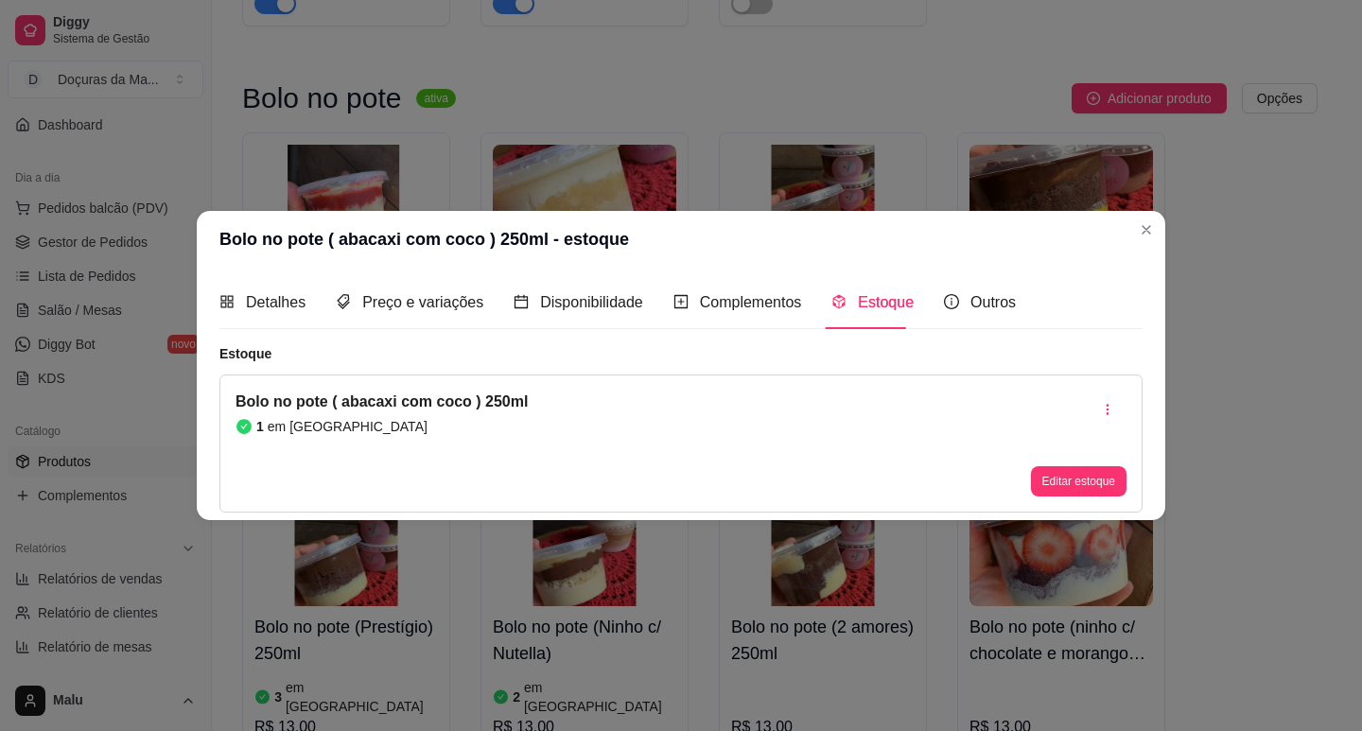
click at [1155, 217] on header "Bolo no pote ( abacaxi com coco ) 250ml - estoque" at bounding box center [681, 239] width 968 height 57
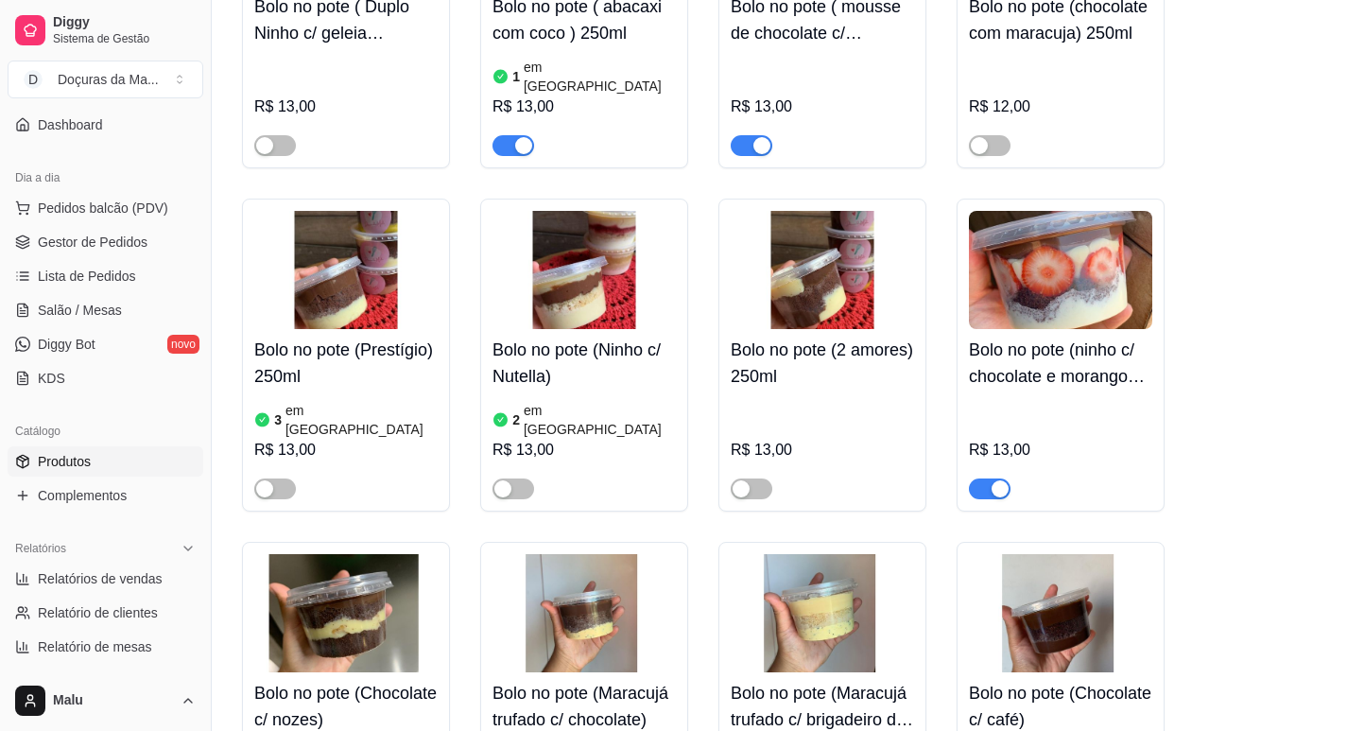
scroll to position [2364, 0]
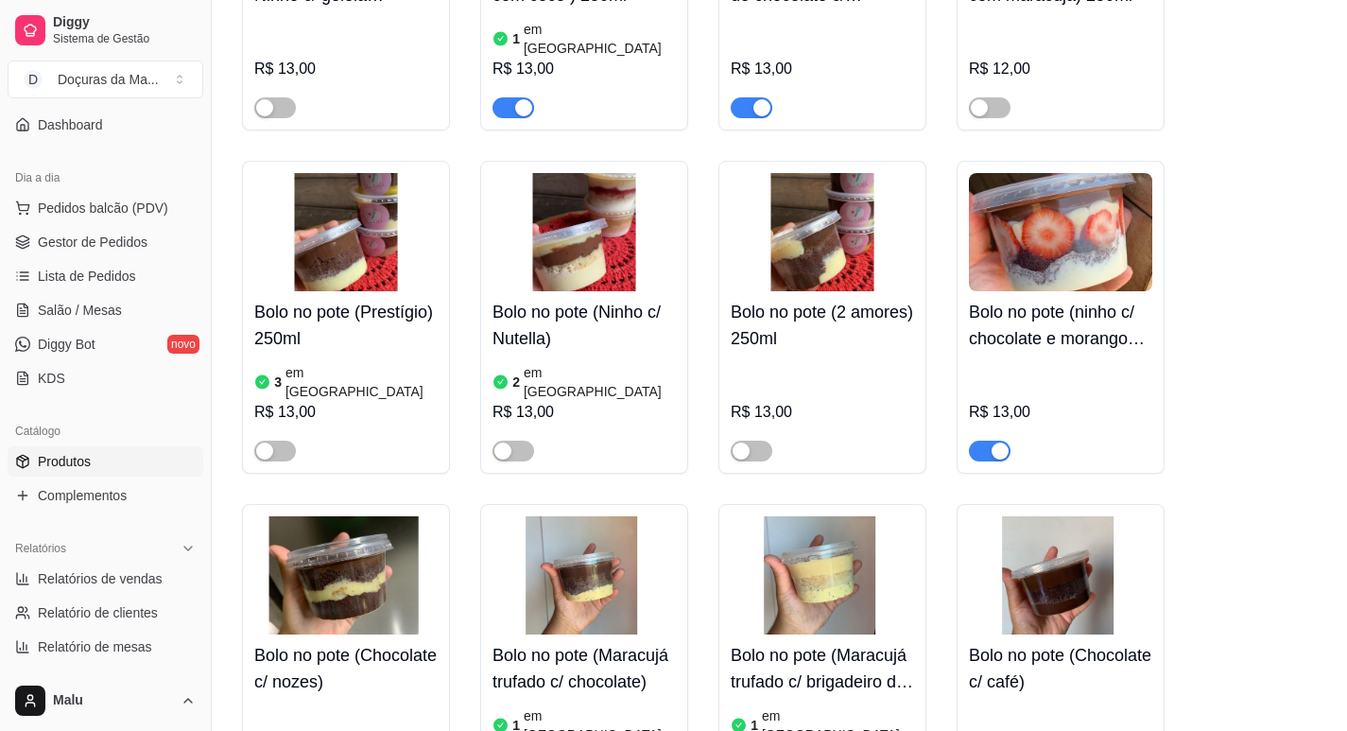
click at [978, 441] on span "button" at bounding box center [990, 451] width 42 height 21
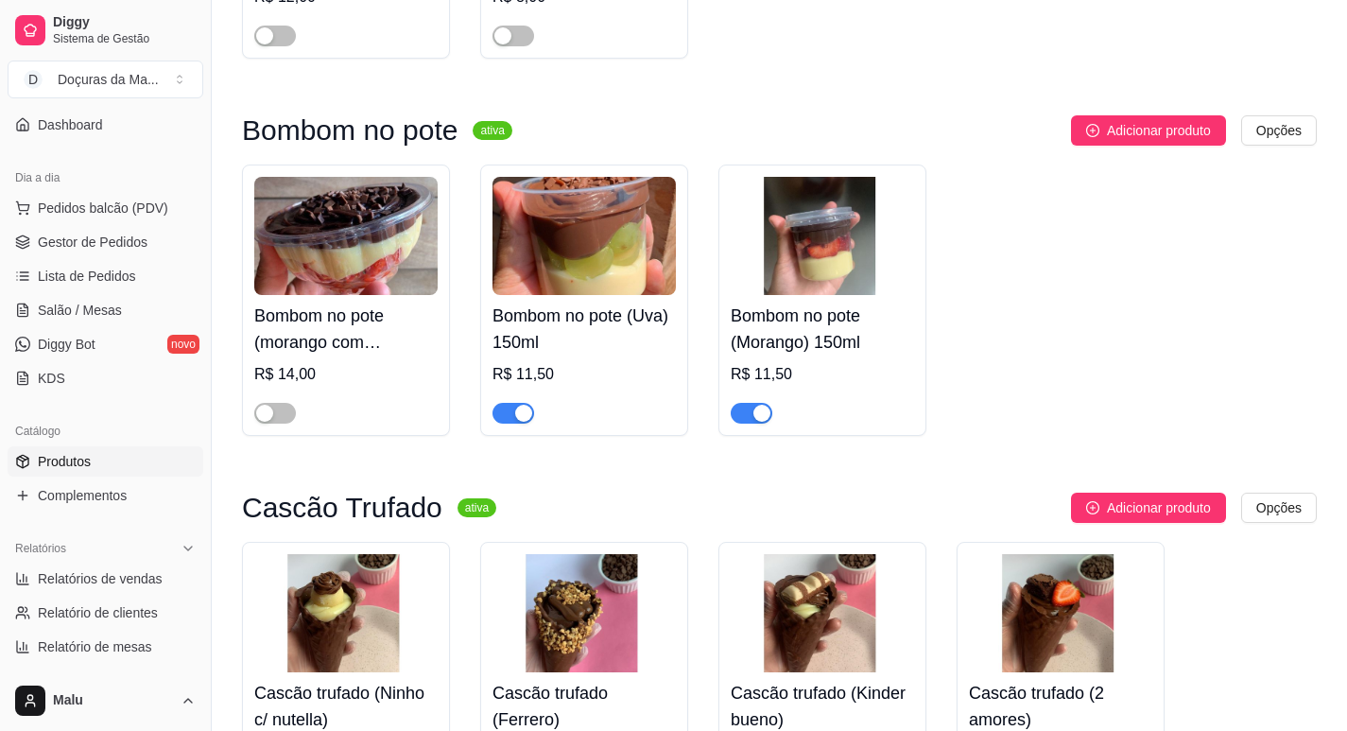
scroll to position [3467, 0]
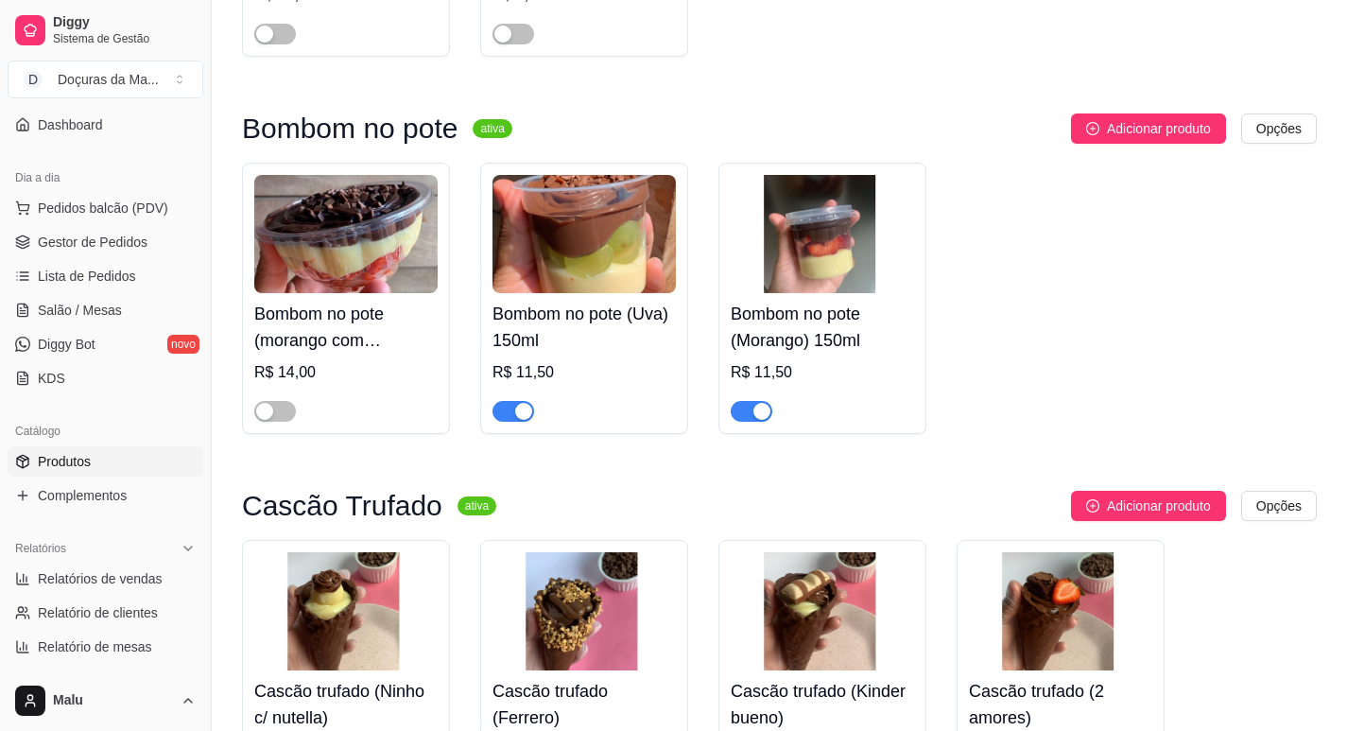
click at [512, 401] on span "button" at bounding box center [514, 411] width 42 height 21
click at [737, 401] on span "button" at bounding box center [752, 411] width 42 height 21
click at [1044, 678] on h4 "Cascão trufado (2 amores)" at bounding box center [1060, 704] width 183 height 53
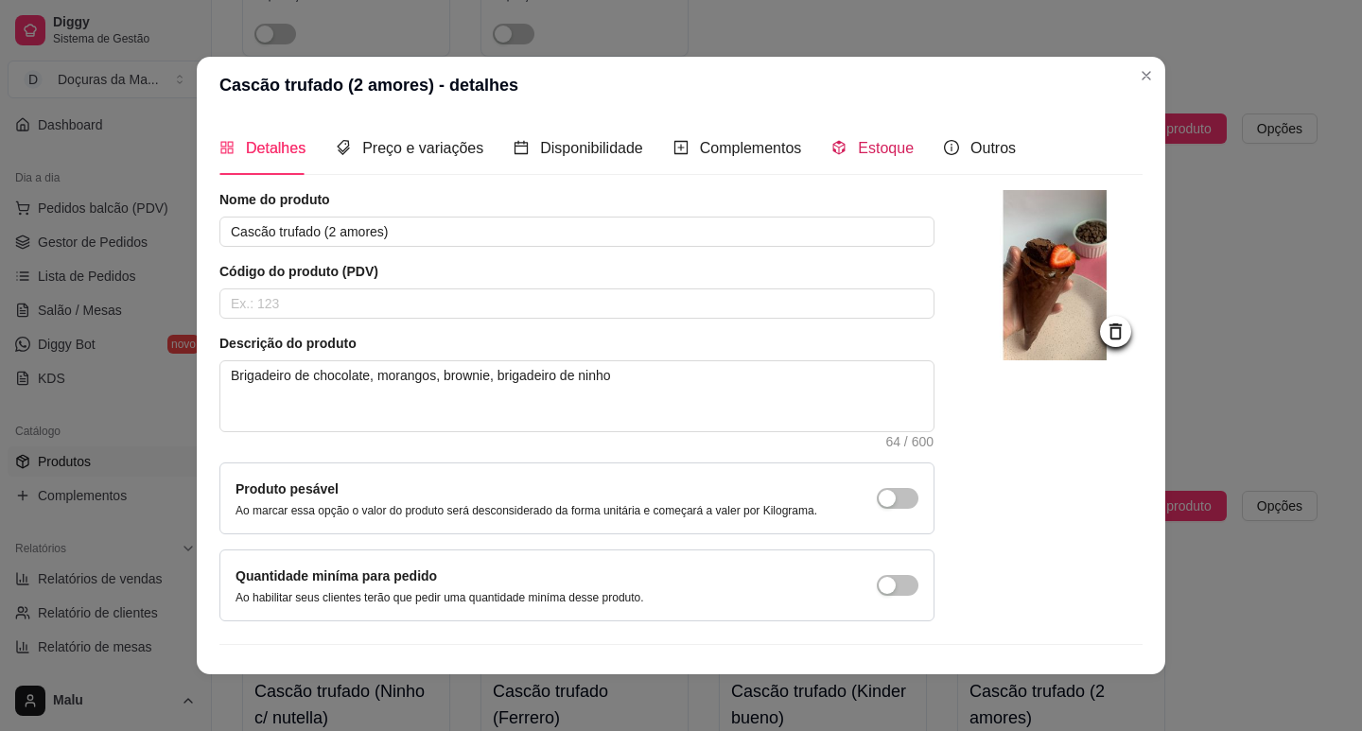
click at [858, 147] on span "Estoque" at bounding box center [886, 148] width 56 height 16
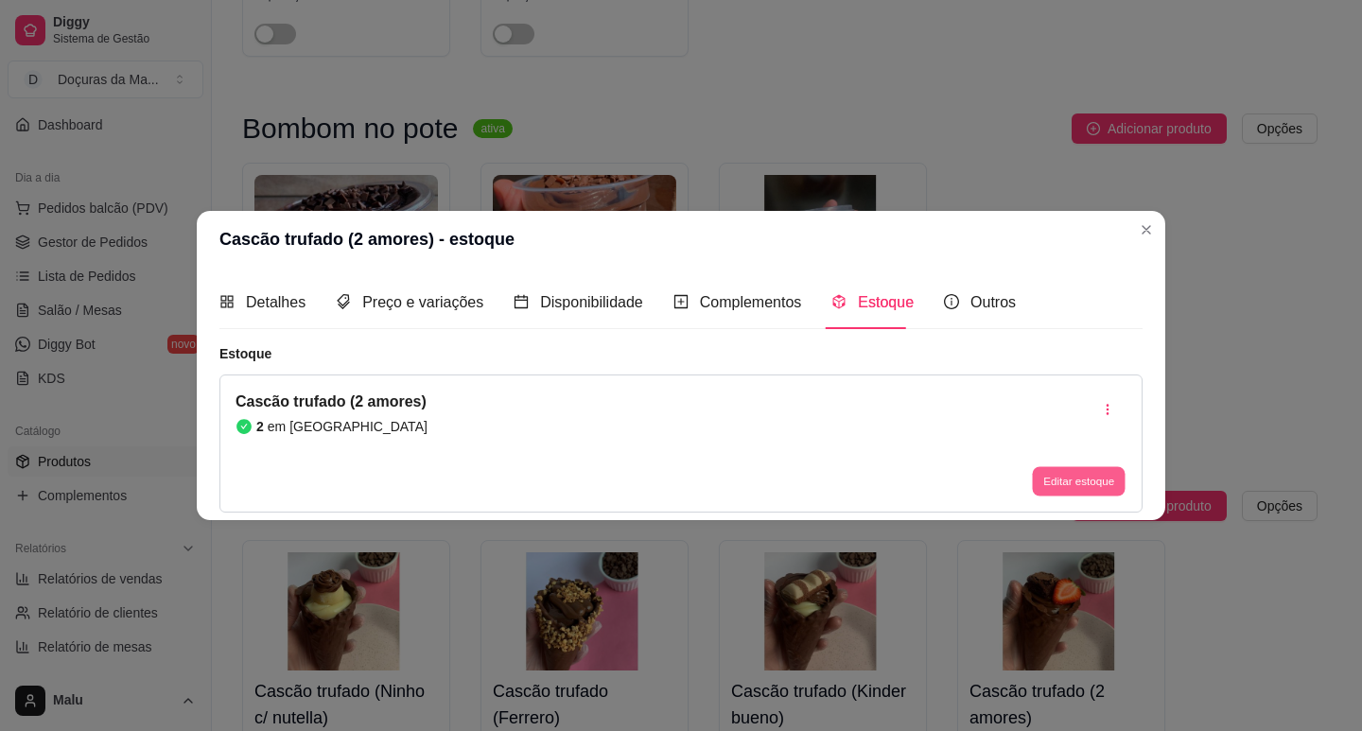
click at [1097, 481] on button "Editar estoque" at bounding box center [1078, 481] width 93 height 29
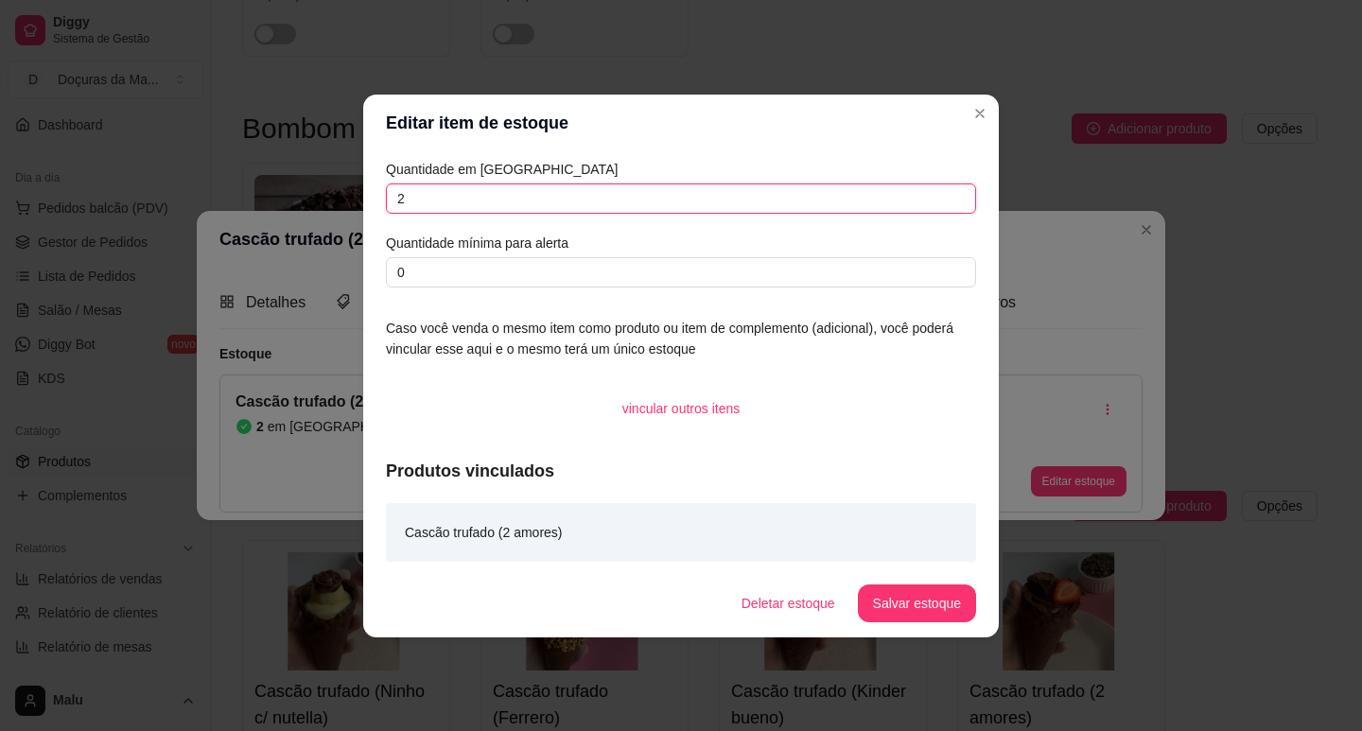
click at [497, 202] on input "2" at bounding box center [681, 198] width 590 height 30
type input "1"
drag, startPoint x: 978, startPoint y: 595, endPoint x: 963, endPoint y: 595, distance: 15.1
click at [977, 595] on footer "Deletar estoque Salvar estoque" at bounding box center [680, 603] width 635 height 68
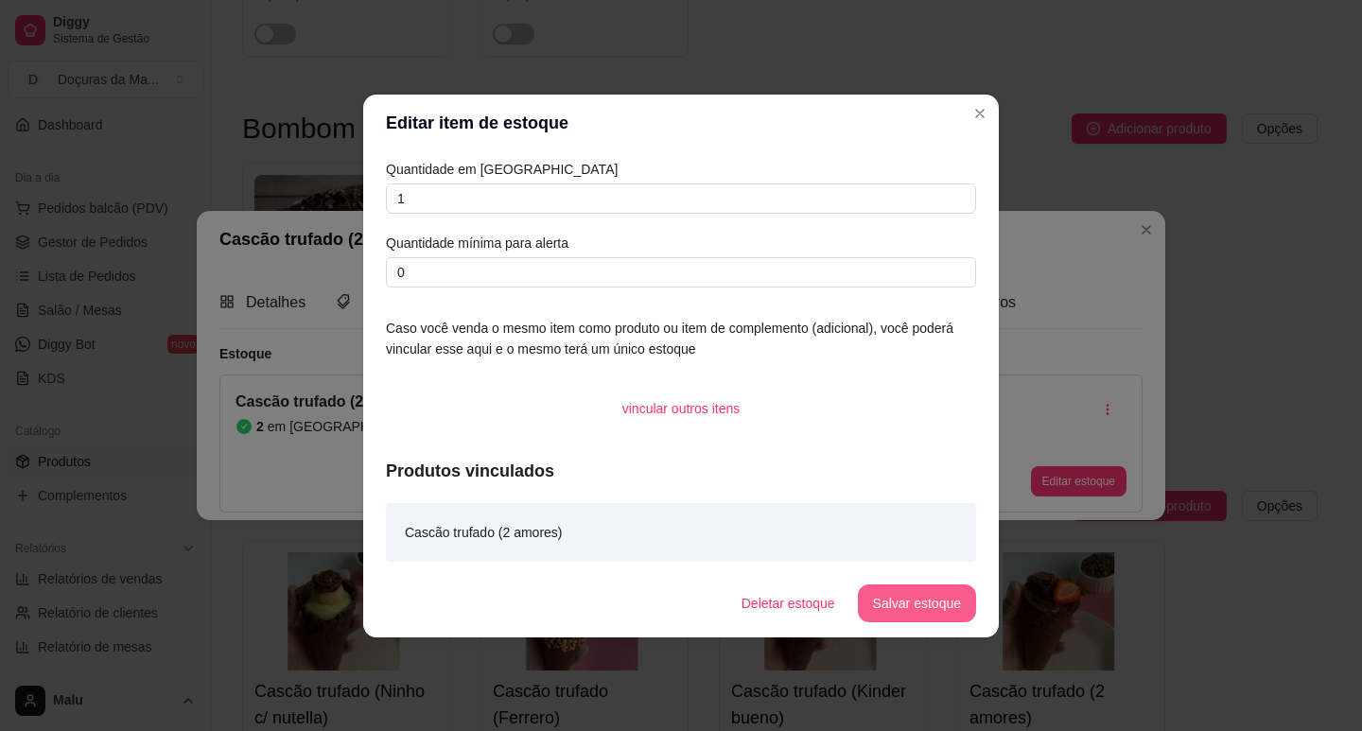
click at [958, 595] on button "Salvar estoque" at bounding box center [917, 603] width 118 height 38
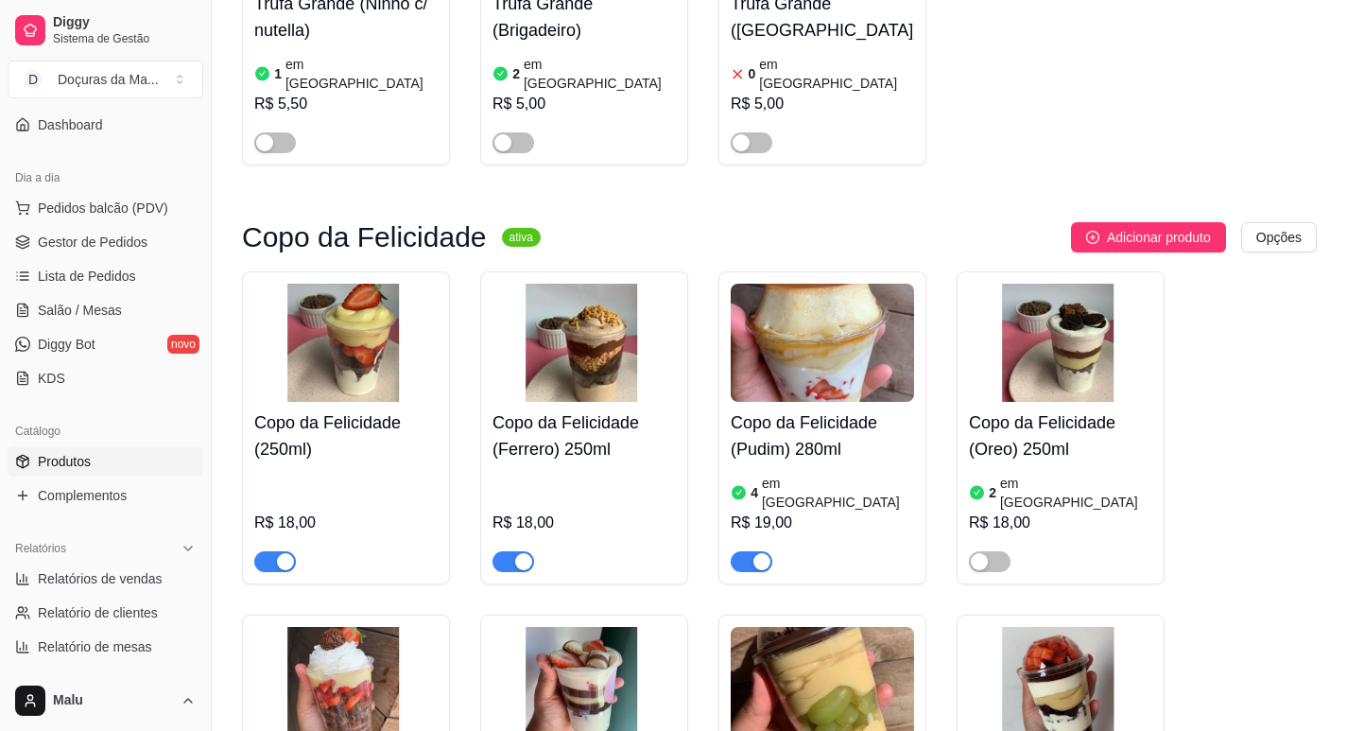
scroll to position [4570, 0]
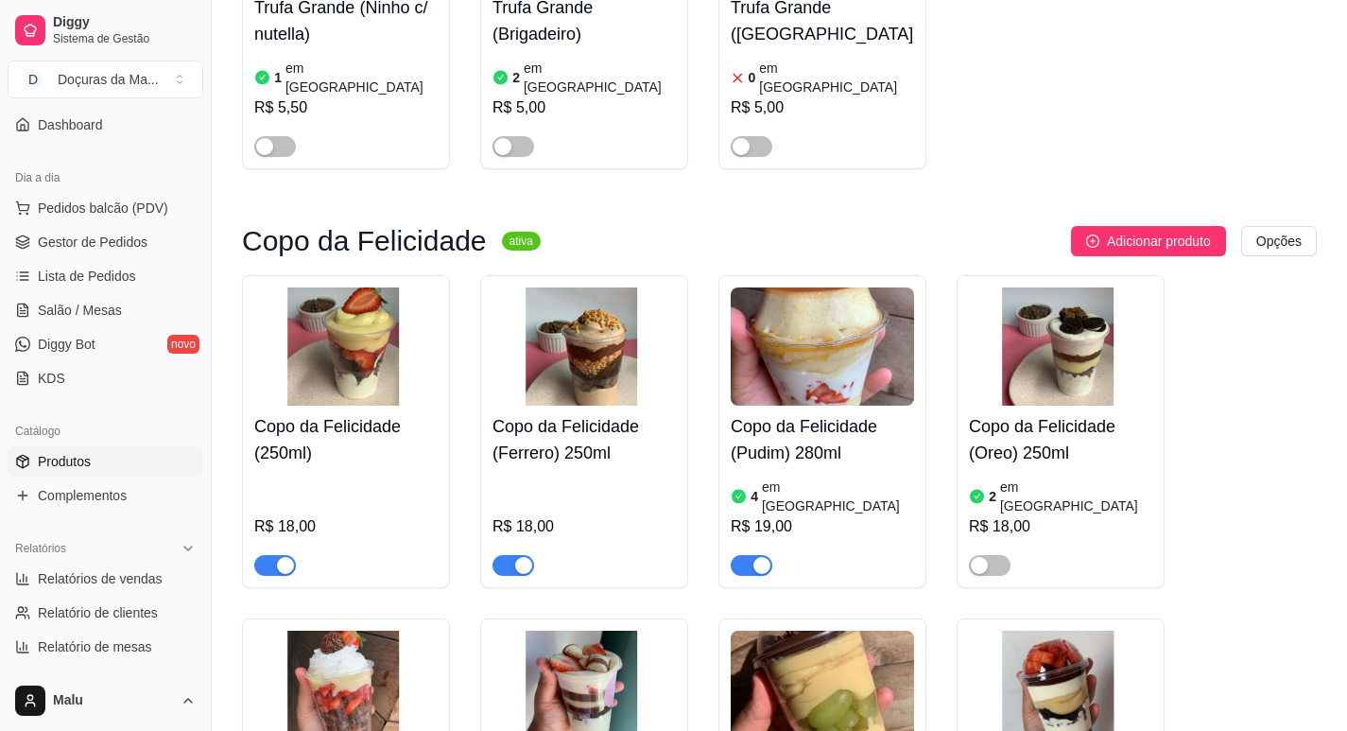
click at [275, 555] on span "button" at bounding box center [275, 565] width 42 height 21
click at [752, 555] on span "button" at bounding box center [752, 565] width 42 height 21
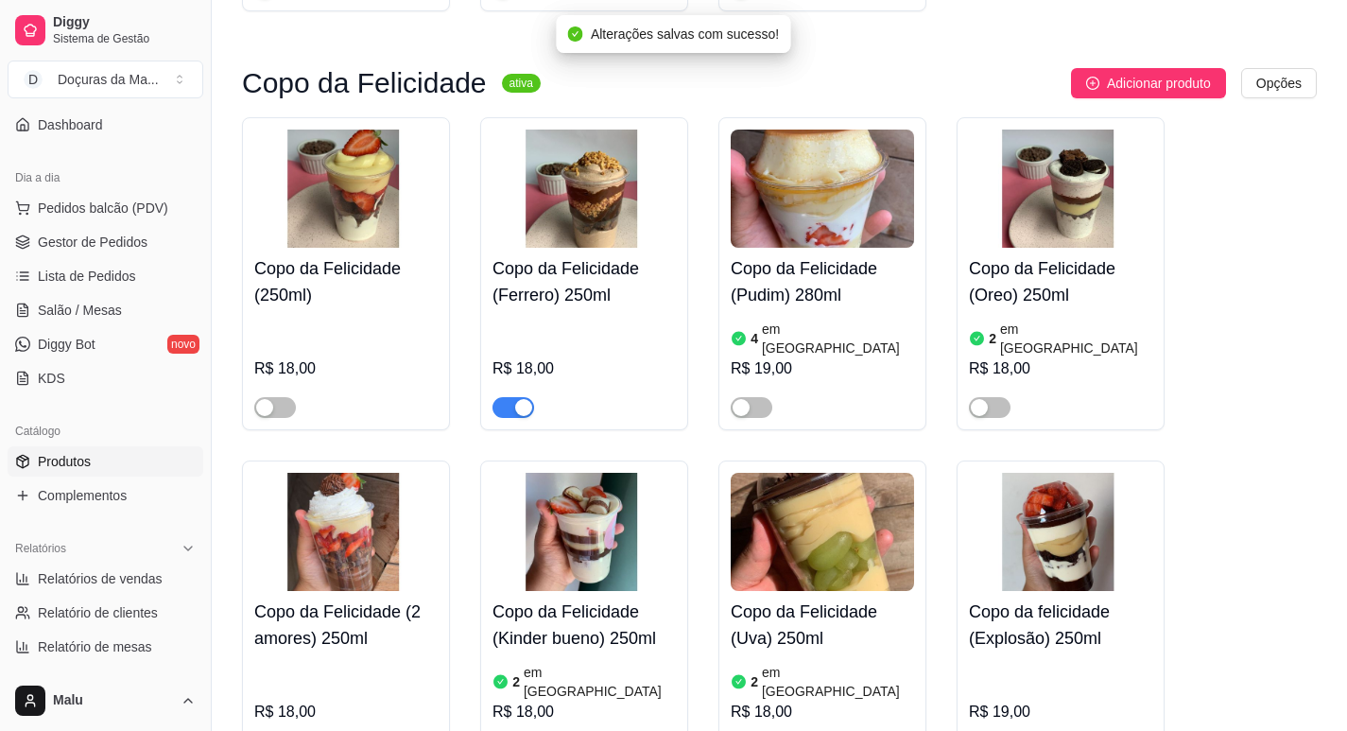
scroll to position [4886, 0]
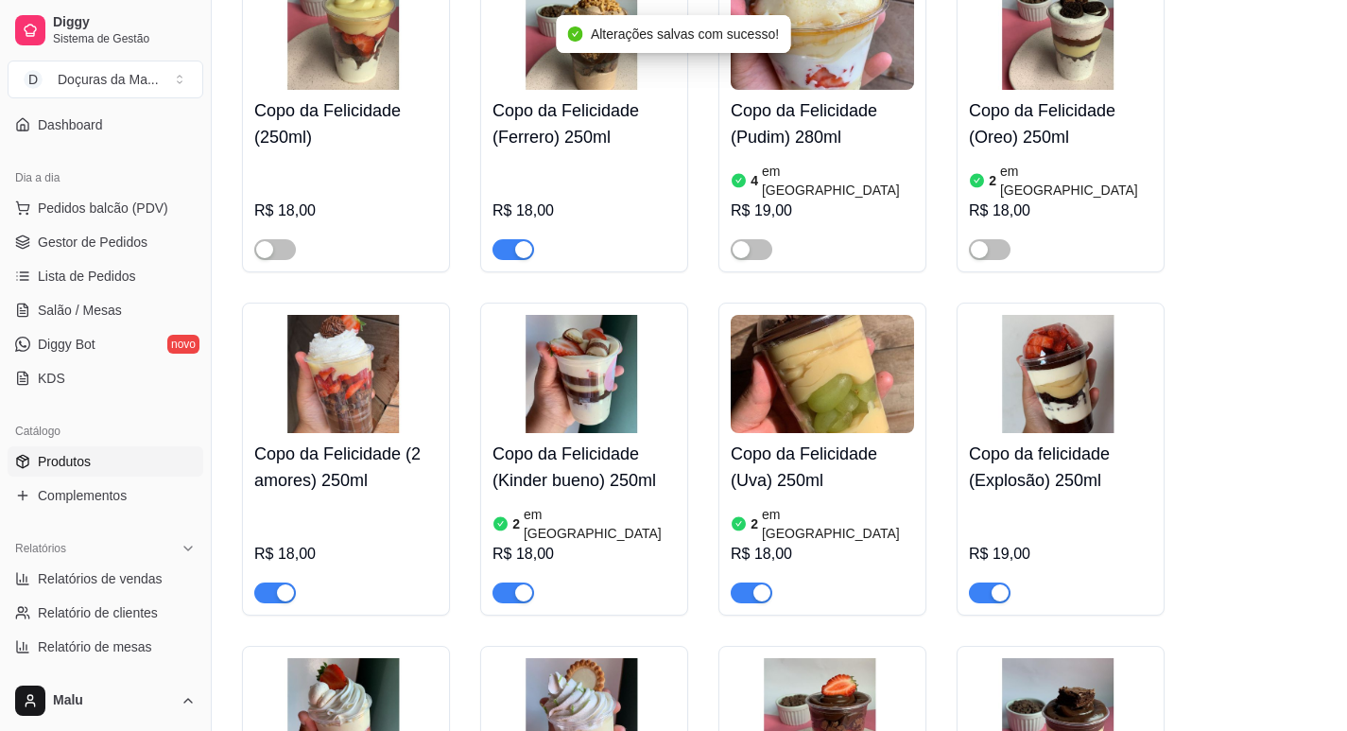
click at [988, 582] on span "button" at bounding box center [990, 592] width 42 height 21
click at [743, 582] on span "button" at bounding box center [752, 592] width 42 height 21
click at [512, 582] on span "button" at bounding box center [514, 592] width 42 height 21
click at [277, 584] on div "button" at bounding box center [285, 592] width 17 height 17
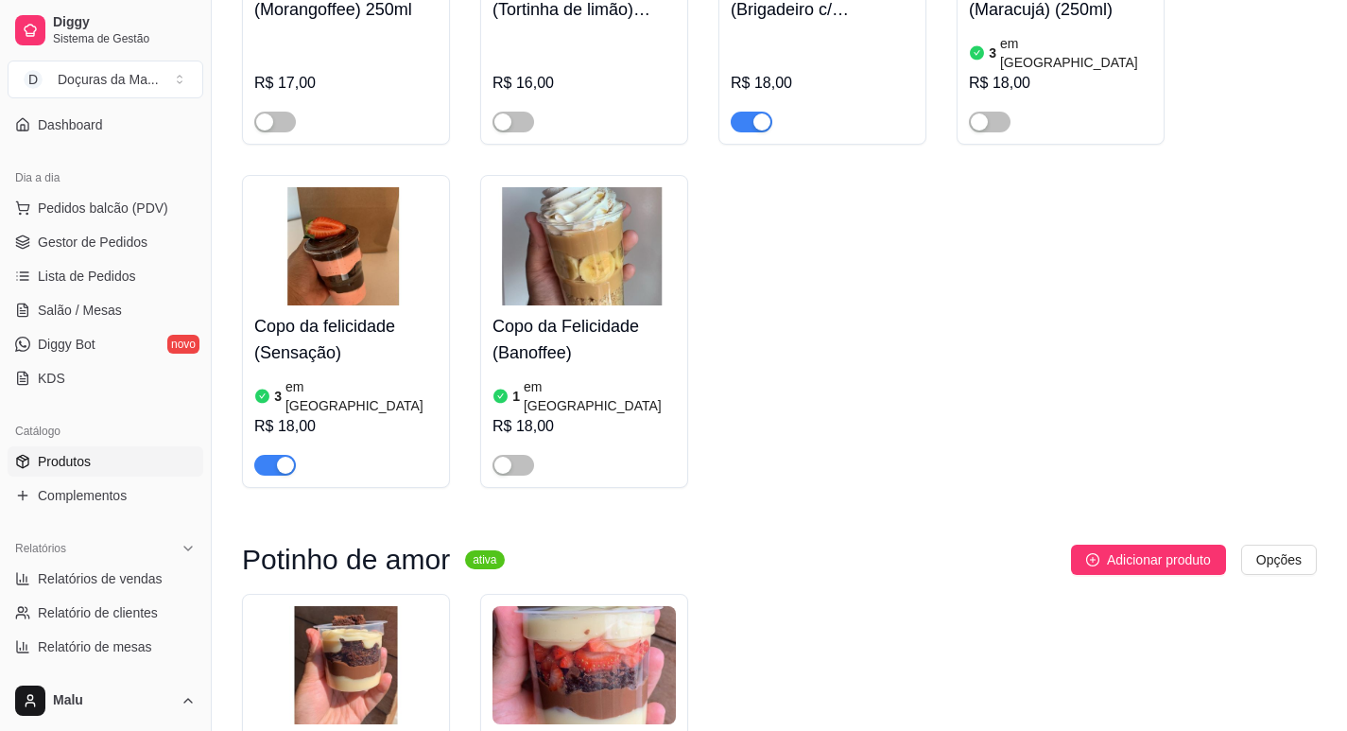
scroll to position [5831, 0]
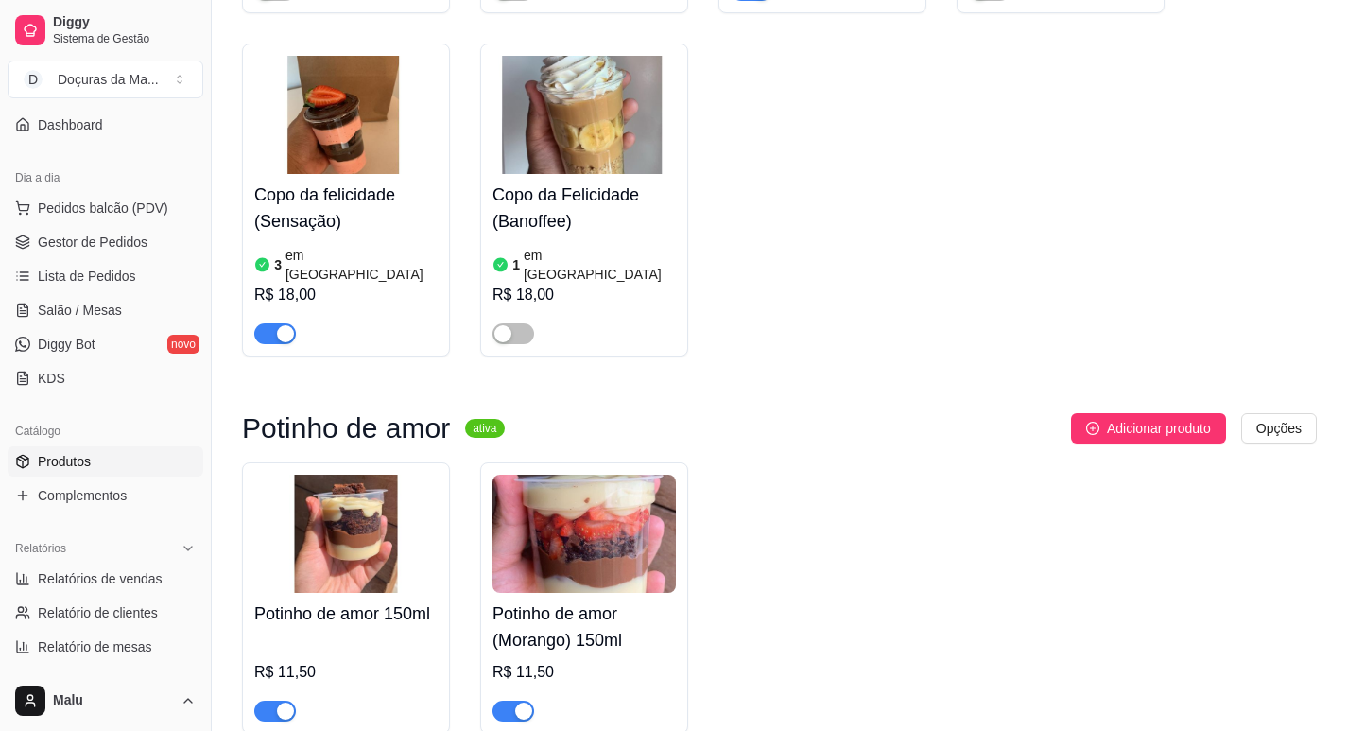
click at [497, 701] on span "button" at bounding box center [514, 711] width 42 height 21
click at [254, 701] on span "button" at bounding box center [275, 711] width 42 height 21
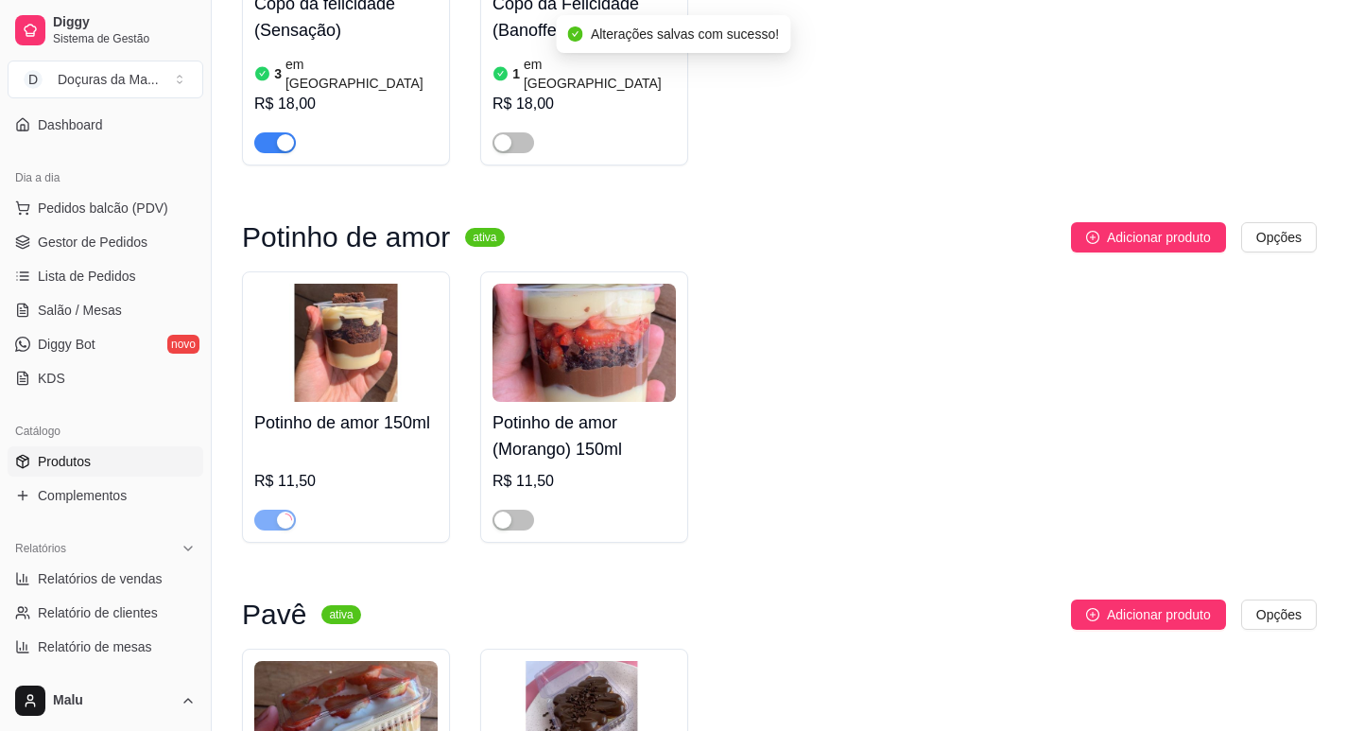
scroll to position [6304, 0]
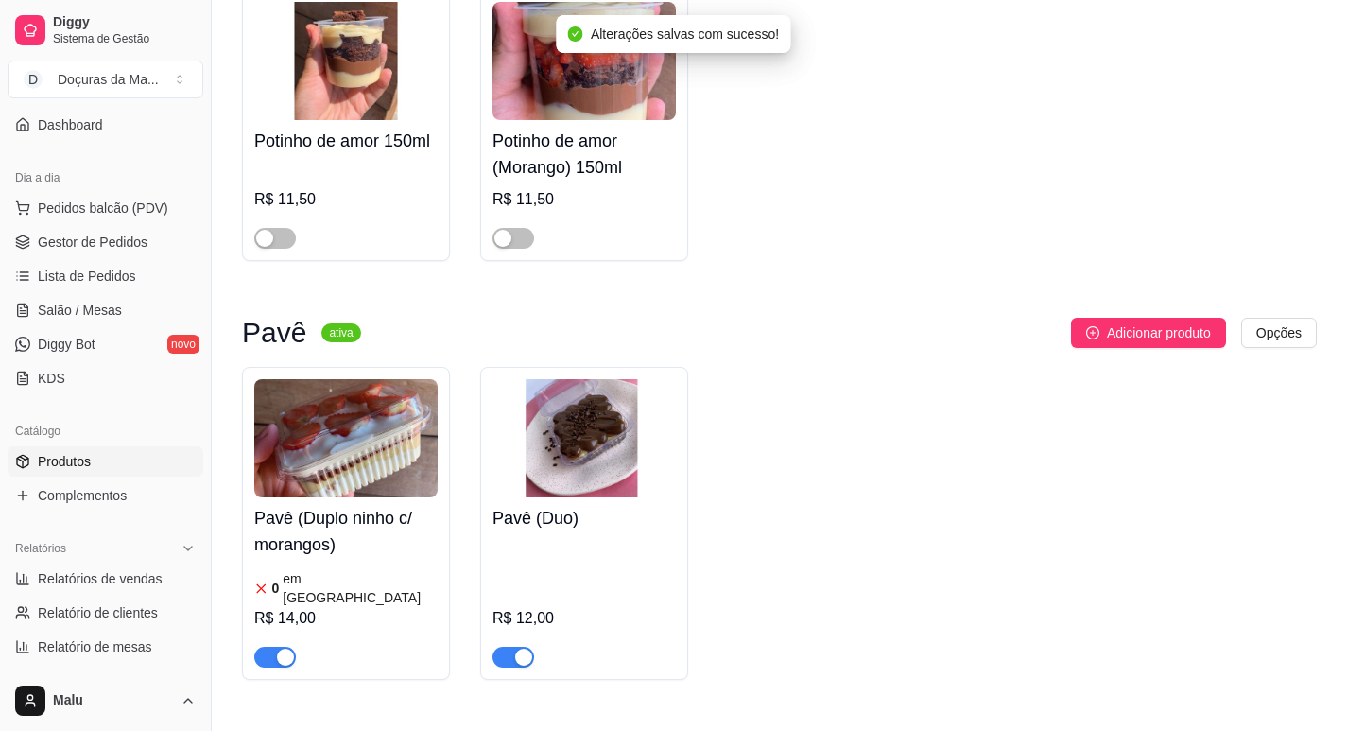
click at [500, 647] on span "button" at bounding box center [514, 657] width 42 height 21
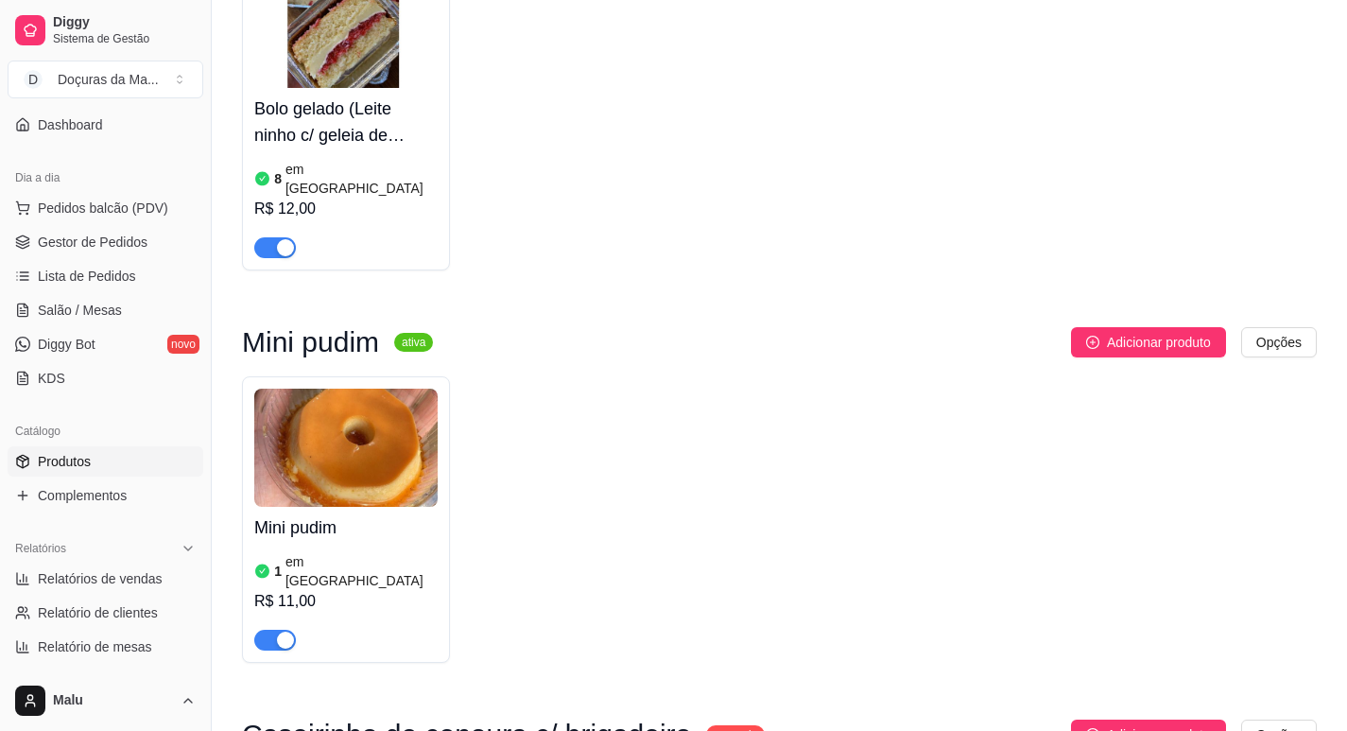
scroll to position [8510, 0]
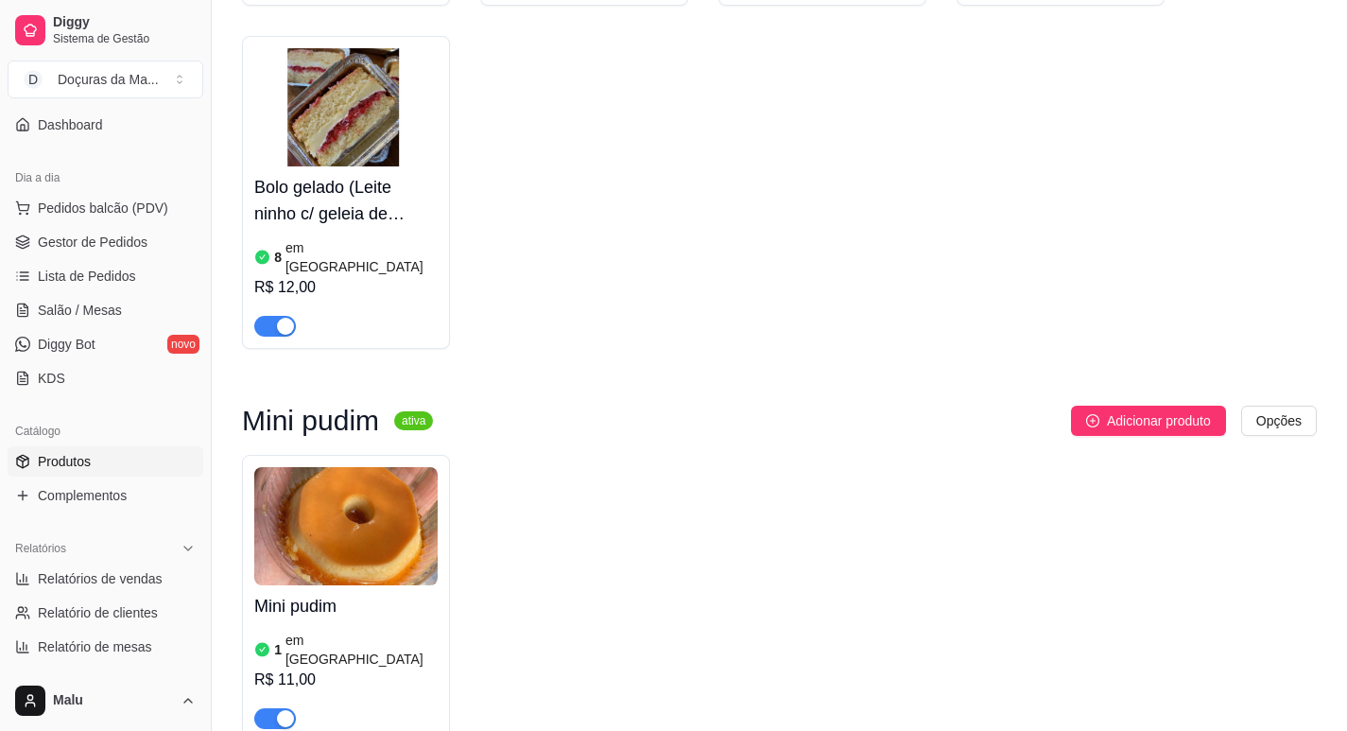
click at [297, 593] on h4 "Mini pudim" at bounding box center [345, 606] width 183 height 26
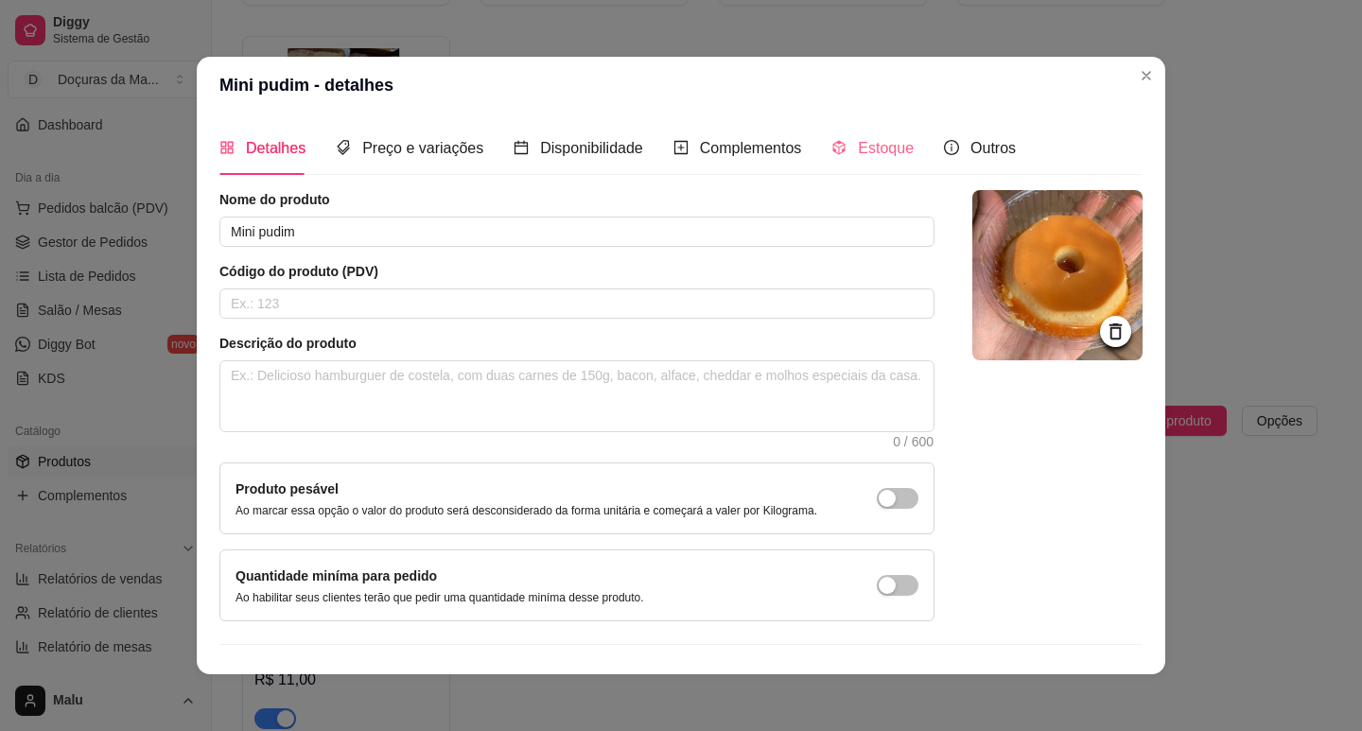
click at [863, 128] on div "Estoque" at bounding box center [872, 148] width 82 height 54
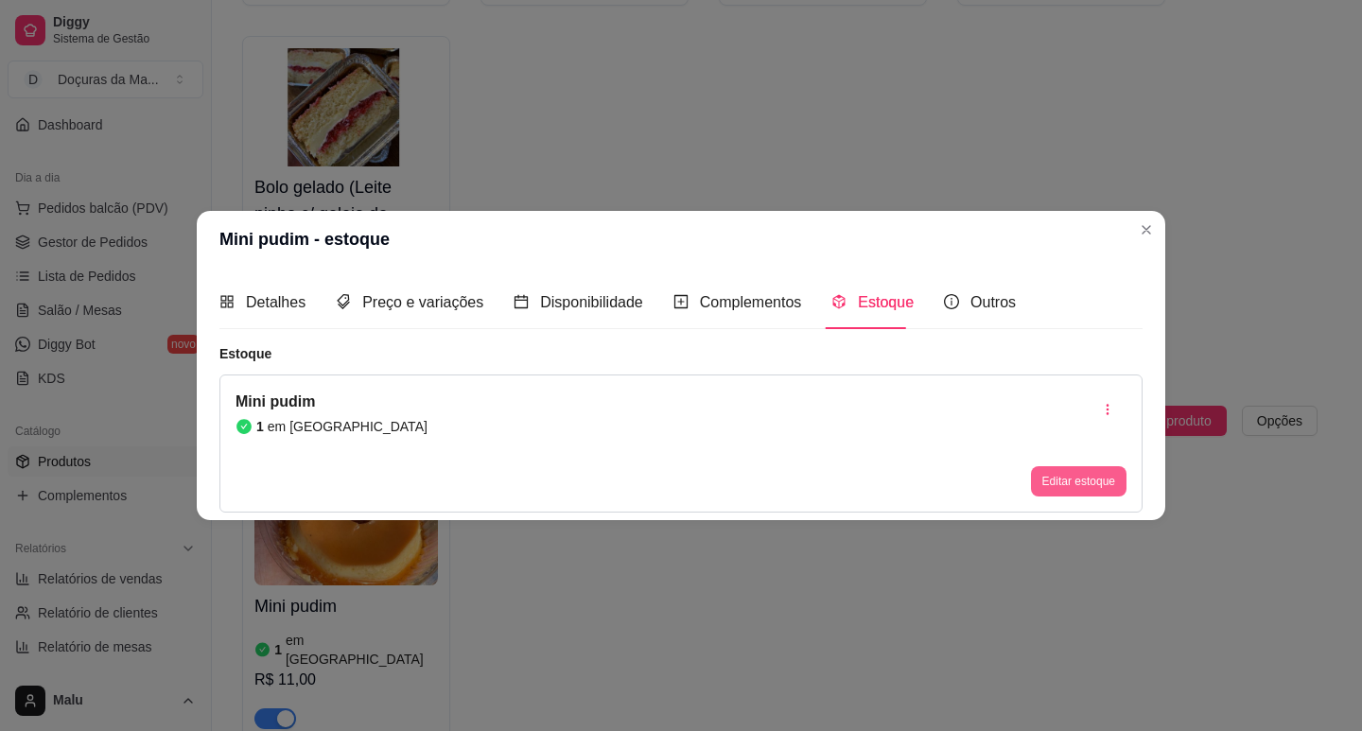
click at [1085, 495] on button "Editar estoque" at bounding box center [1079, 481] width 96 height 30
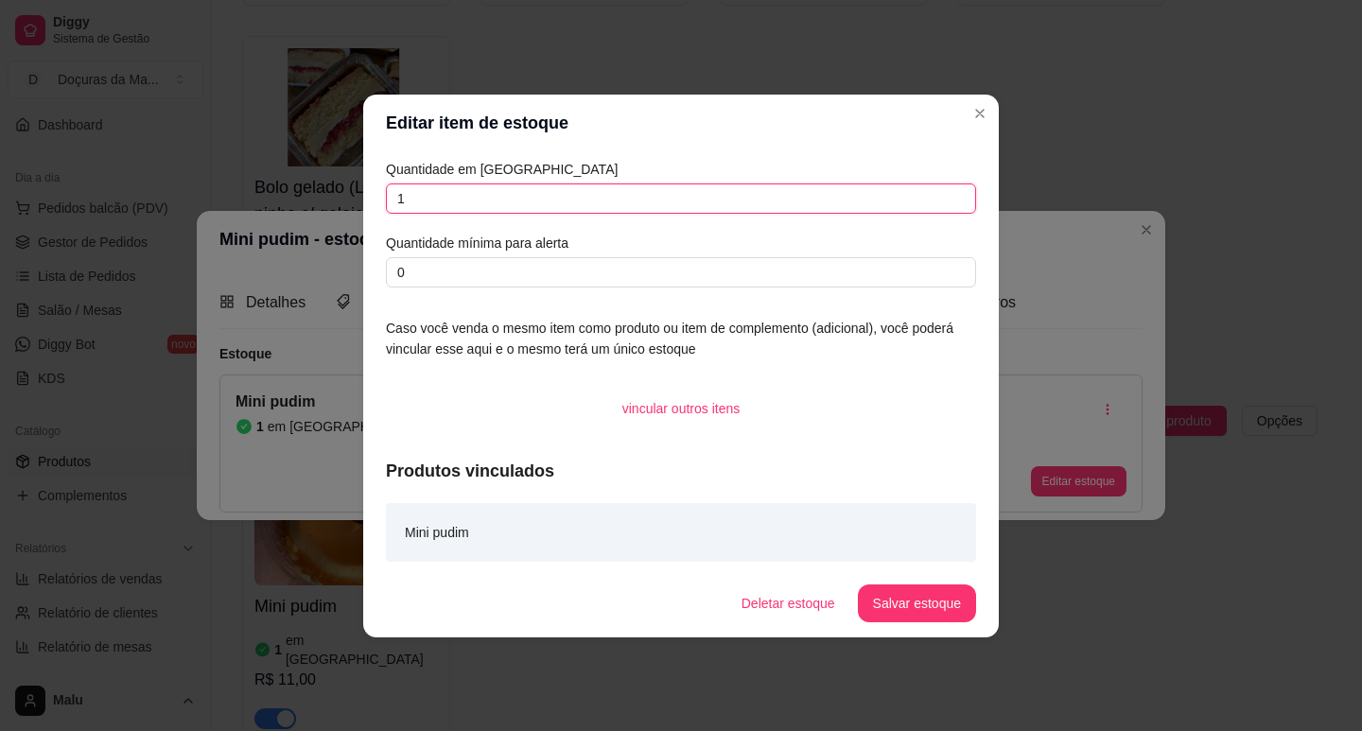
click at [478, 192] on input "1" at bounding box center [681, 198] width 590 height 30
type input "3"
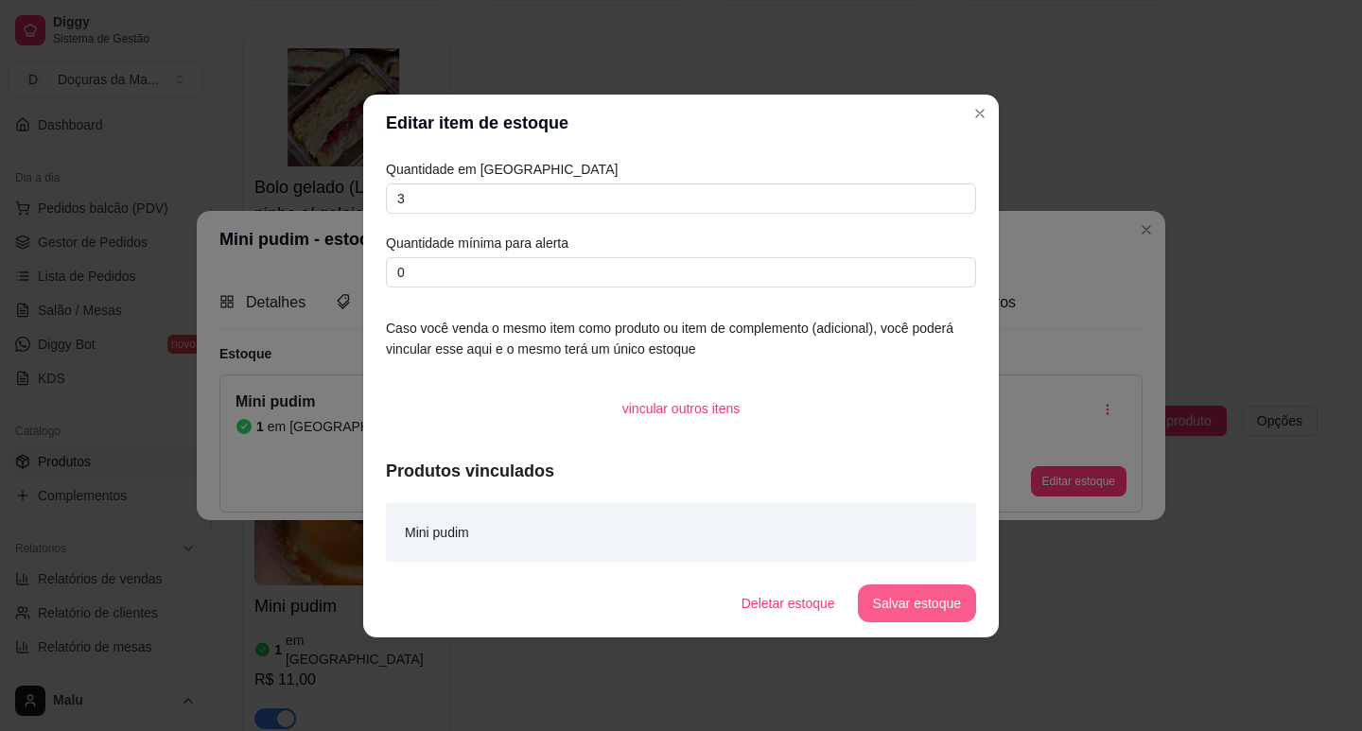
click at [943, 604] on button "Salvar estoque" at bounding box center [917, 603] width 118 height 38
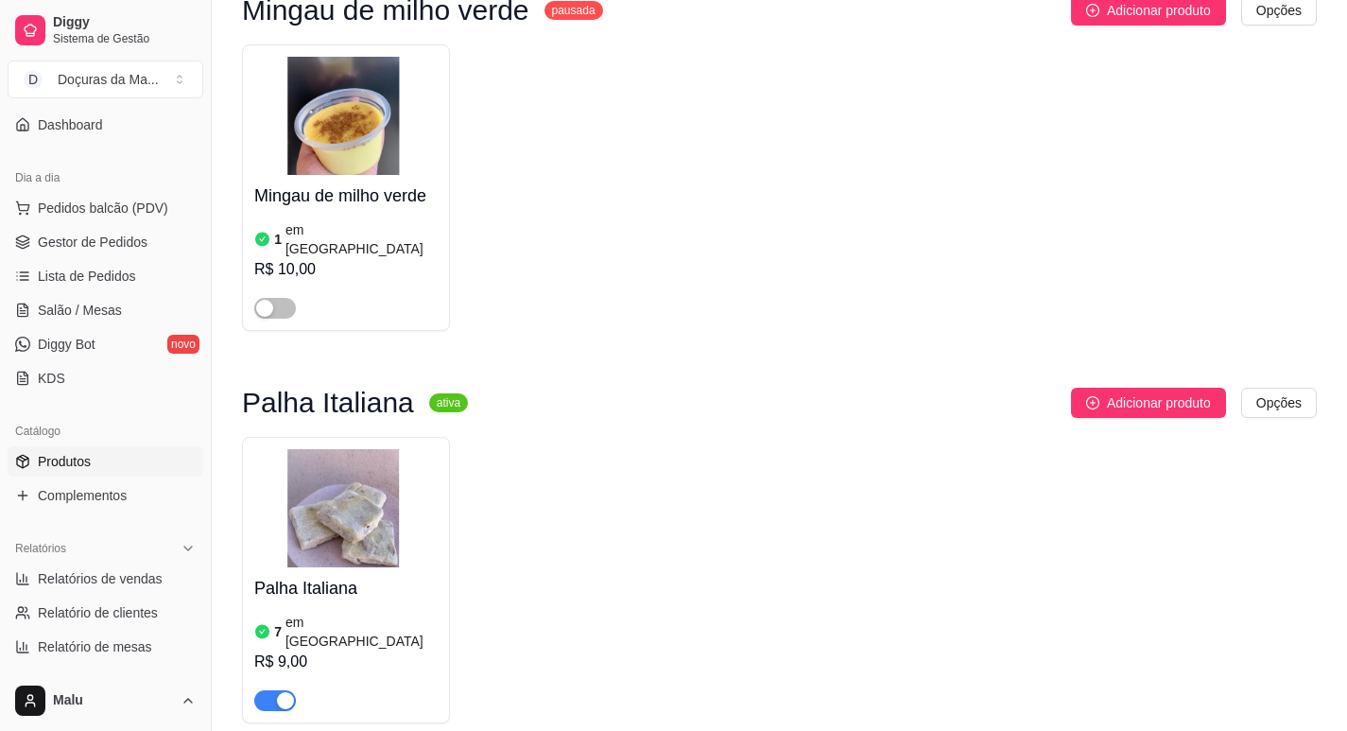
scroll to position [12803, 0]
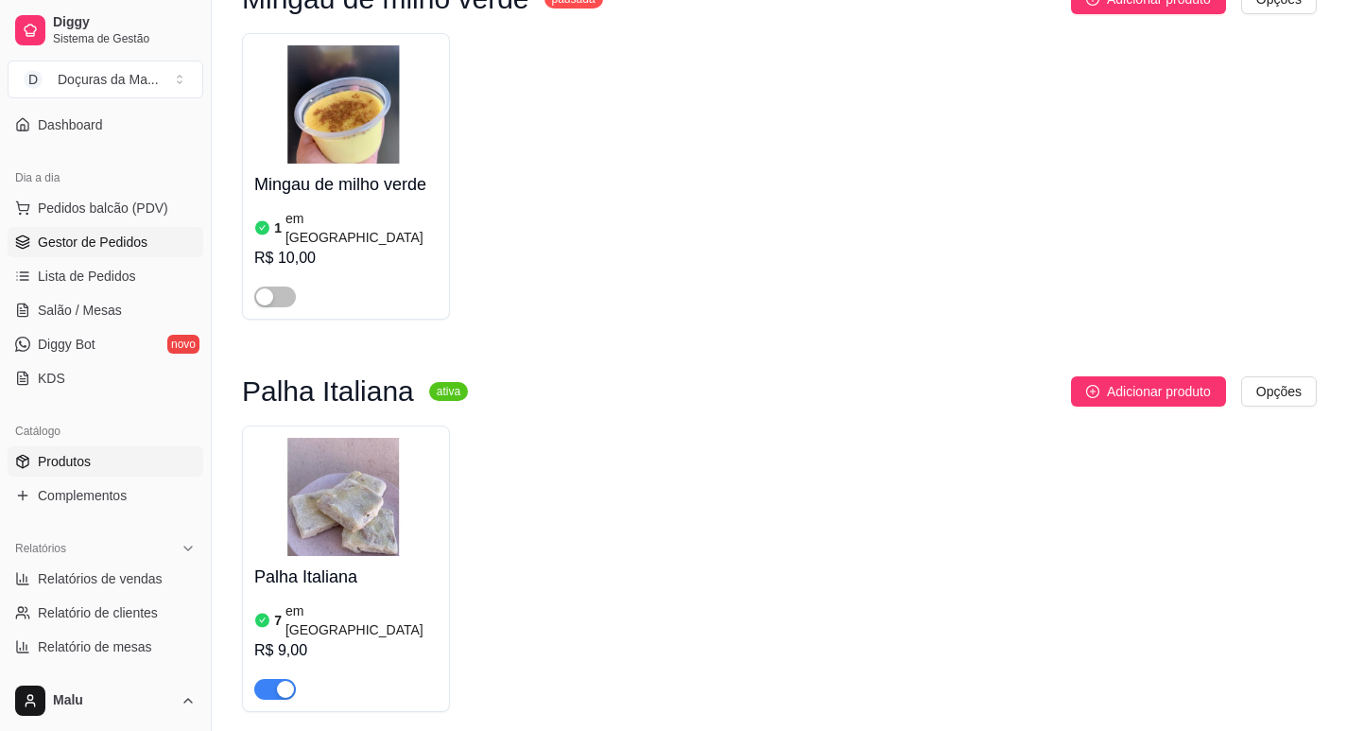
click at [23, 249] on icon at bounding box center [22, 241] width 15 height 15
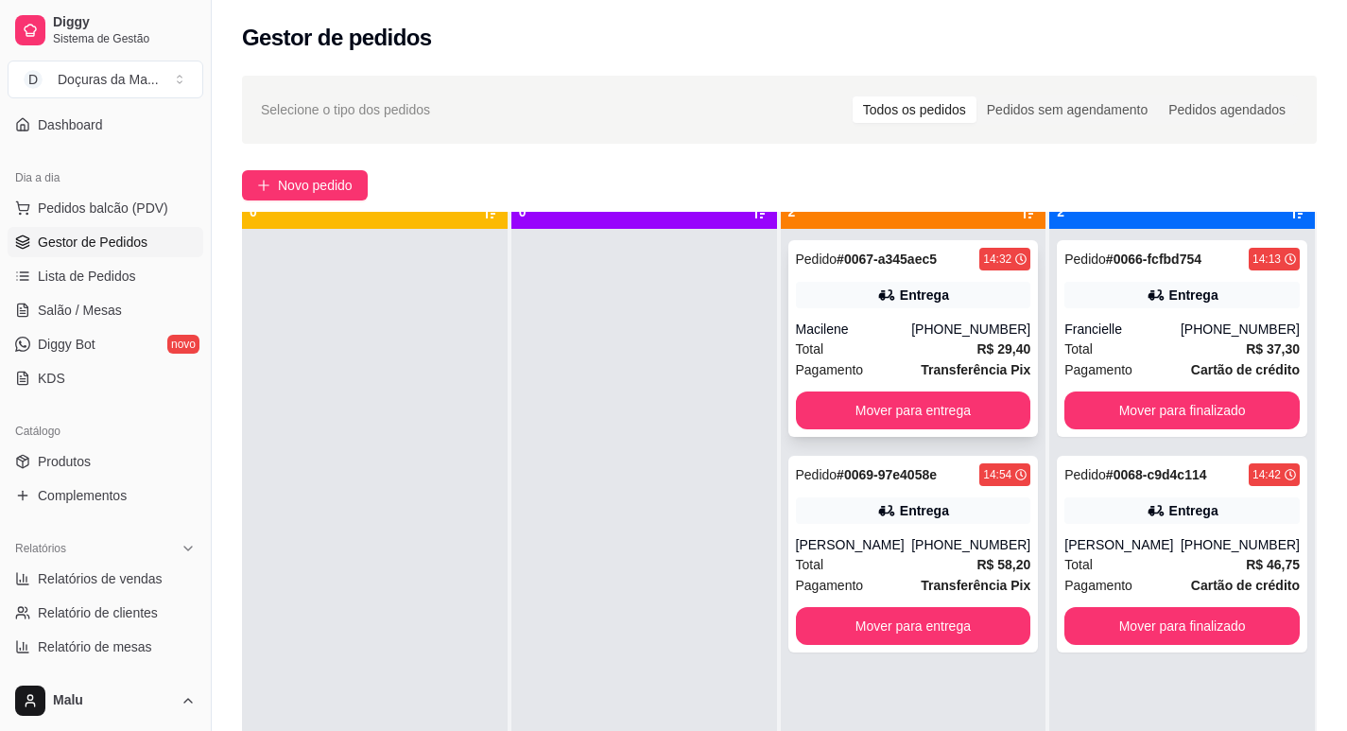
scroll to position [53, 0]
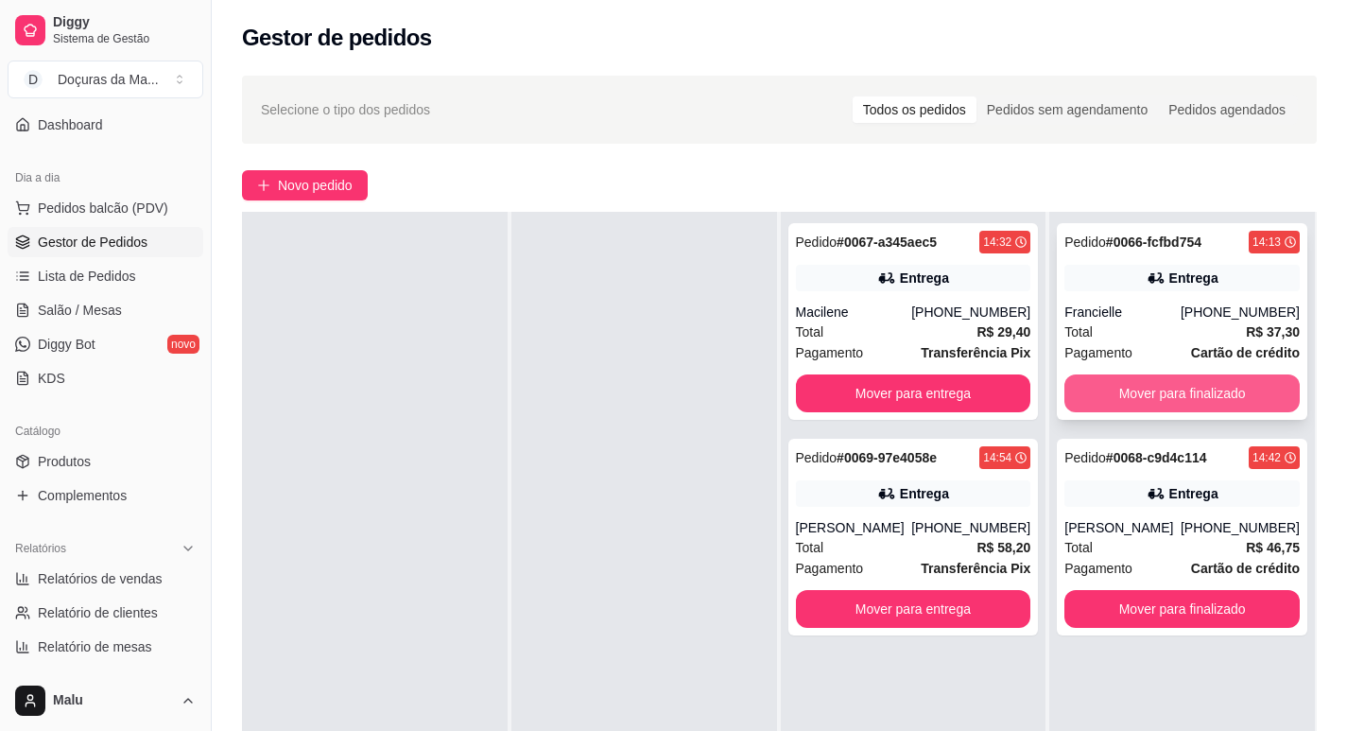
click at [1261, 389] on button "Mover para finalizado" at bounding box center [1182, 393] width 235 height 38
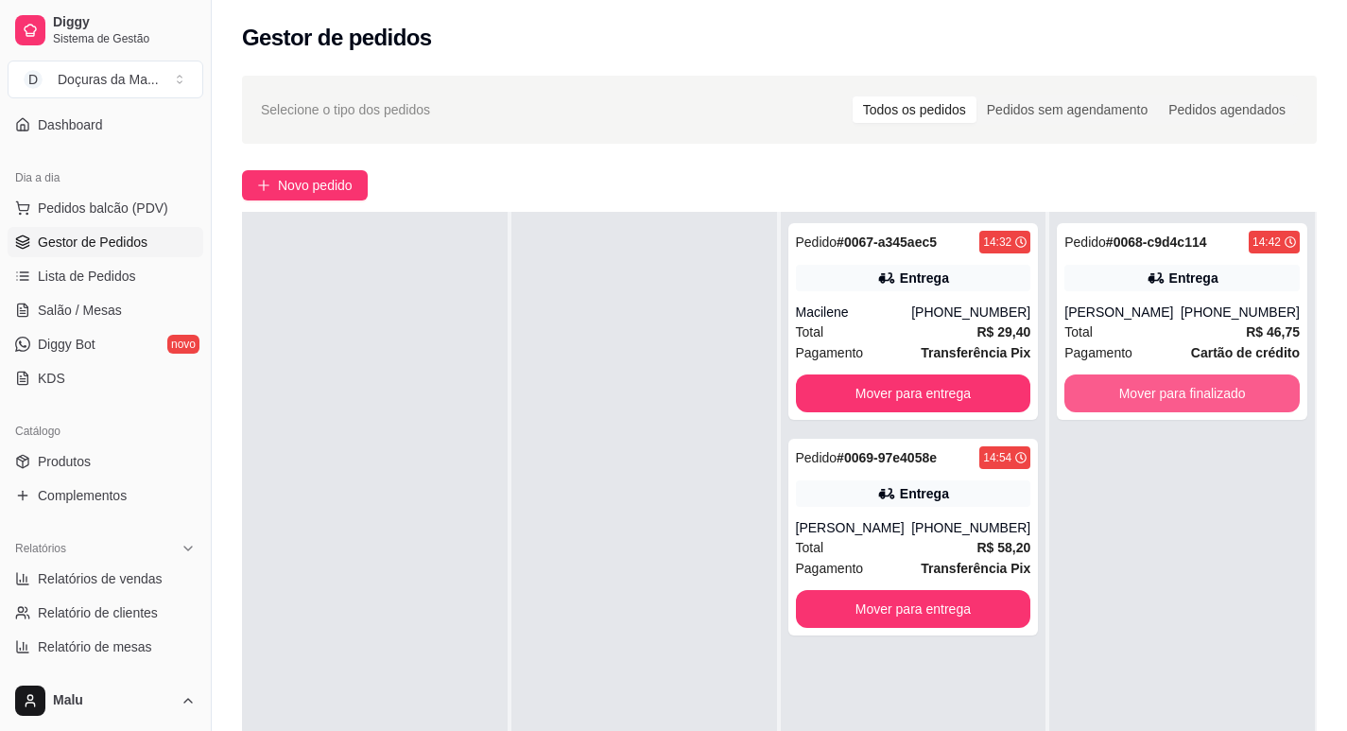
click at [1261, 389] on button "Mover para finalizado" at bounding box center [1182, 393] width 235 height 38
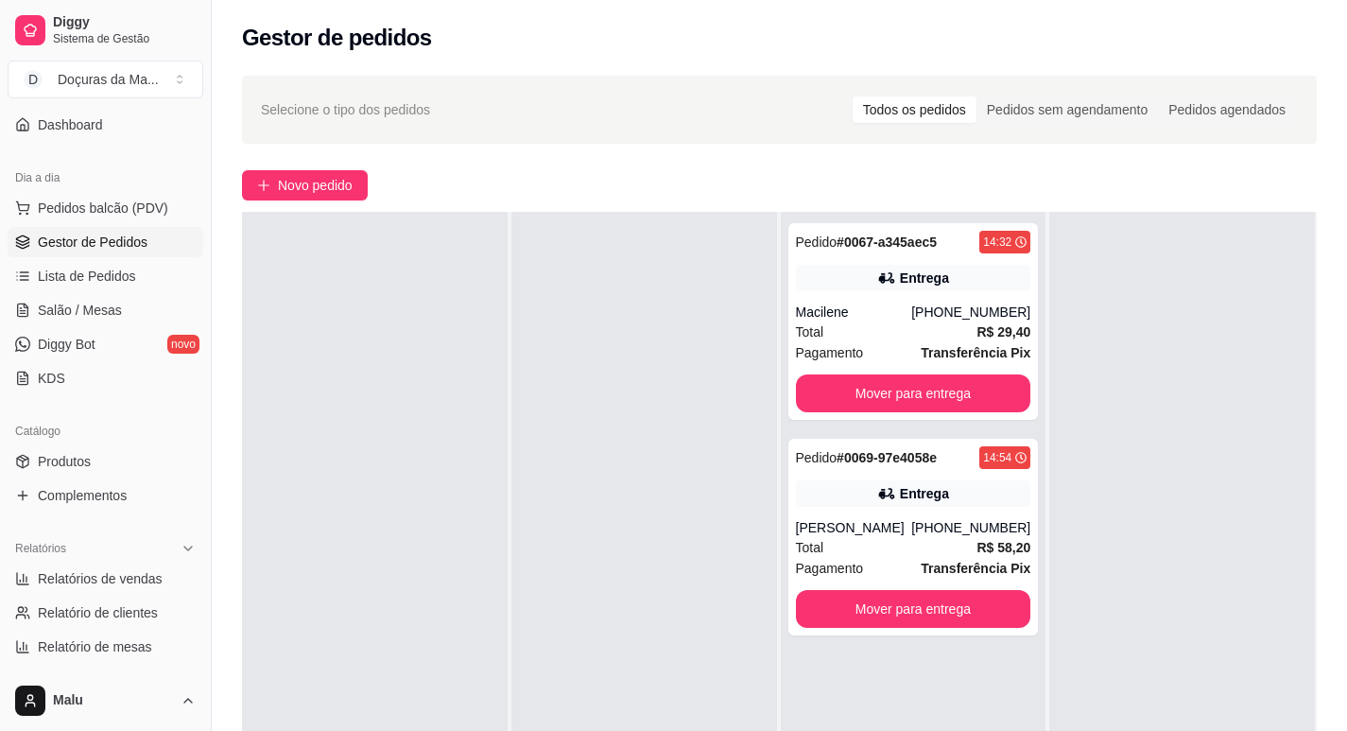
click at [1028, 394] on div "Pedido # 0067-a345aec5 14:32 Entrega Macilene [PHONE_NUMBER] Total R$ 29,40 Pag…" at bounding box center [914, 577] width 266 height 731
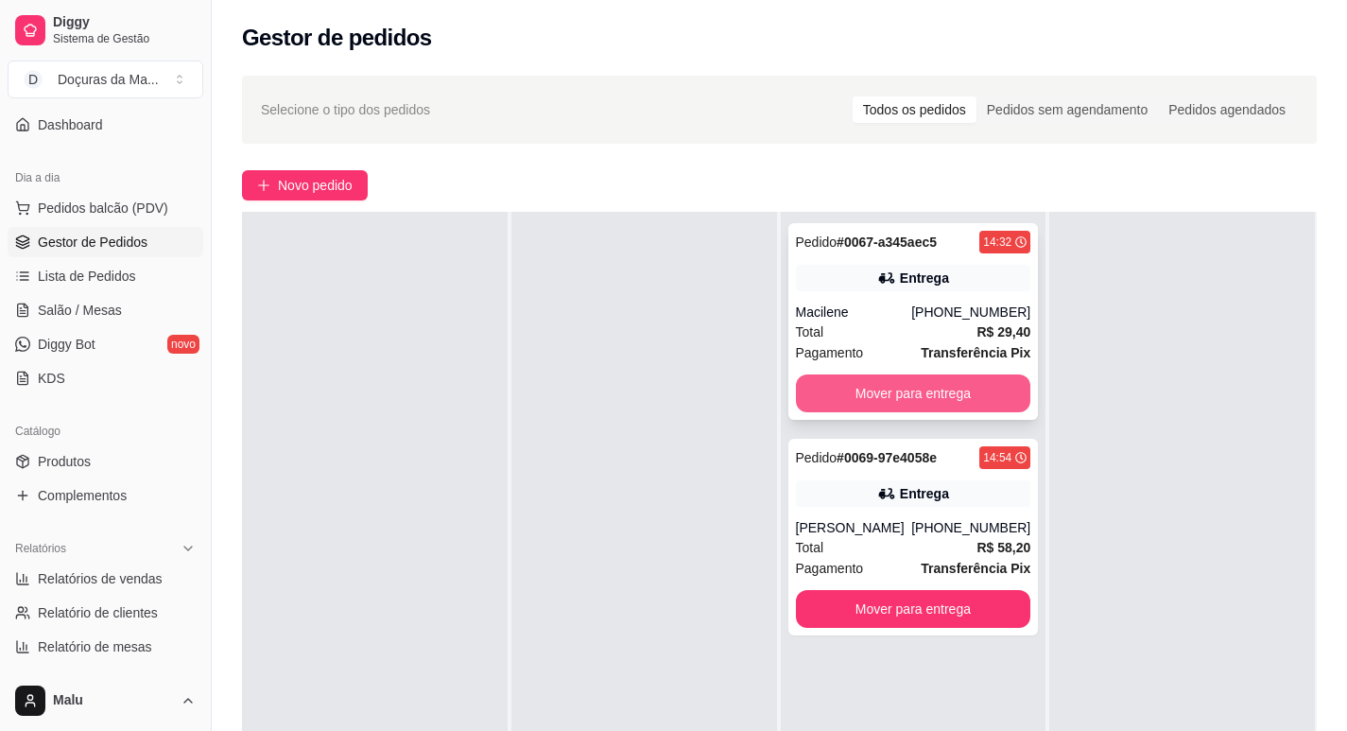
click at [967, 389] on button "Mover para entrega" at bounding box center [913, 393] width 235 height 38
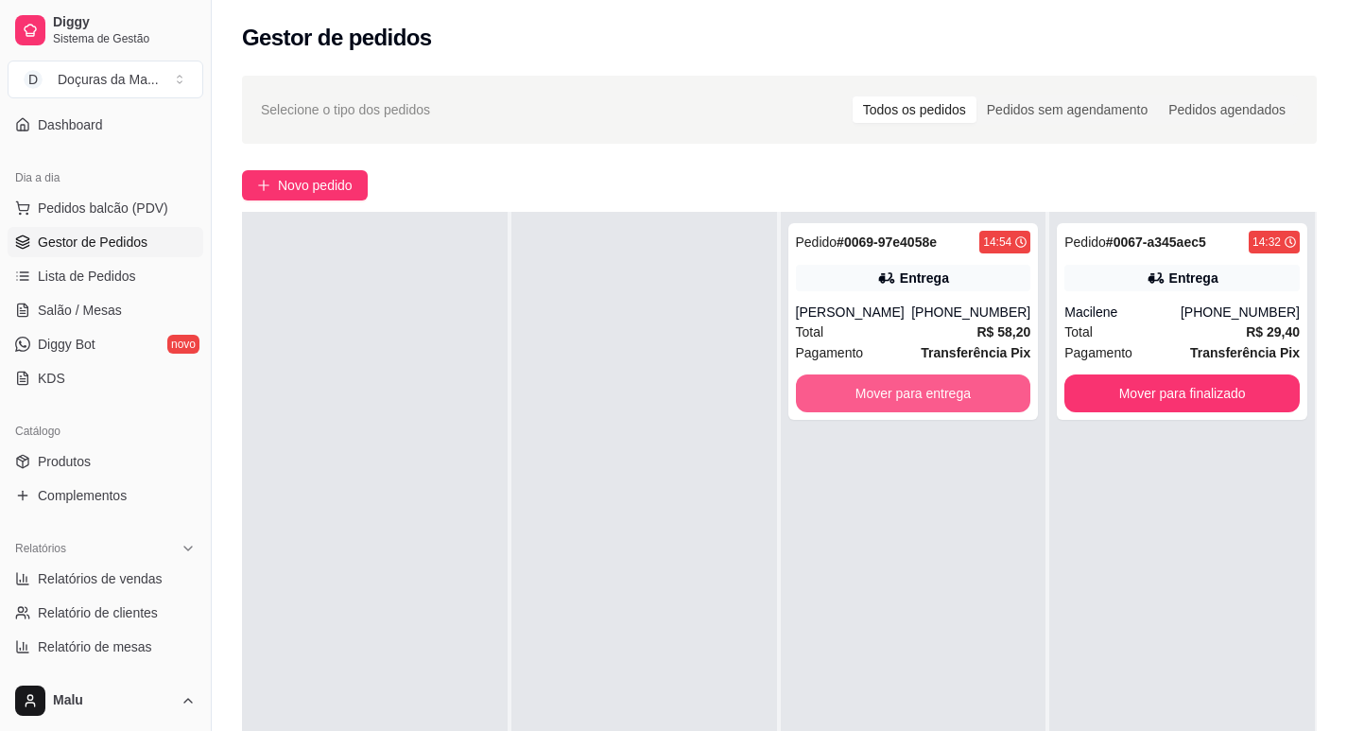
click at [968, 390] on button "Mover para entrega" at bounding box center [913, 393] width 235 height 38
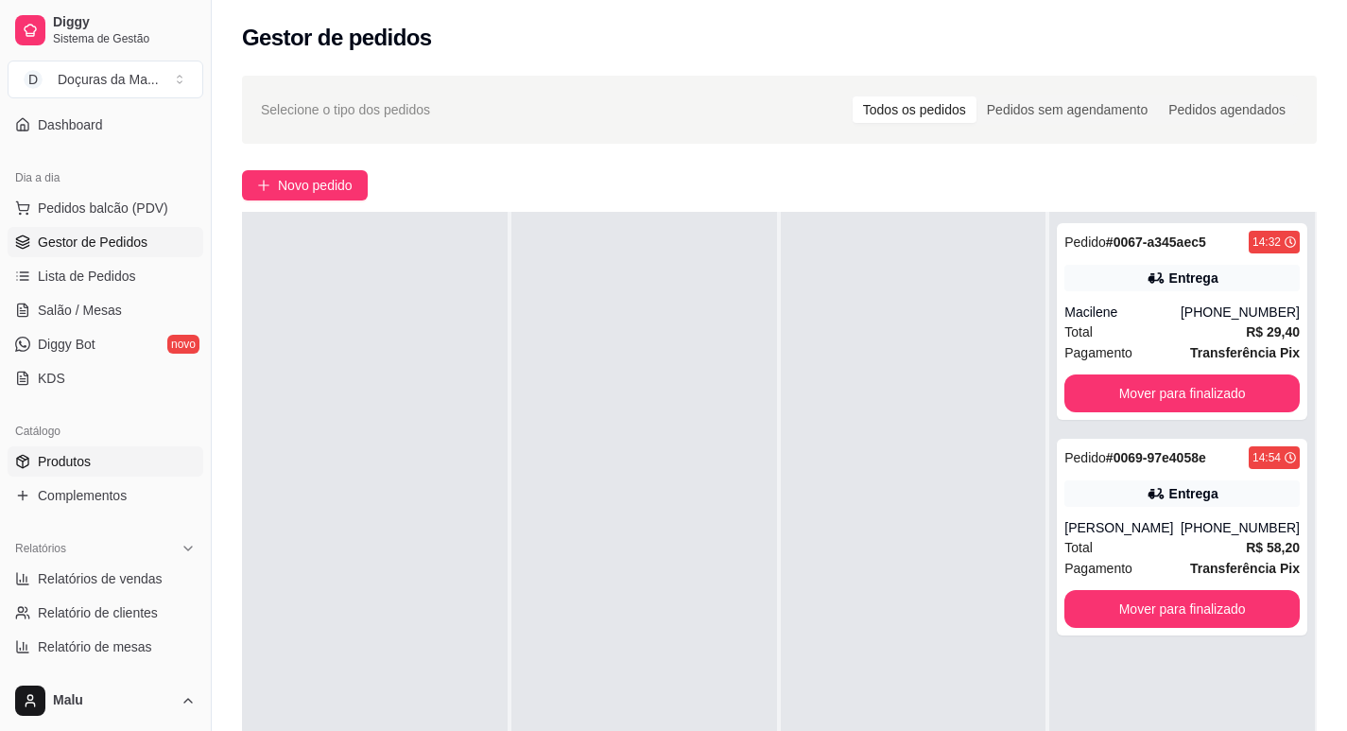
click at [71, 464] on span "Produtos" at bounding box center [64, 461] width 53 height 19
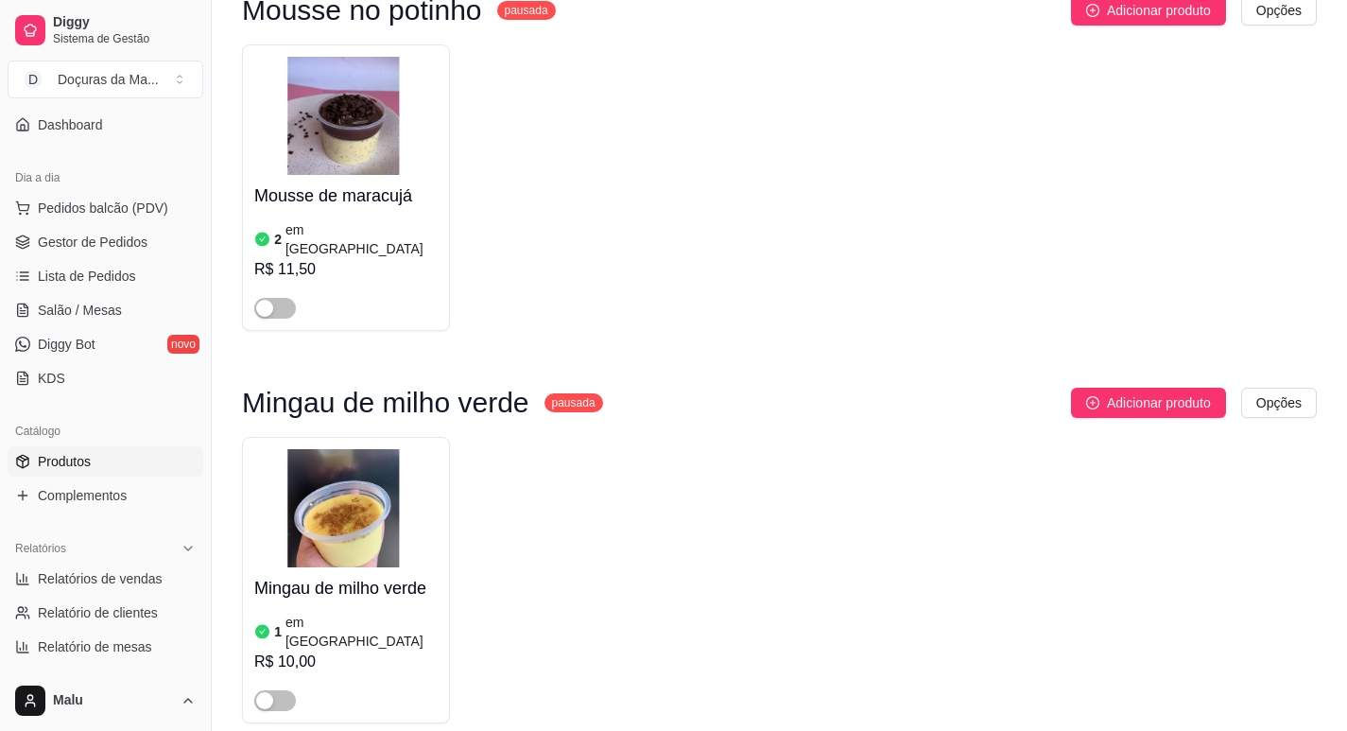
scroll to position [12803, 0]
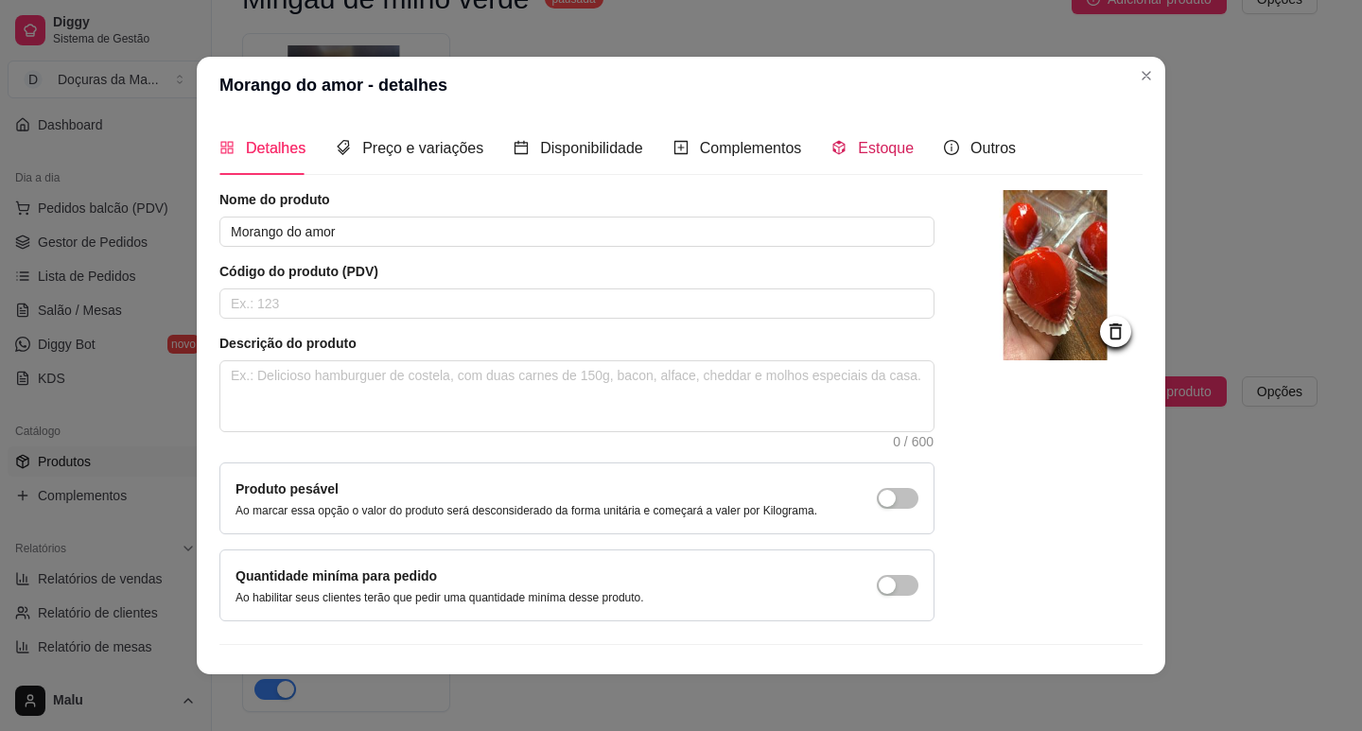
click at [858, 149] on span "Estoque" at bounding box center [886, 148] width 56 height 16
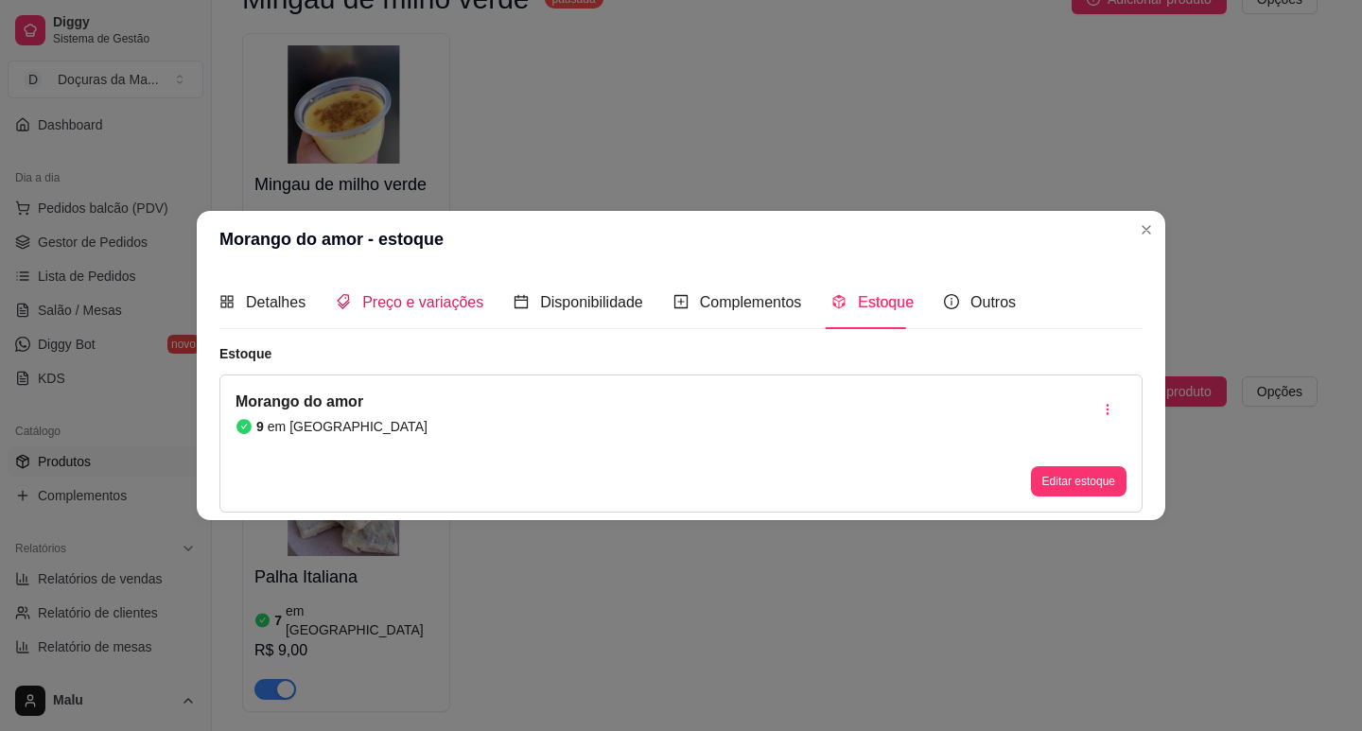
click at [343, 297] on icon "tags" at bounding box center [343, 301] width 15 height 15
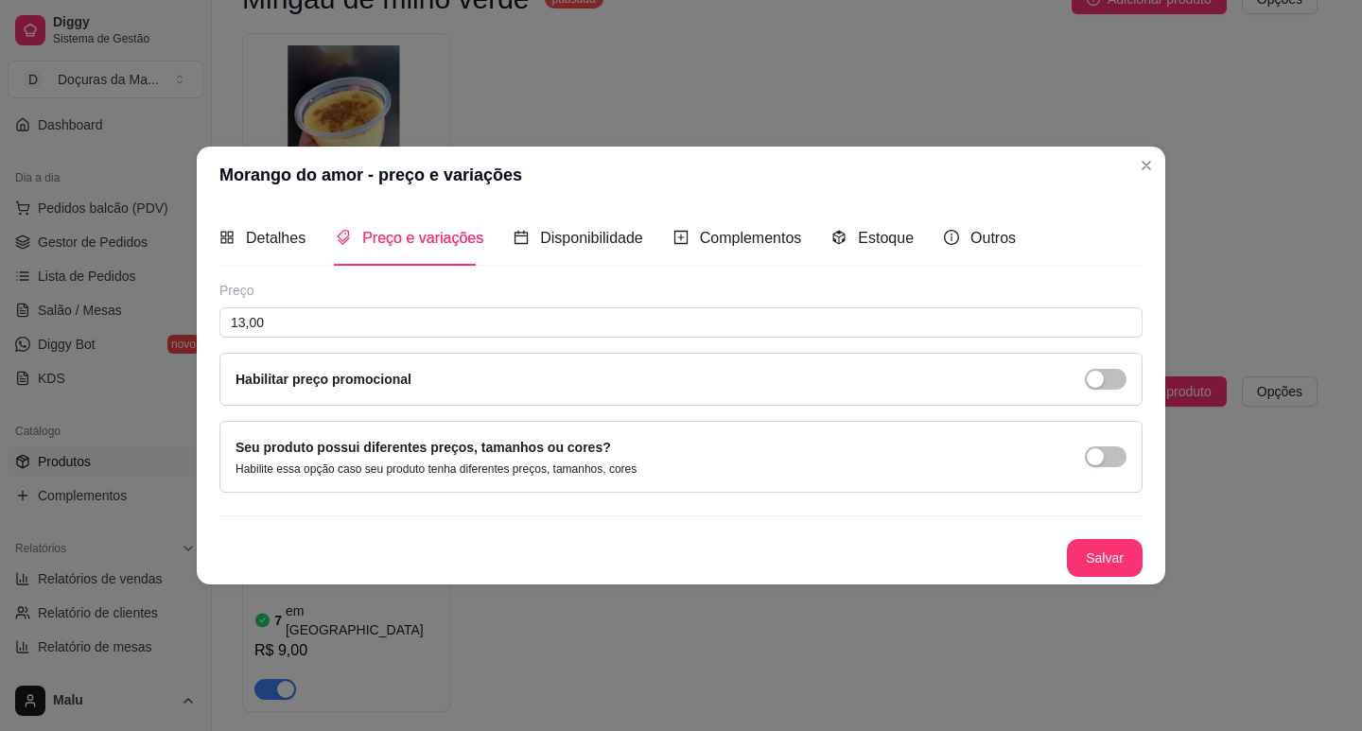
click at [1102, 390] on div "Habilitar preço promocional" at bounding box center [680, 379] width 923 height 53
click at [1103, 386] on div "button" at bounding box center [1094, 379] width 17 height 17
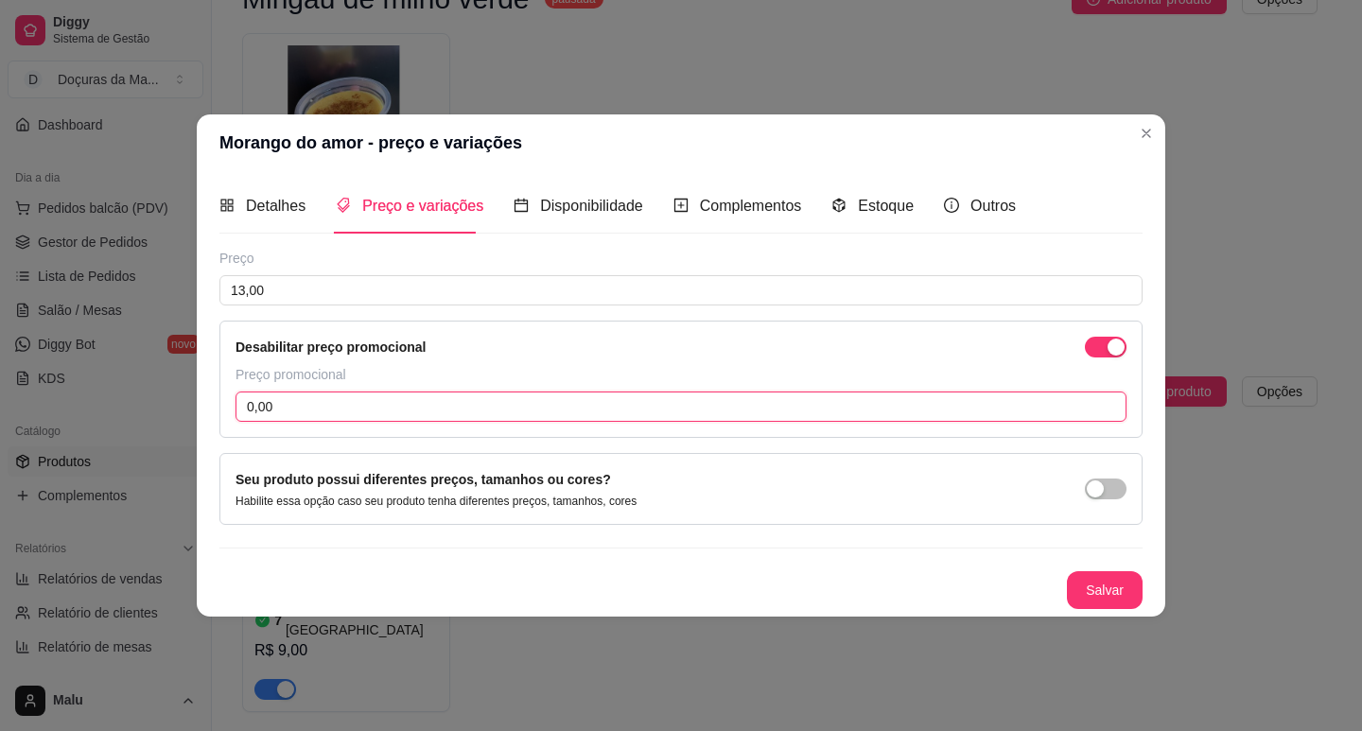
click at [517, 413] on input "0,00" at bounding box center [680, 406] width 891 height 30
type input "10,00"
click at [1134, 601] on button "Salvar" at bounding box center [1105, 590] width 76 height 38
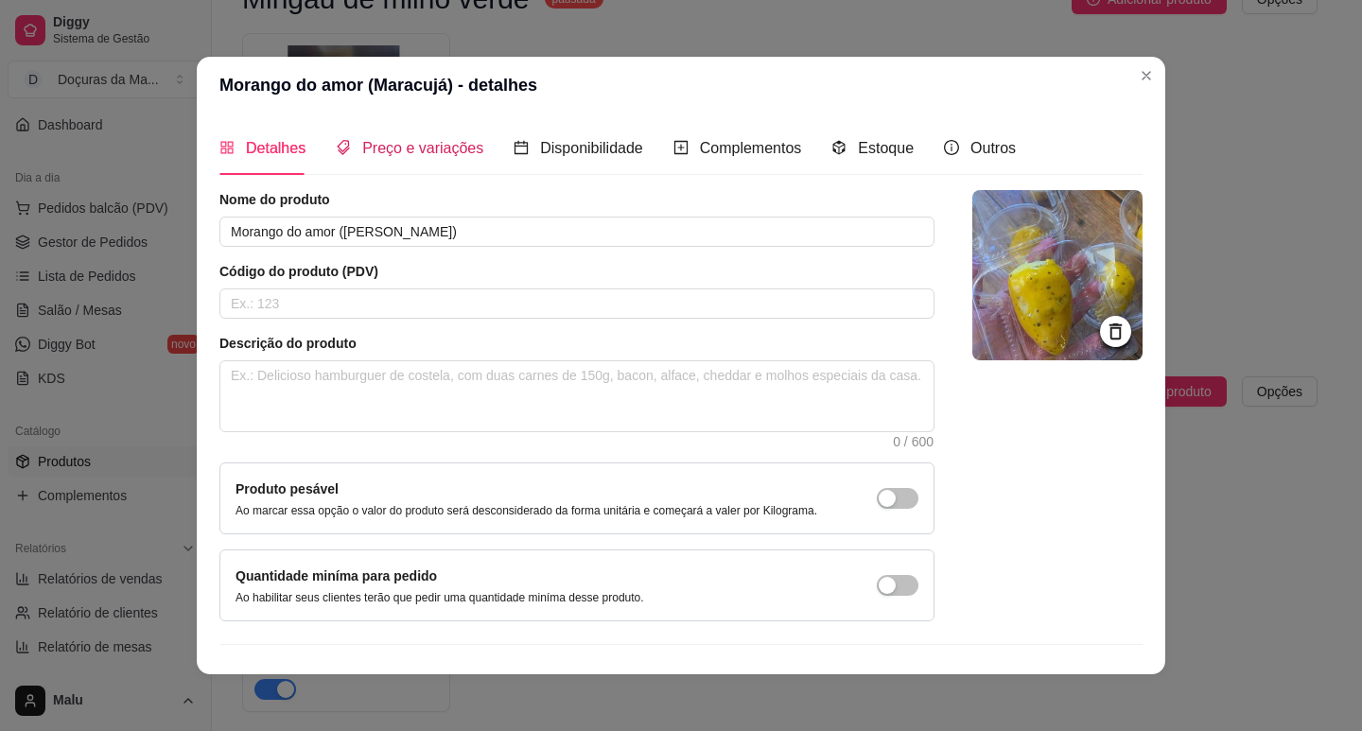
click at [370, 140] on span "Preço e variações" at bounding box center [422, 148] width 121 height 16
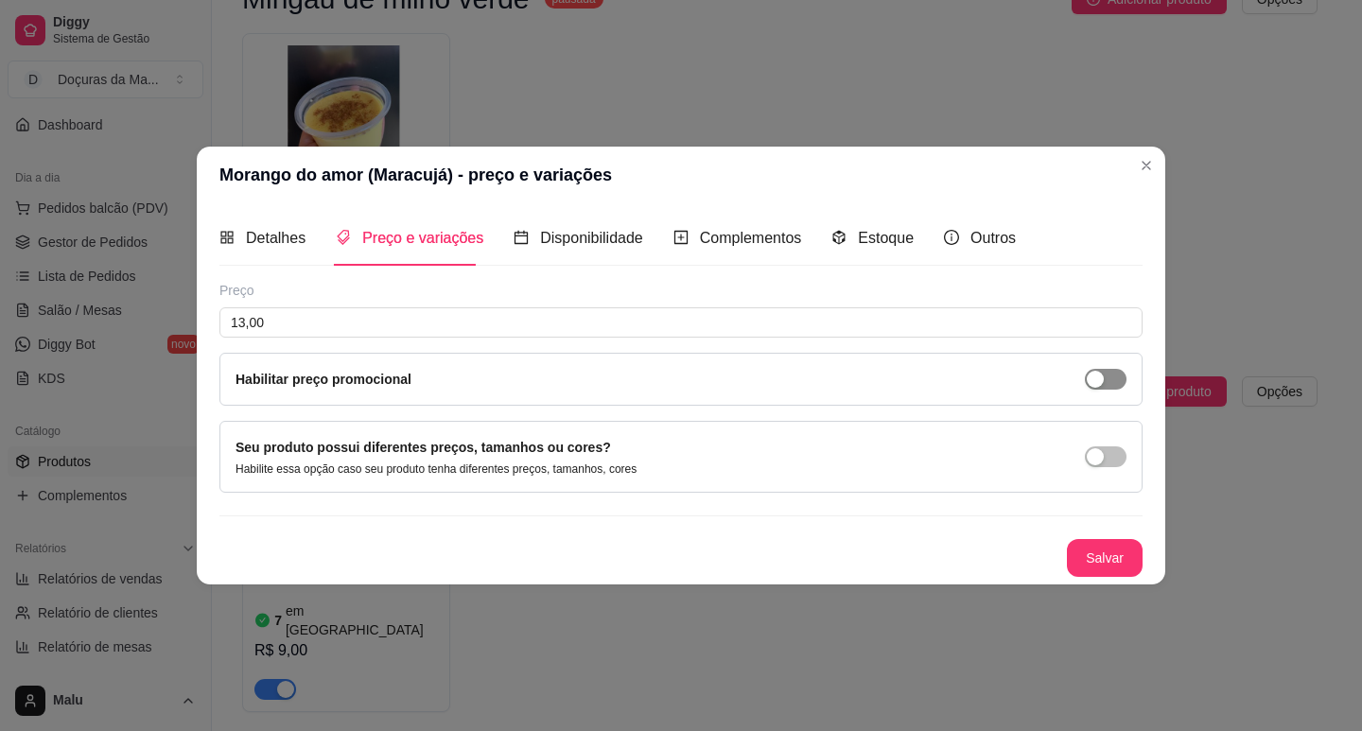
click at [1121, 377] on span "button" at bounding box center [1106, 379] width 42 height 21
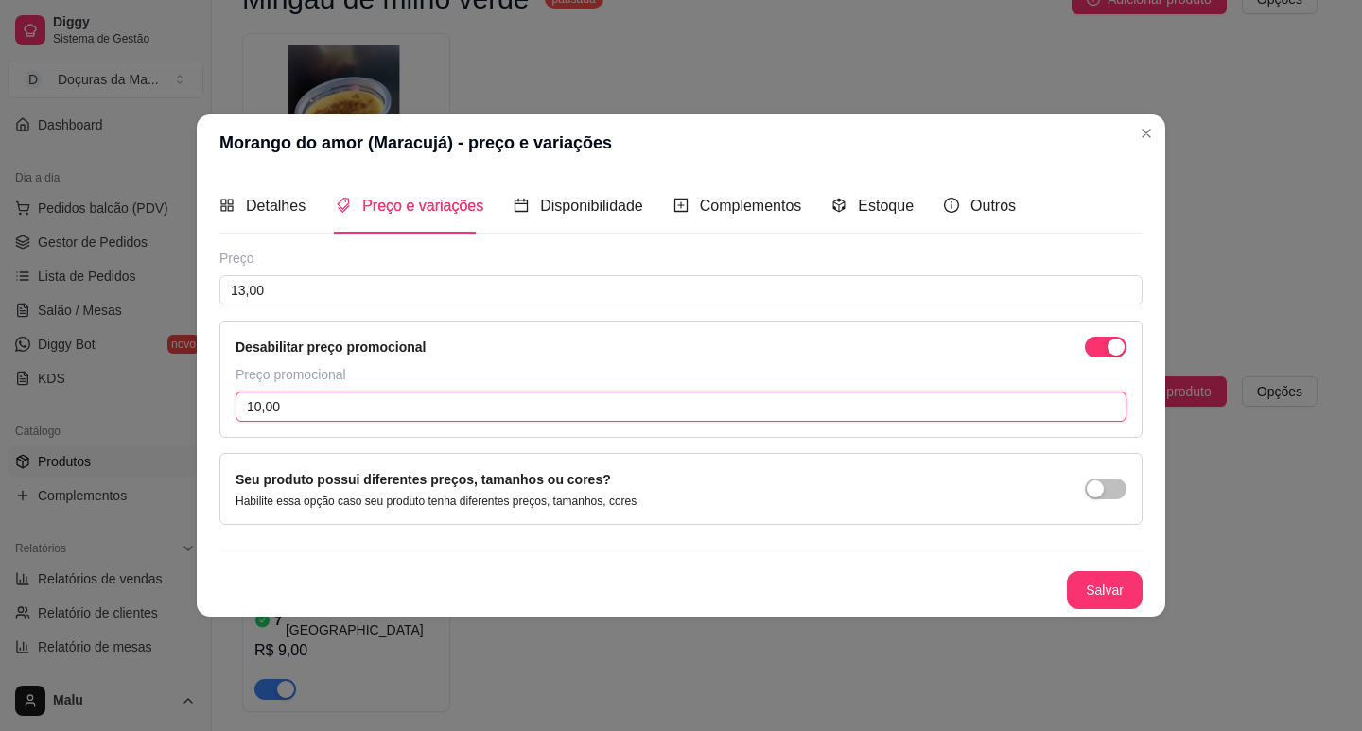
click at [311, 400] on input "10,00" at bounding box center [680, 406] width 891 height 30
click at [1080, 577] on button "Salvar" at bounding box center [1105, 590] width 76 height 38
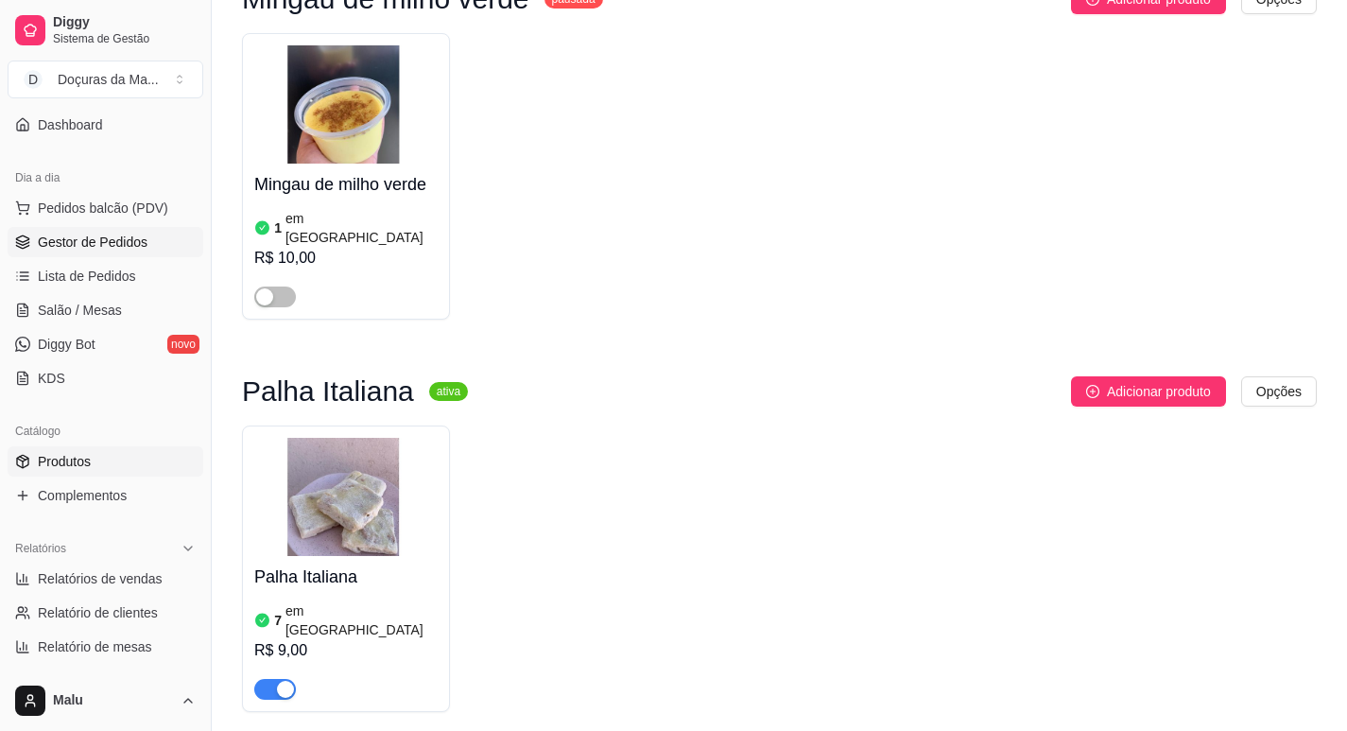
click at [44, 248] on span "Gestor de Pedidos" at bounding box center [93, 242] width 110 height 19
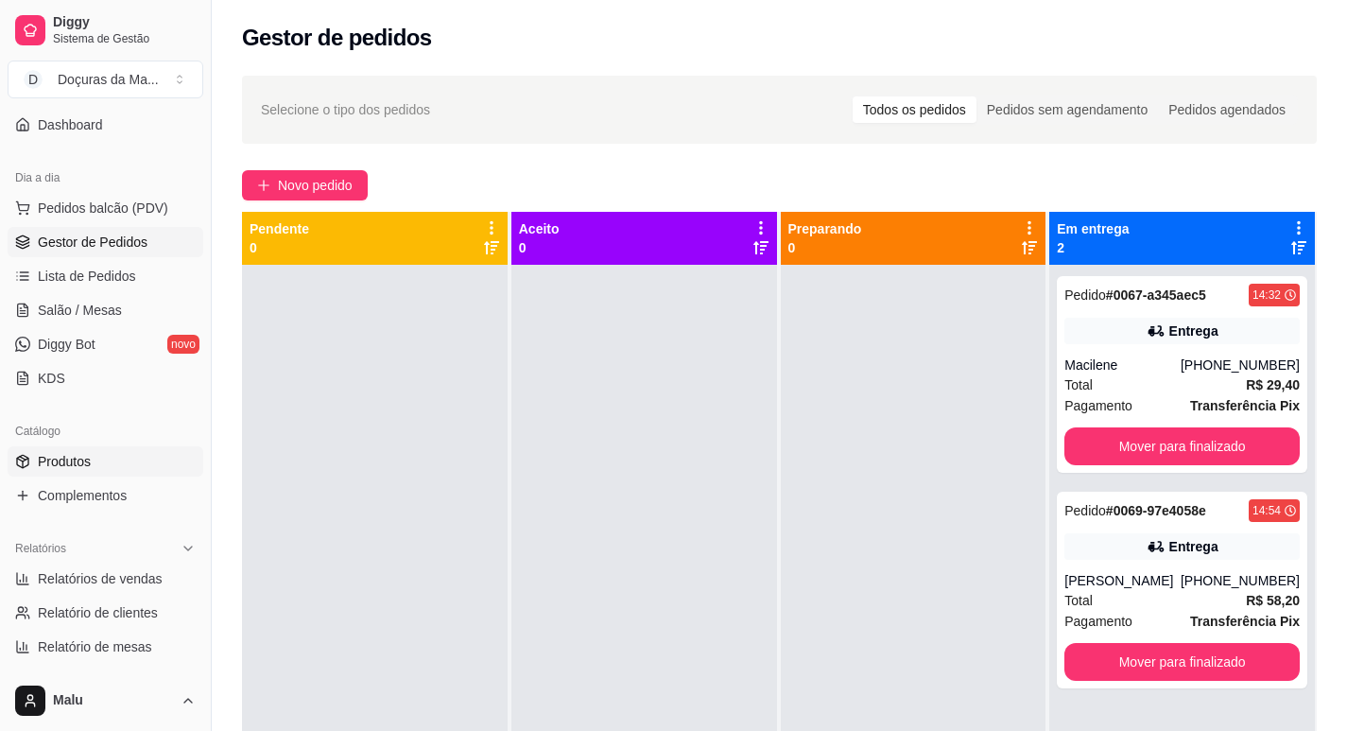
click at [60, 458] on span "Produtos" at bounding box center [64, 461] width 53 height 19
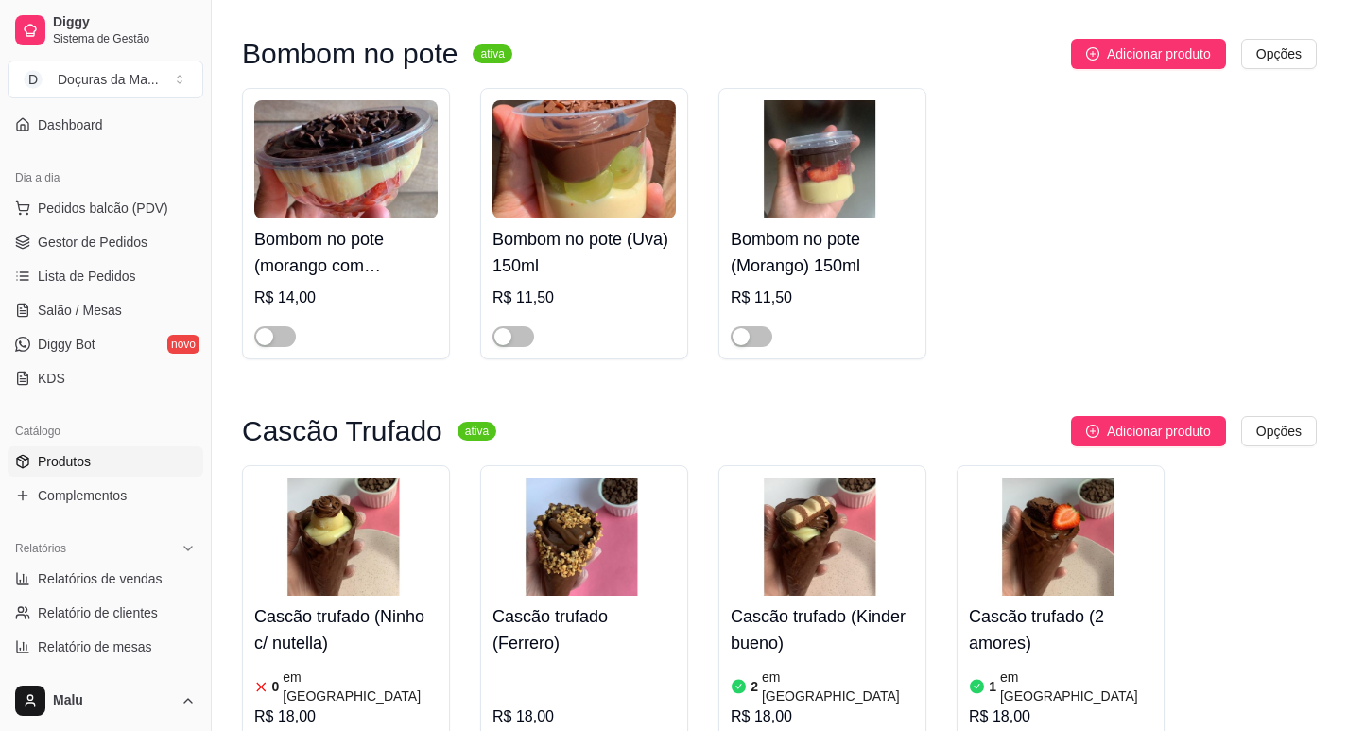
scroll to position [3467, 0]
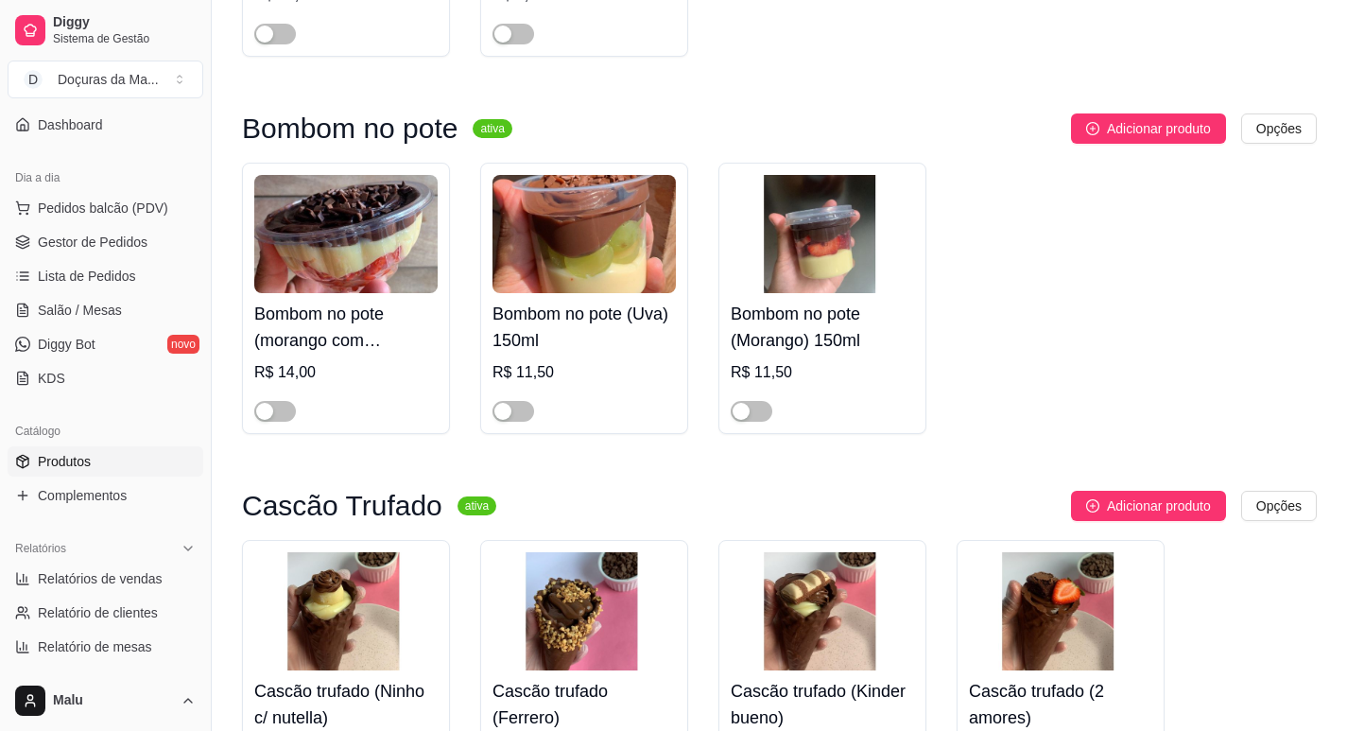
click at [553, 301] on h4 "Bombom no pote (Uva) 150ml" at bounding box center [584, 327] width 183 height 53
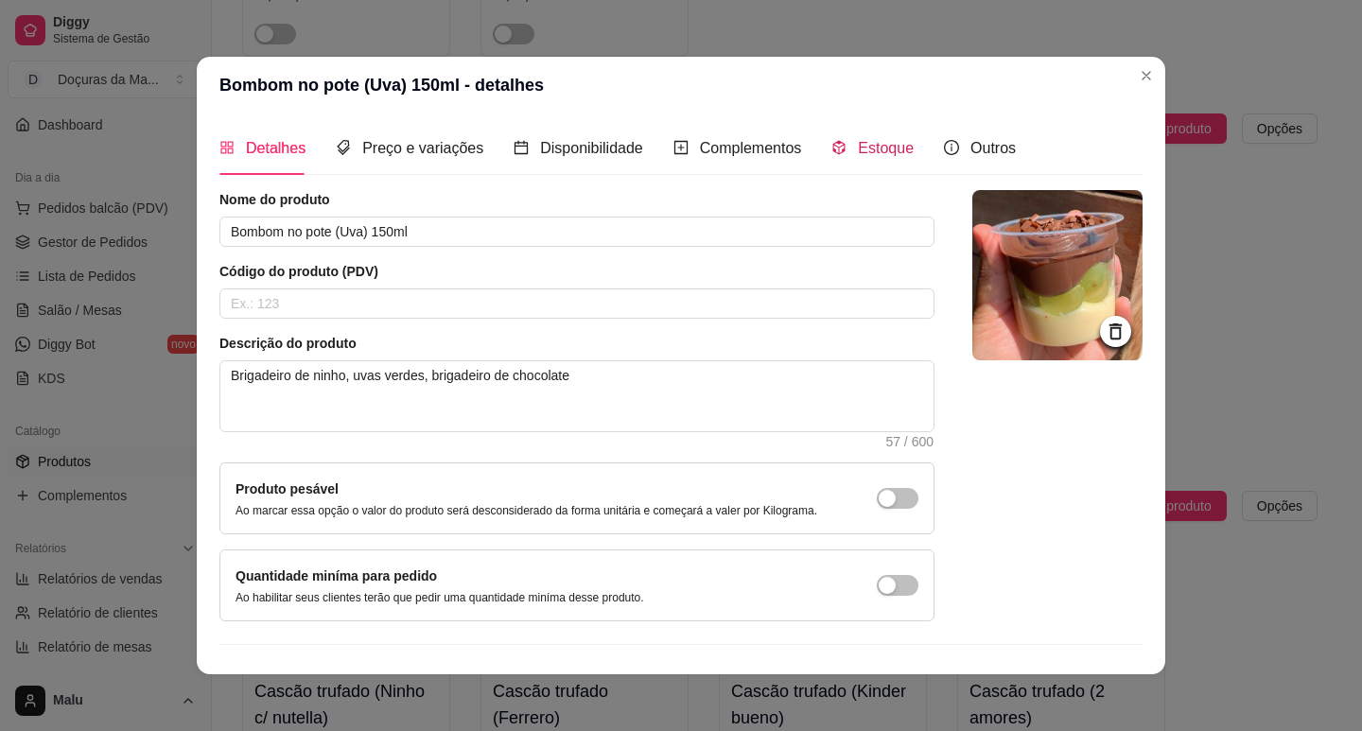
click at [864, 149] on span "Estoque" at bounding box center [886, 148] width 56 height 16
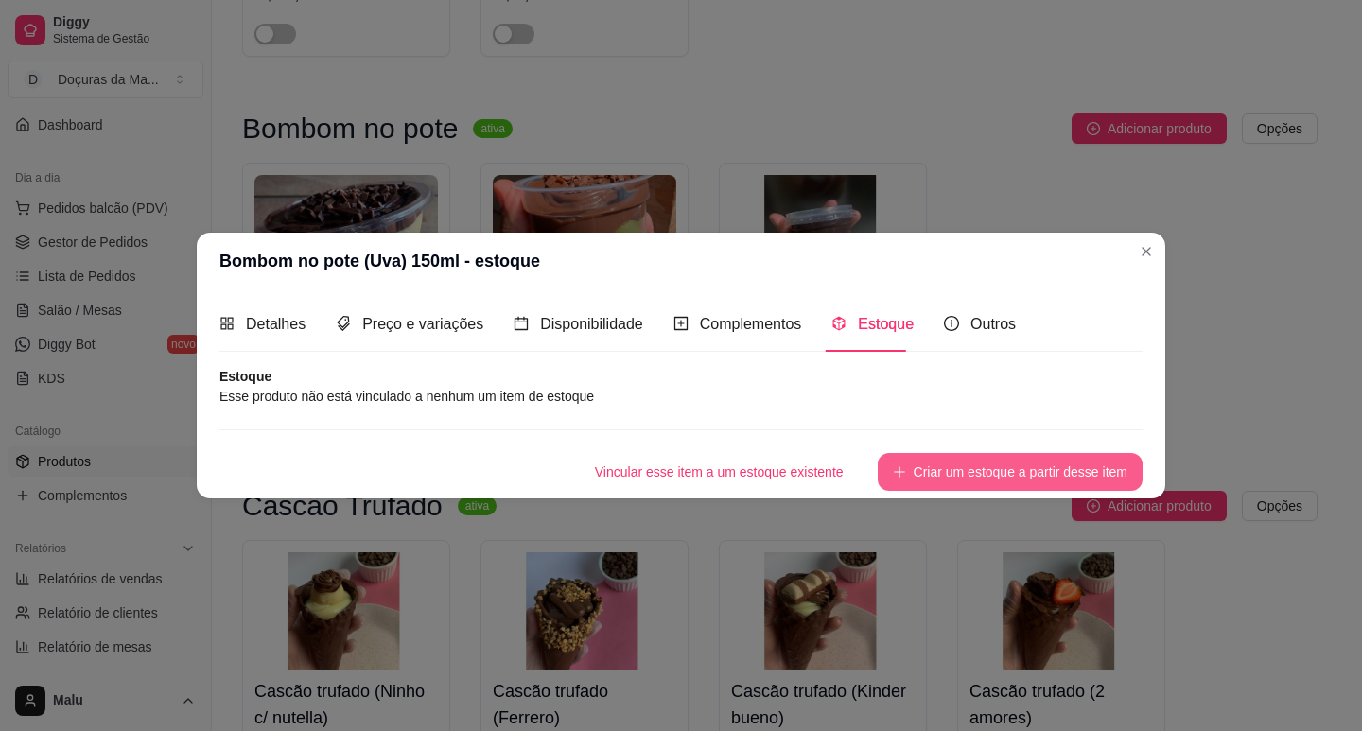
click at [1068, 478] on button "Criar um estoque a partir desse item" at bounding box center [1009, 472] width 265 height 38
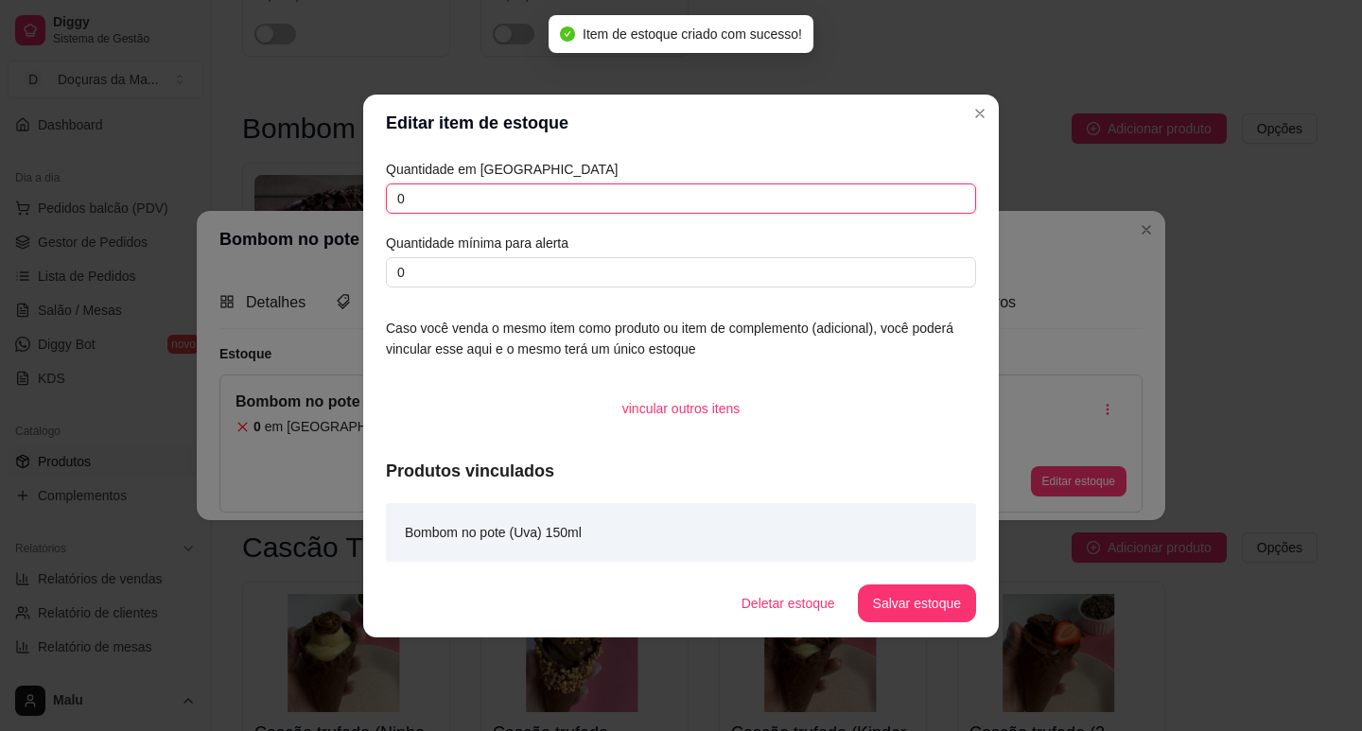
click at [509, 205] on input "0" at bounding box center [681, 198] width 590 height 30
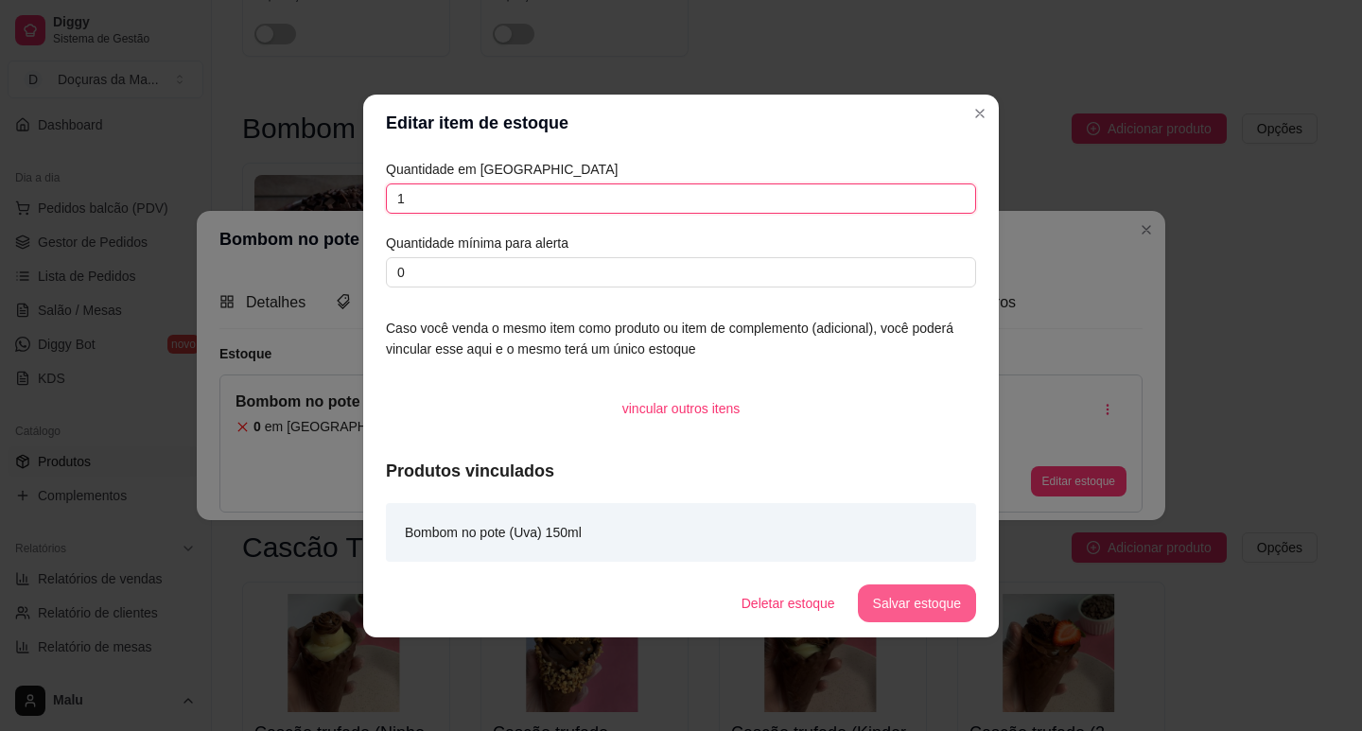
type input "1"
click at [910, 602] on button "Salvar estoque" at bounding box center [917, 603] width 118 height 38
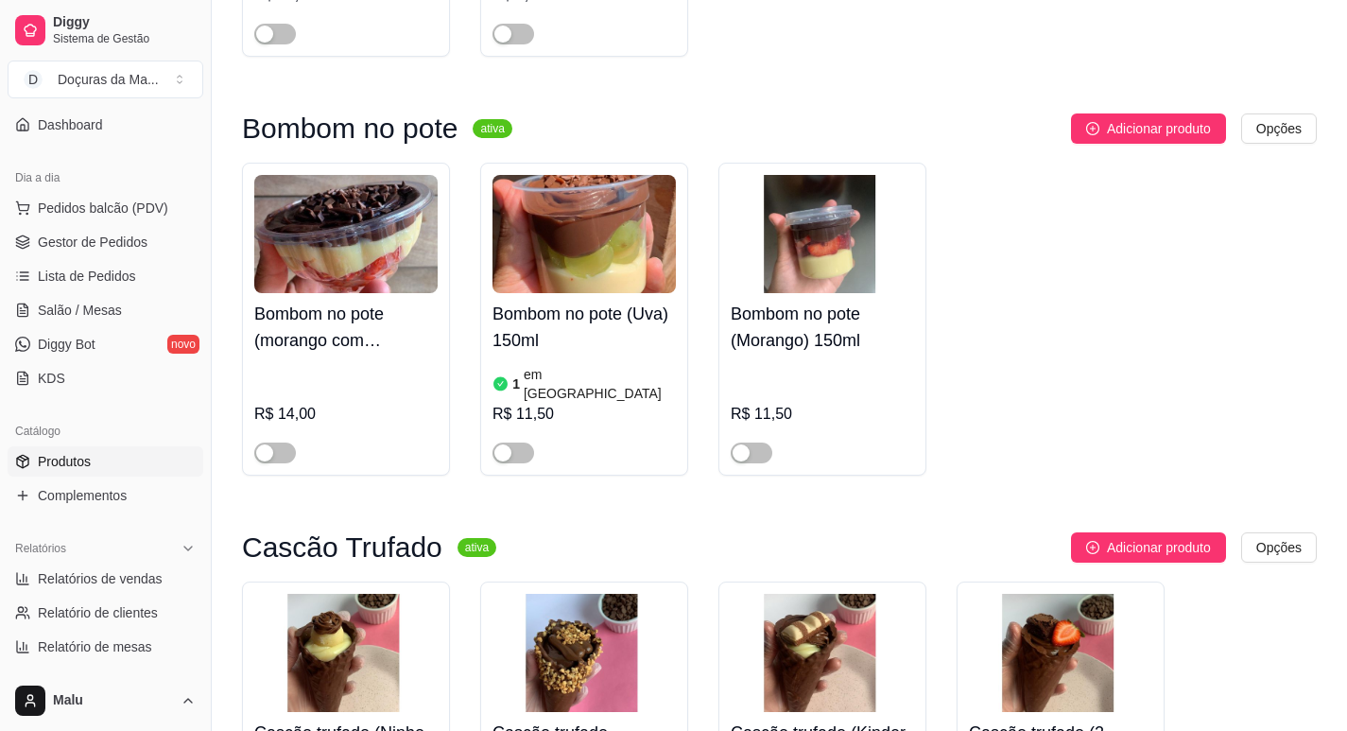
click at [830, 293] on div "Bombom no pote (Morango) 150ml R$ 11,50" at bounding box center [822, 378] width 183 height 170
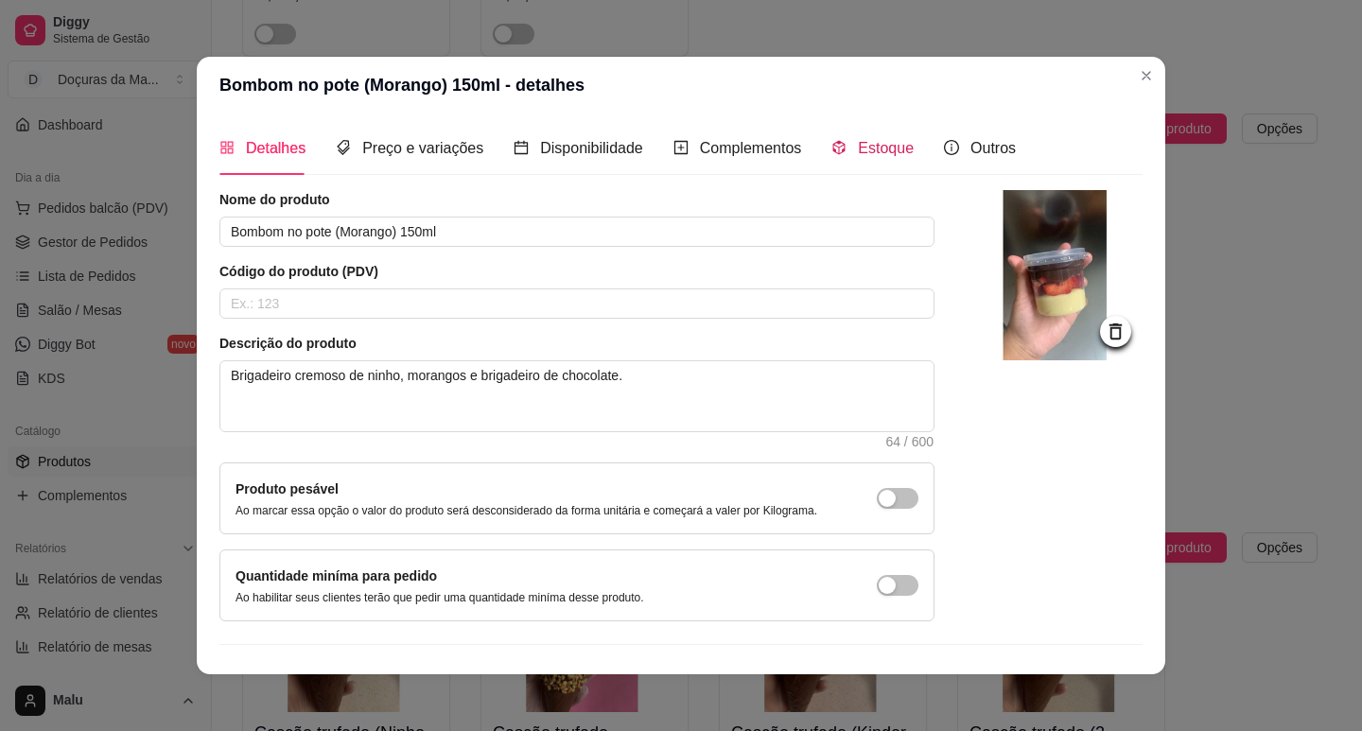
click at [878, 142] on span "Estoque" at bounding box center [886, 148] width 56 height 16
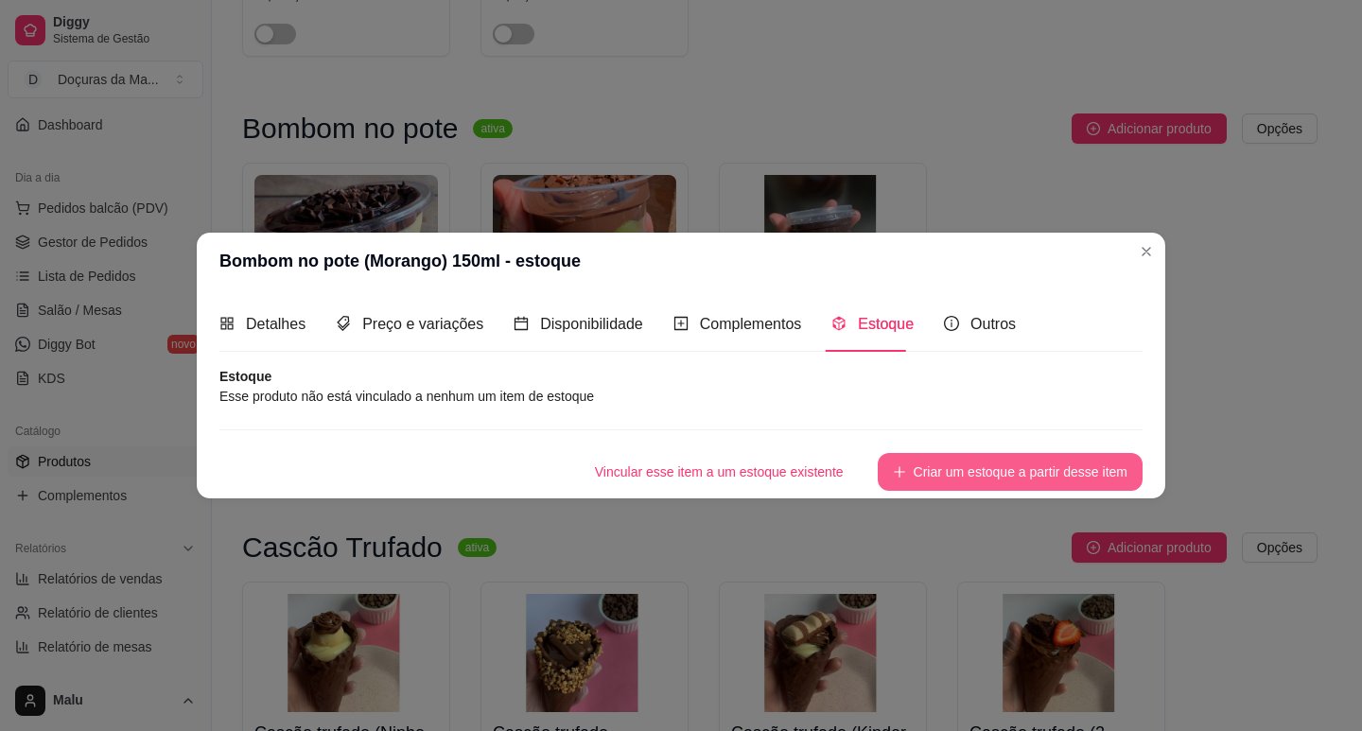
click at [1077, 471] on button "Criar um estoque a partir desse item" at bounding box center [1009, 472] width 265 height 38
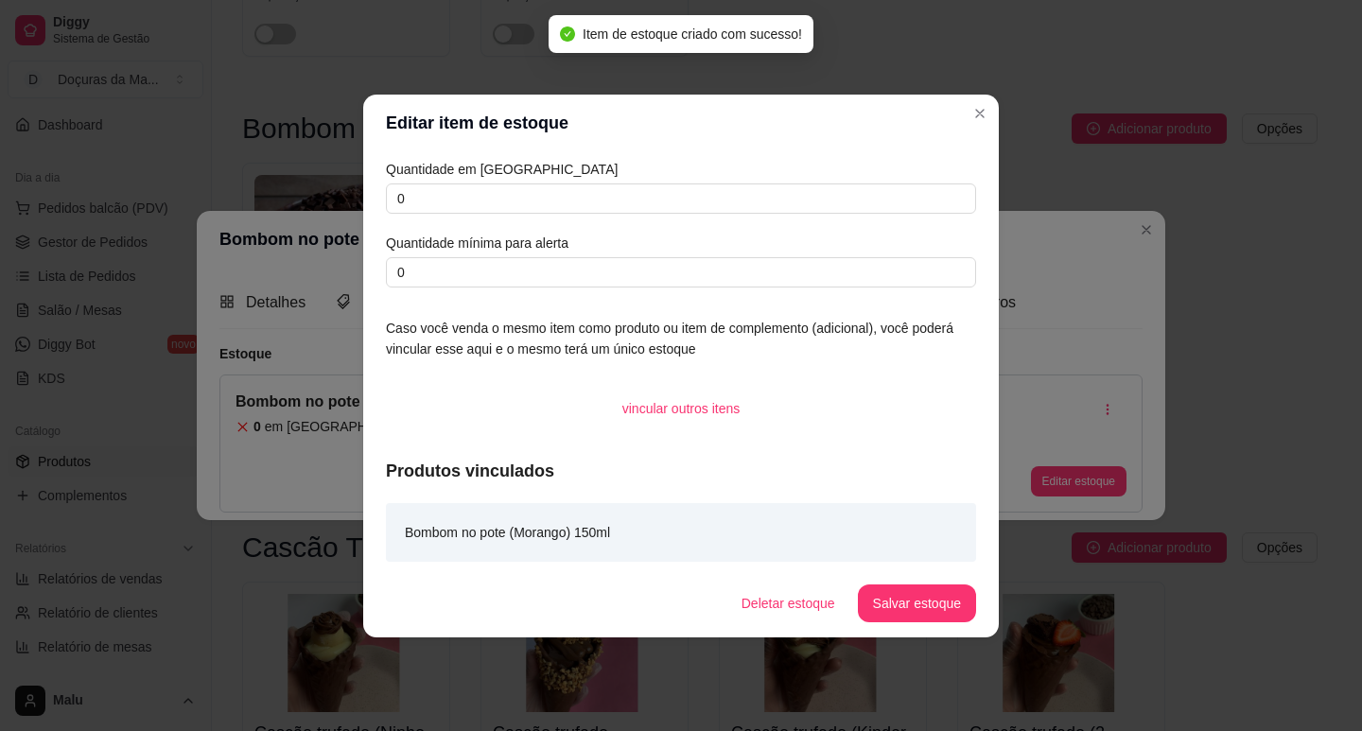
click at [555, 219] on div "Quantidade em estoque 0 Quantidade mínima para alerta 0" at bounding box center [681, 223] width 590 height 129
click at [549, 201] on input "0" at bounding box center [681, 198] width 590 height 30
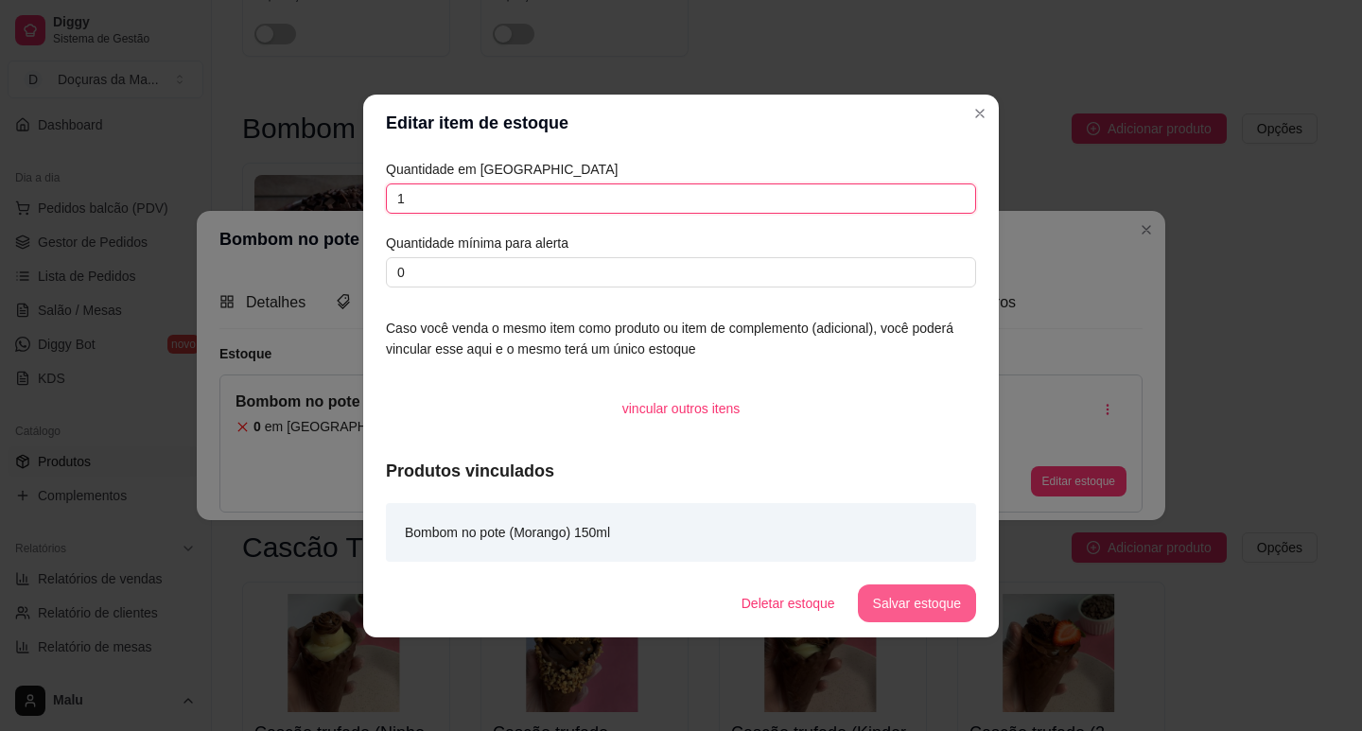
type input "1"
click at [943, 590] on button "Salvar estoque" at bounding box center [917, 603] width 118 height 38
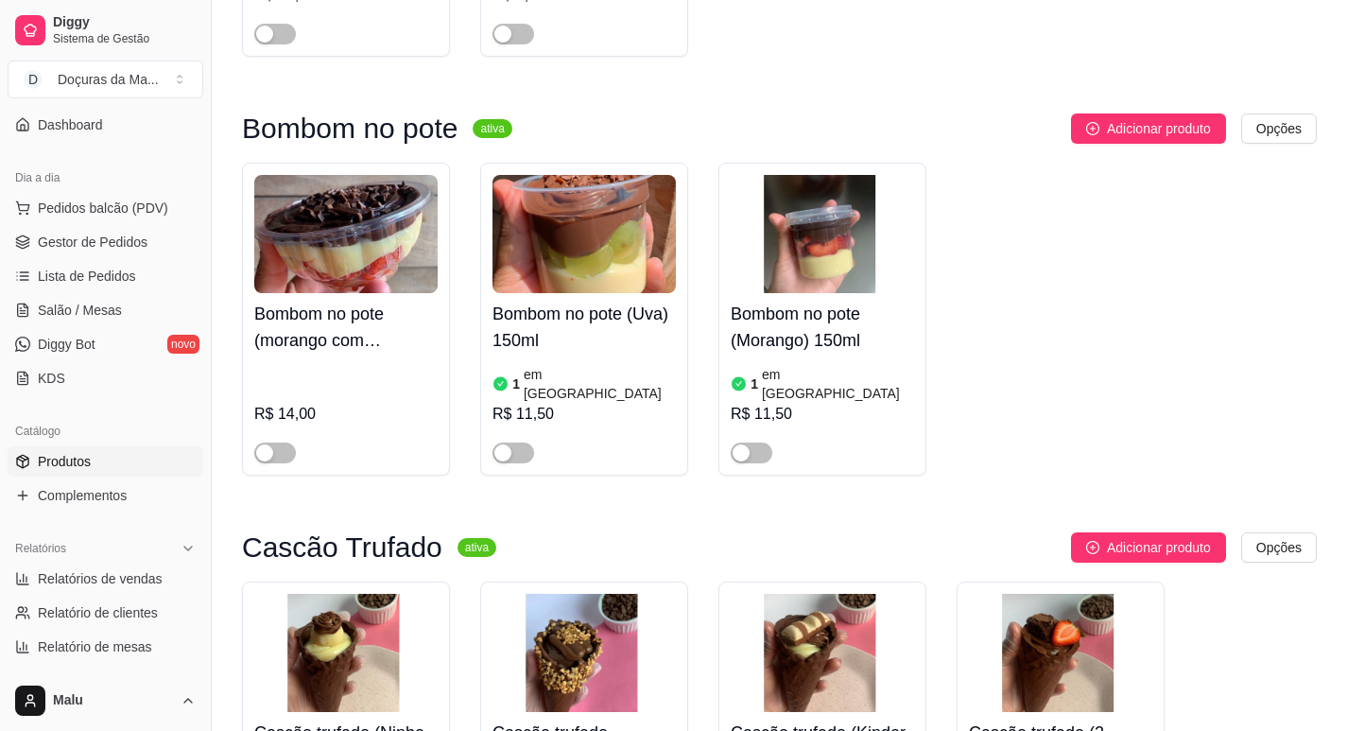
drag, startPoint x: 763, startPoint y: 265, endPoint x: 708, endPoint y: 285, distance: 58.3
click at [763, 443] on span "button" at bounding box center [752, 453] width 42 height 21
click at [527, 443] on span "button" at bounding box center [514, 453] width 42 height 21
click at [133, 241] on span "Gestor de Pedidos" at bounding box center [93, 242] width 110 height 19
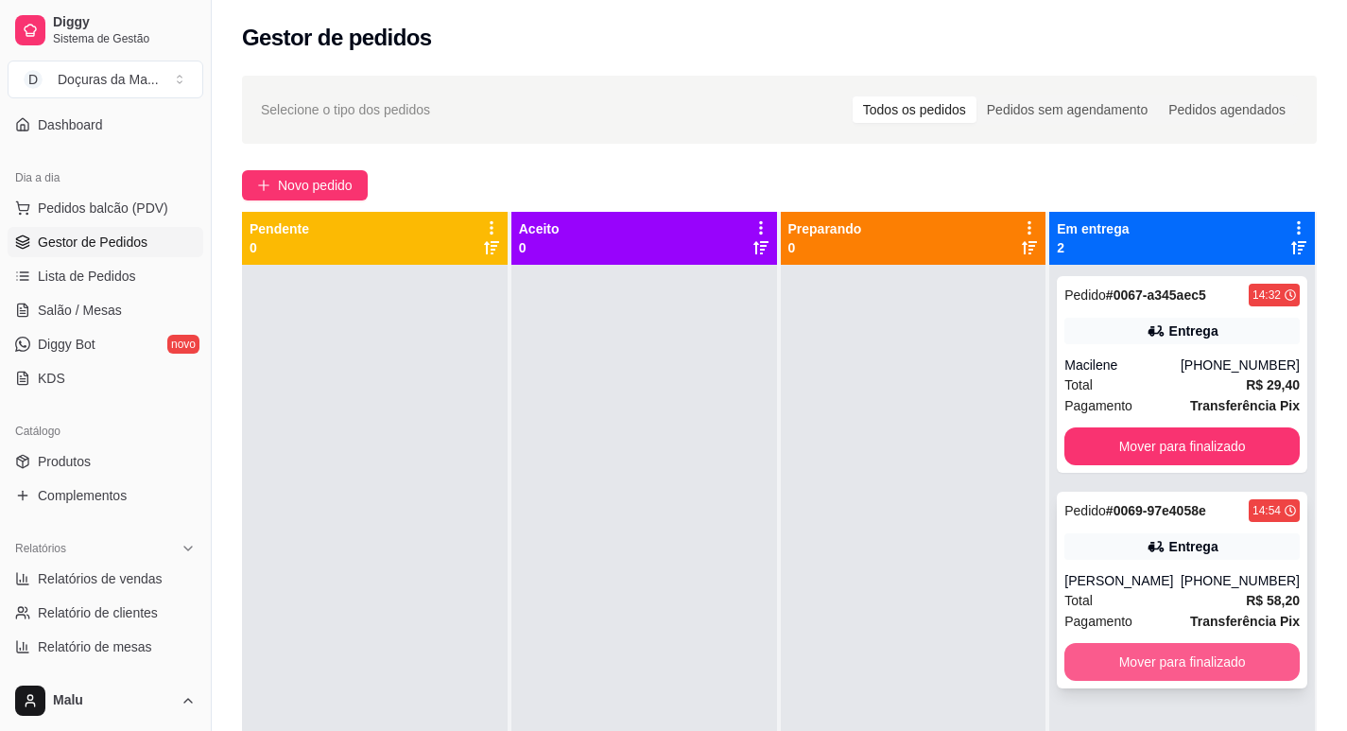
click at [1164, 671] on button "Mover para finalizado" at bounding box center [1182, 662] width 235 height 38
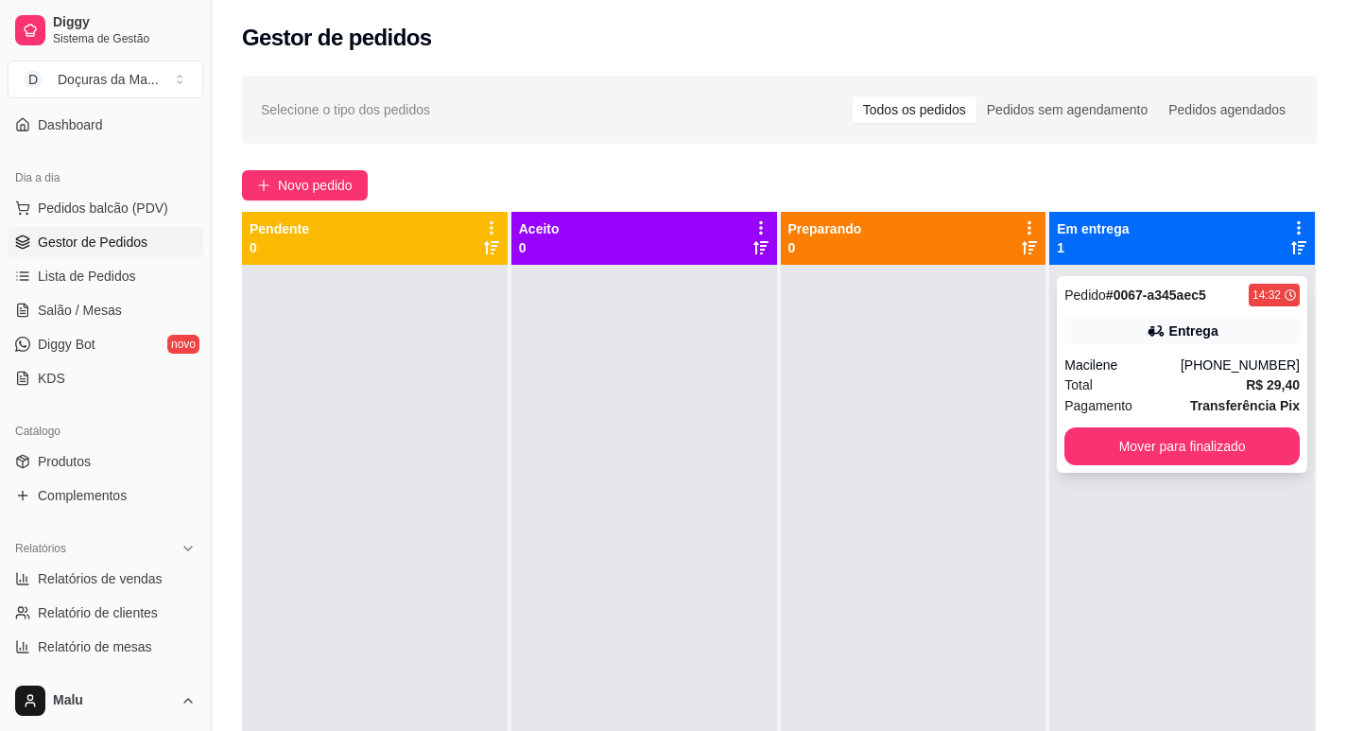
click at [1125, 279] on div "Pedido # 0067-a345aec5 14:32 Entrega Macilene [PHONE_NUMBER] Total R$ 29,40 Pag…" at bounding box center [1182, 374] width 251 height 197
click at [59, 267] on span "Lista de Pedidos" at bounding box center [87, 276] width 98 height 19
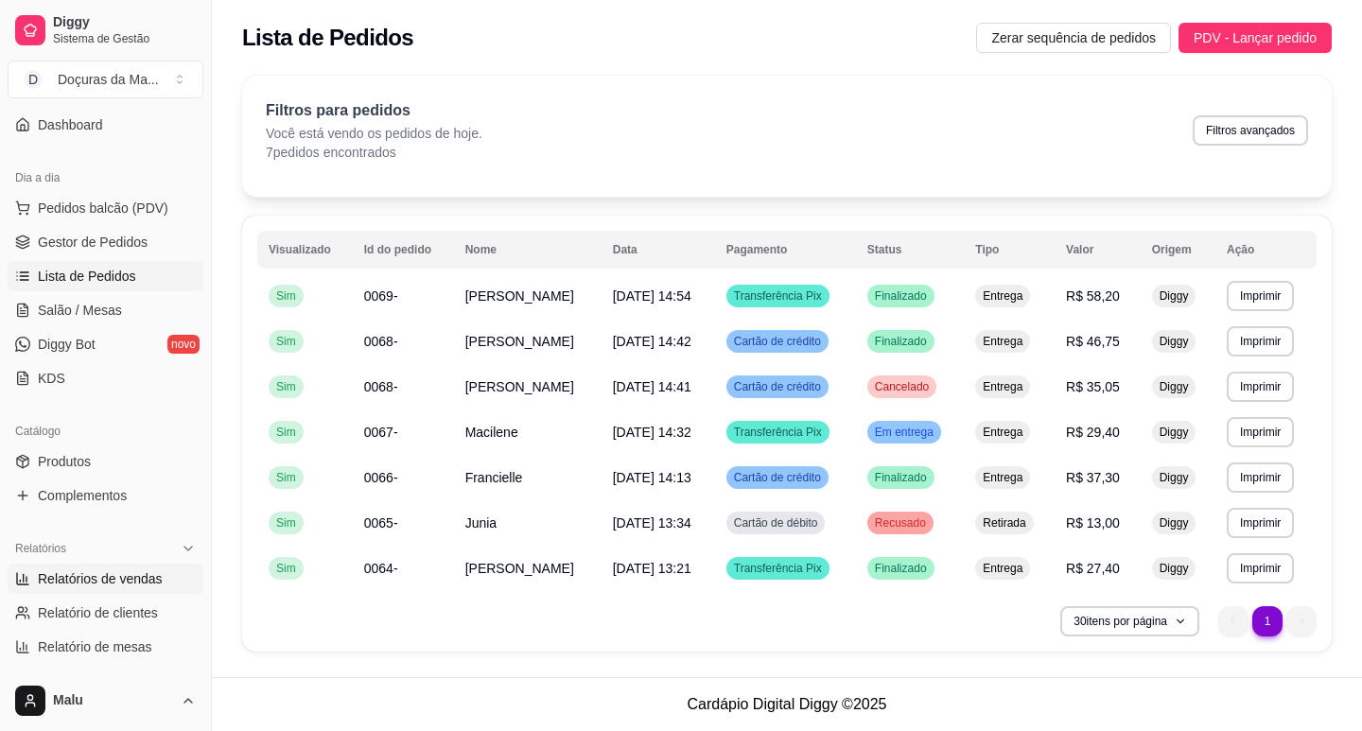
click at [59, 573] on span "Relatórios de vendas" at bounding box center [100, 578] width 125 height 19
select select "ALL"
select select "0"
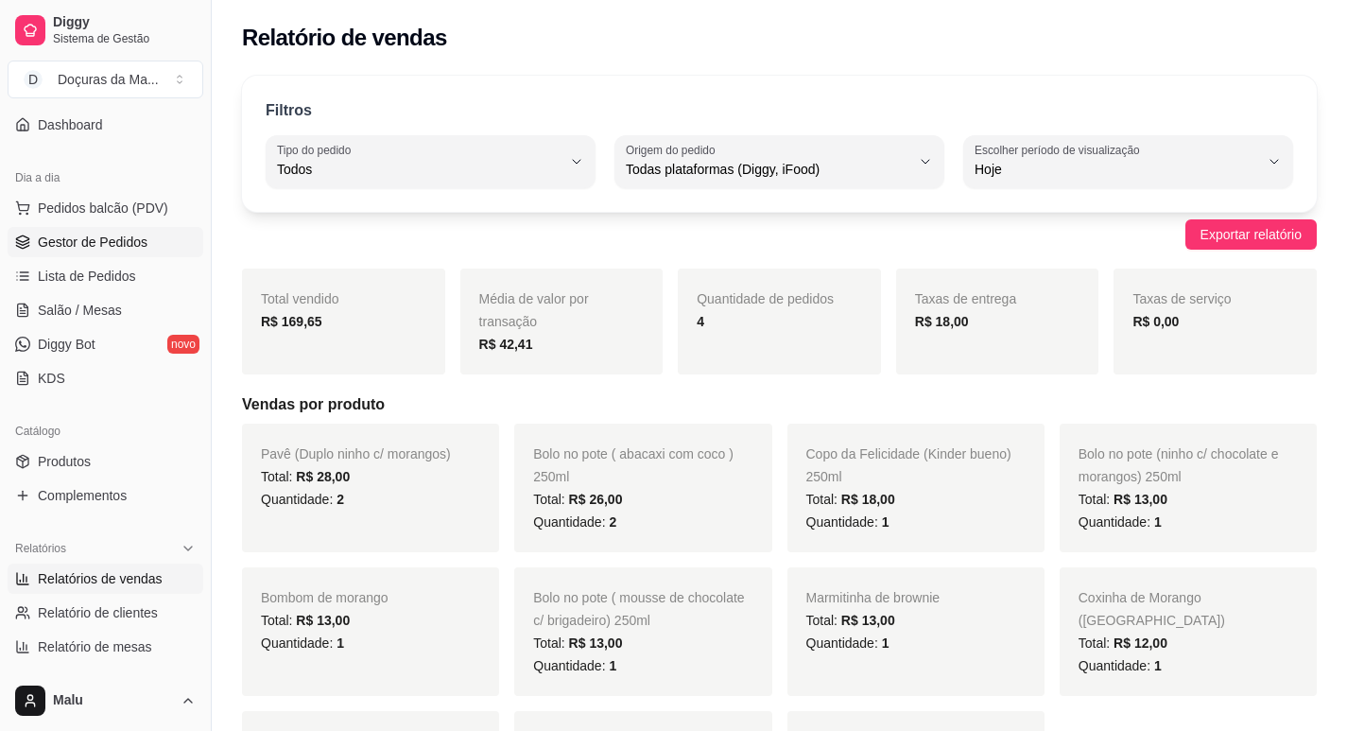
click at [65, 231] on link "Gestor de Pedidos" at bounding box center [106, 242] width 196 height 30
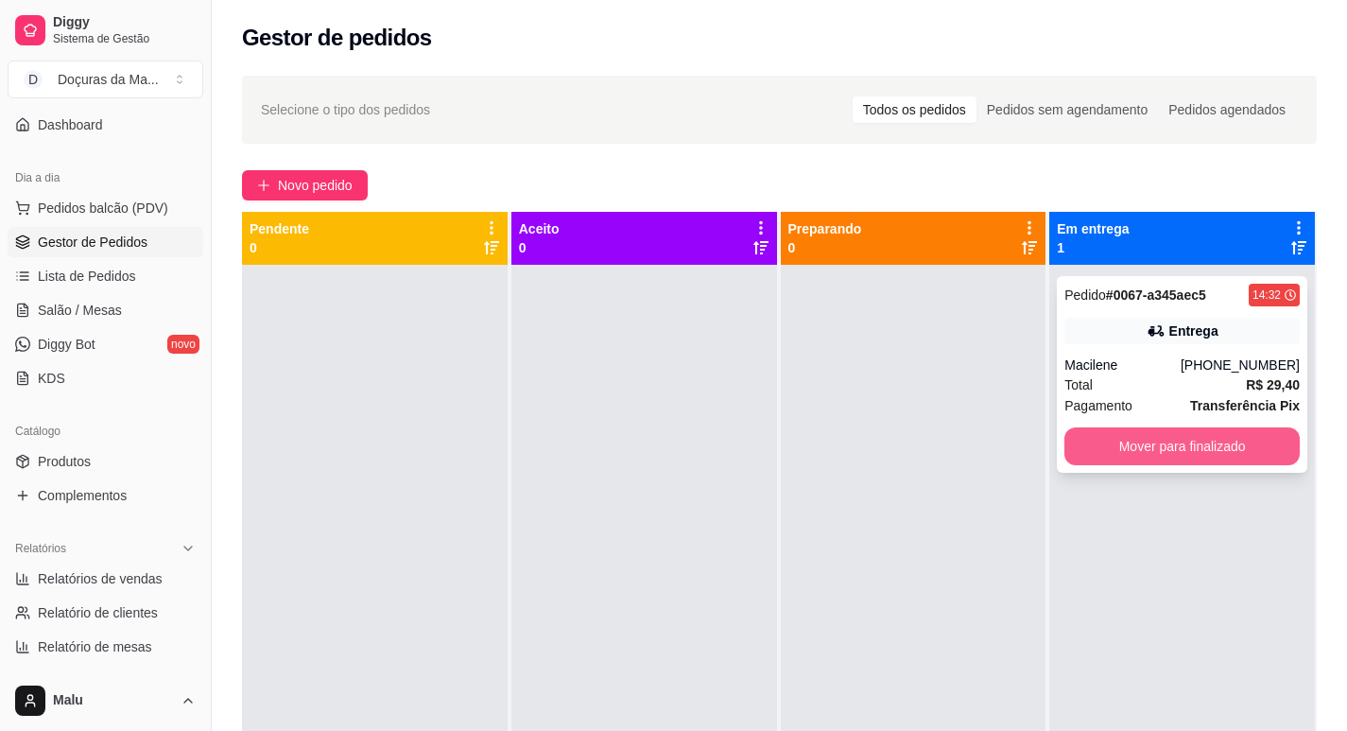
click at [1204, 452] on button "Mover para finalizado" at bounding box center [1182, 446] width 235 height 38
